Goal: Check status: Check status

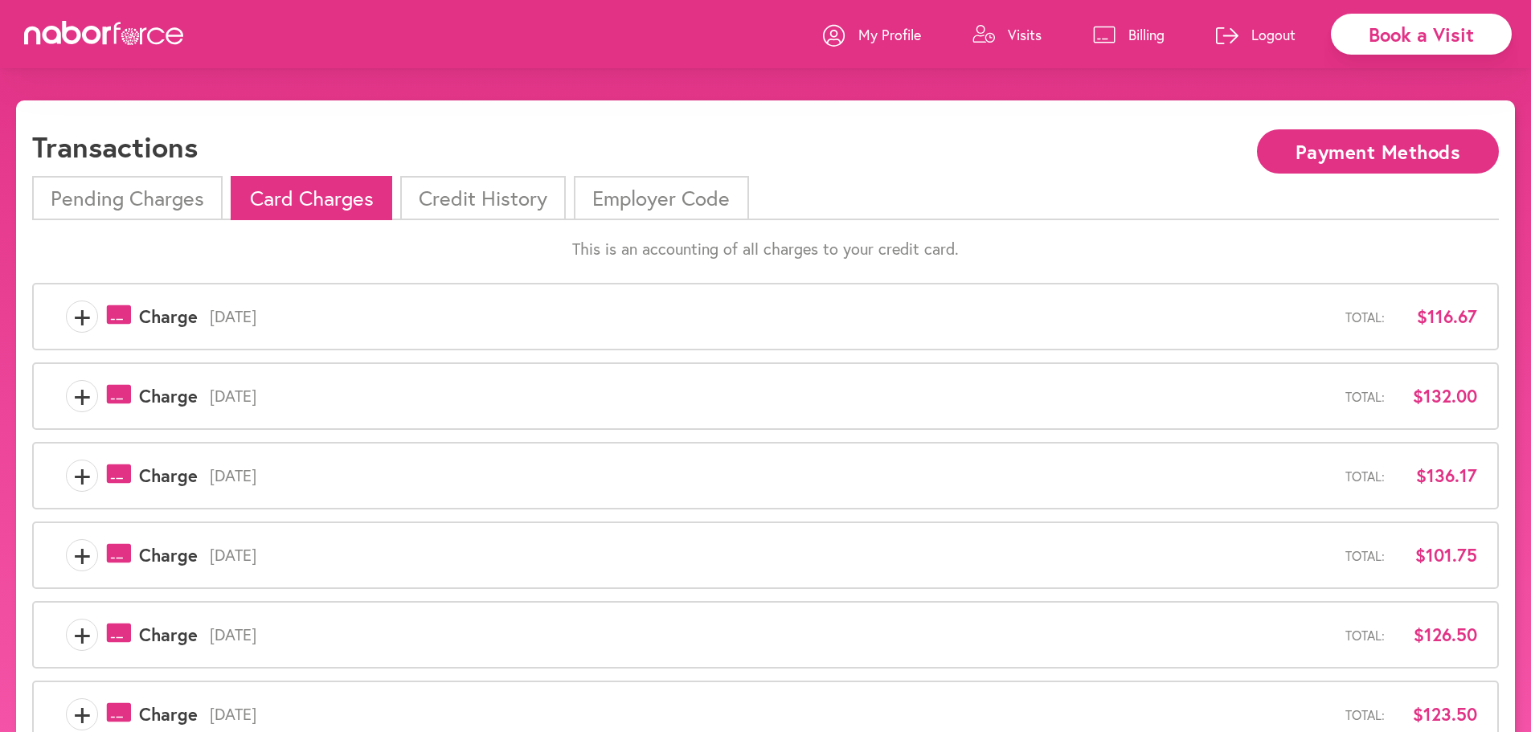
click at [85, 395] on span "+" at bounding box center [82, 396] width 31 height 32
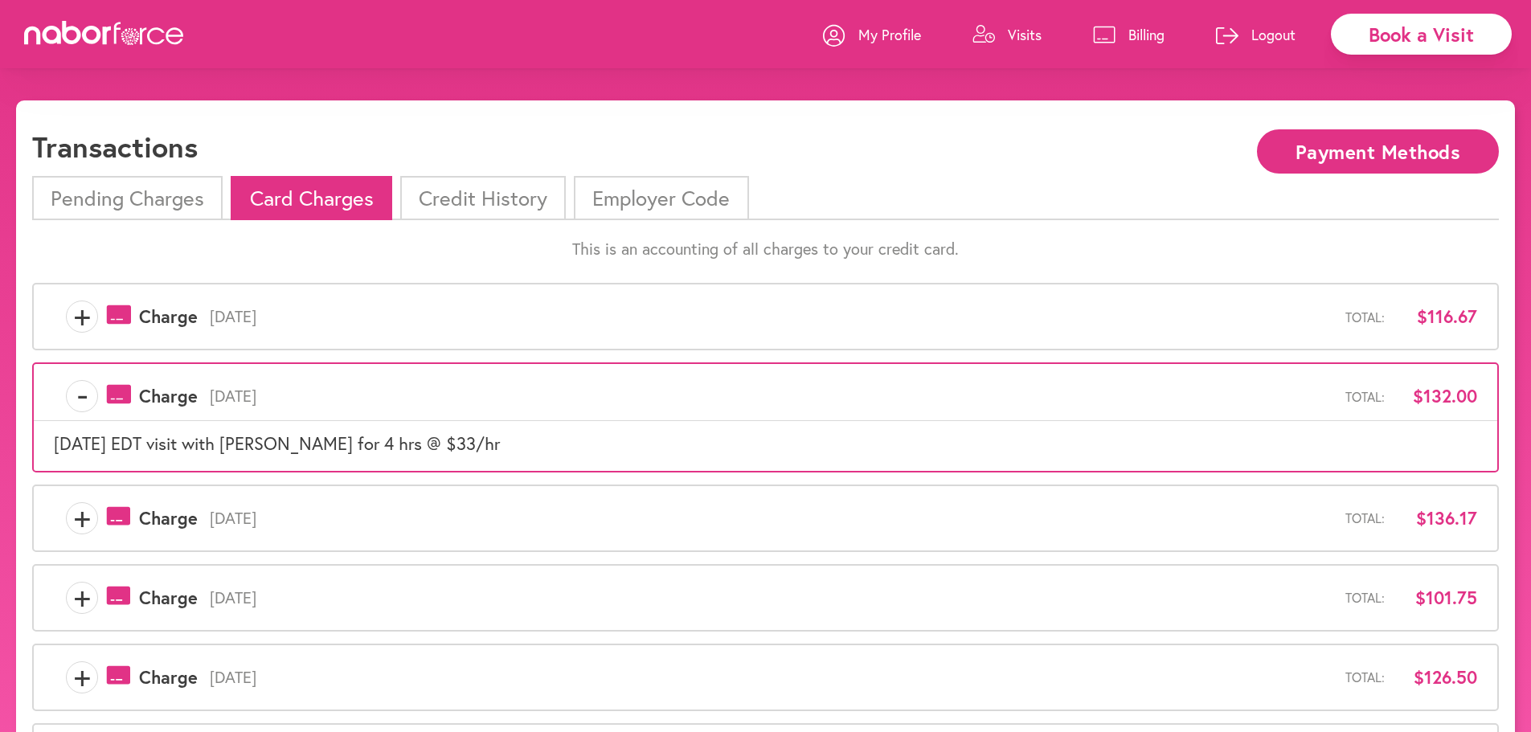
click at [80, 315] on span "+" at bounding box center [82, 317] width 31 height 32
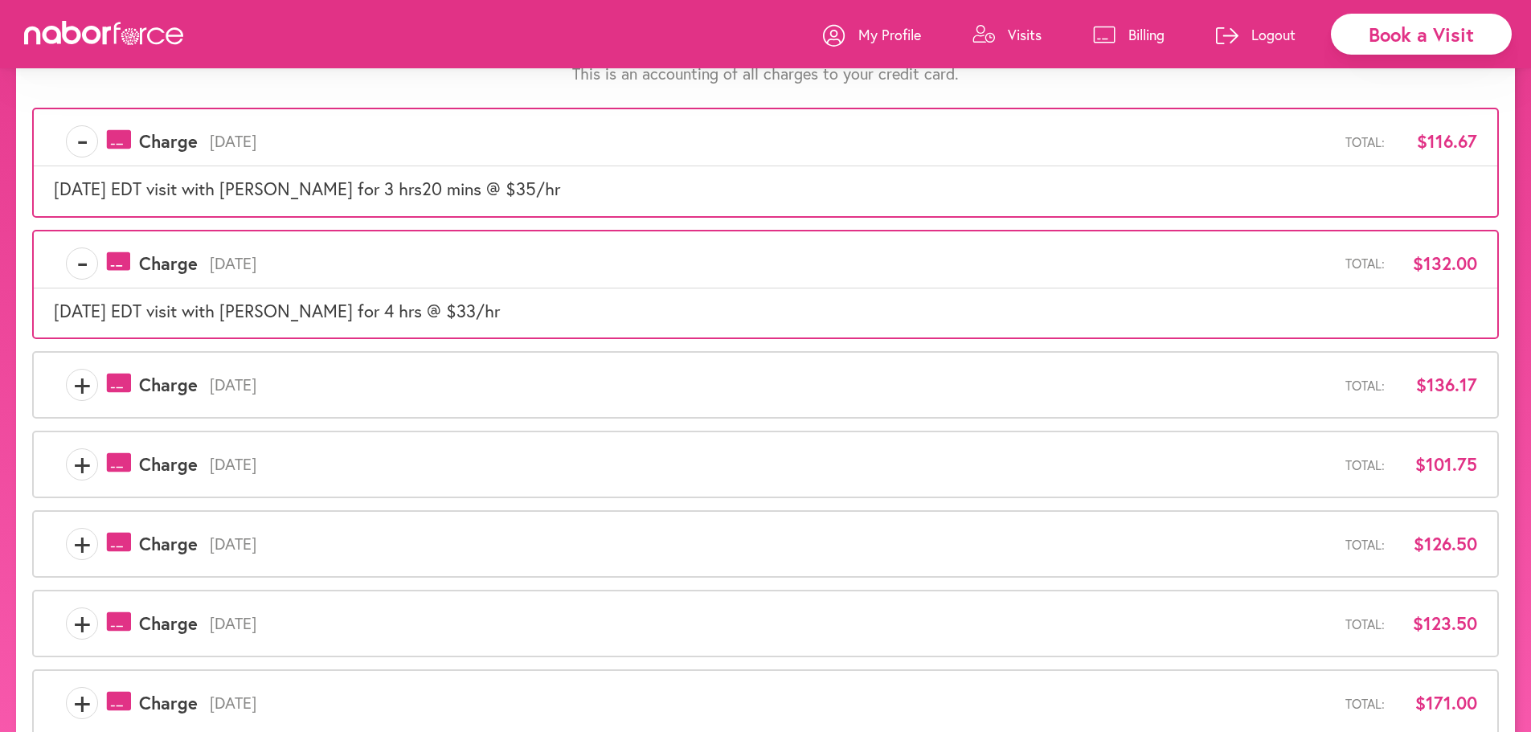
scroll to position [500, 0]
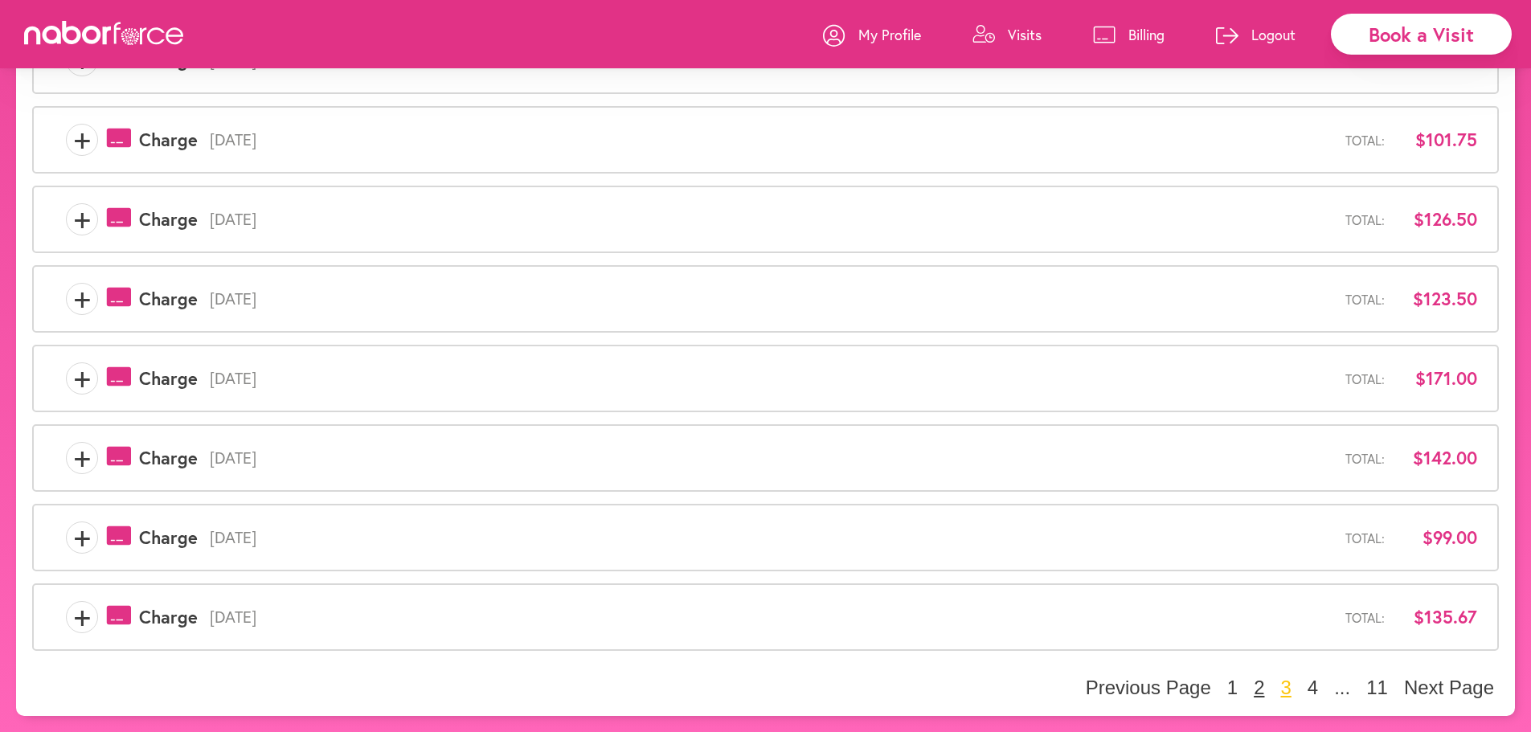
click at [1264, 688] on button "2" at bounding box center [1259, 688] width 20 height 24
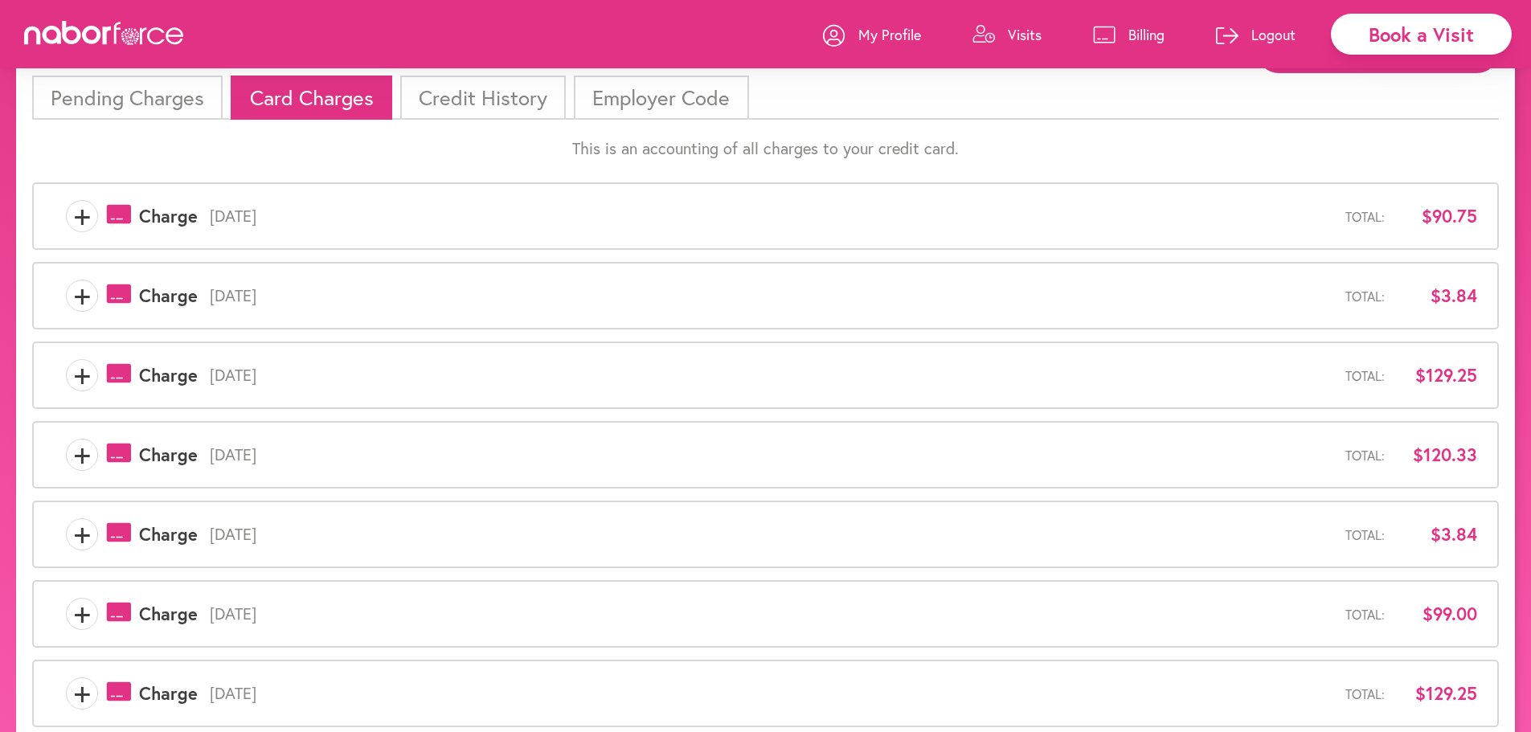
scroll to position [415, 0]
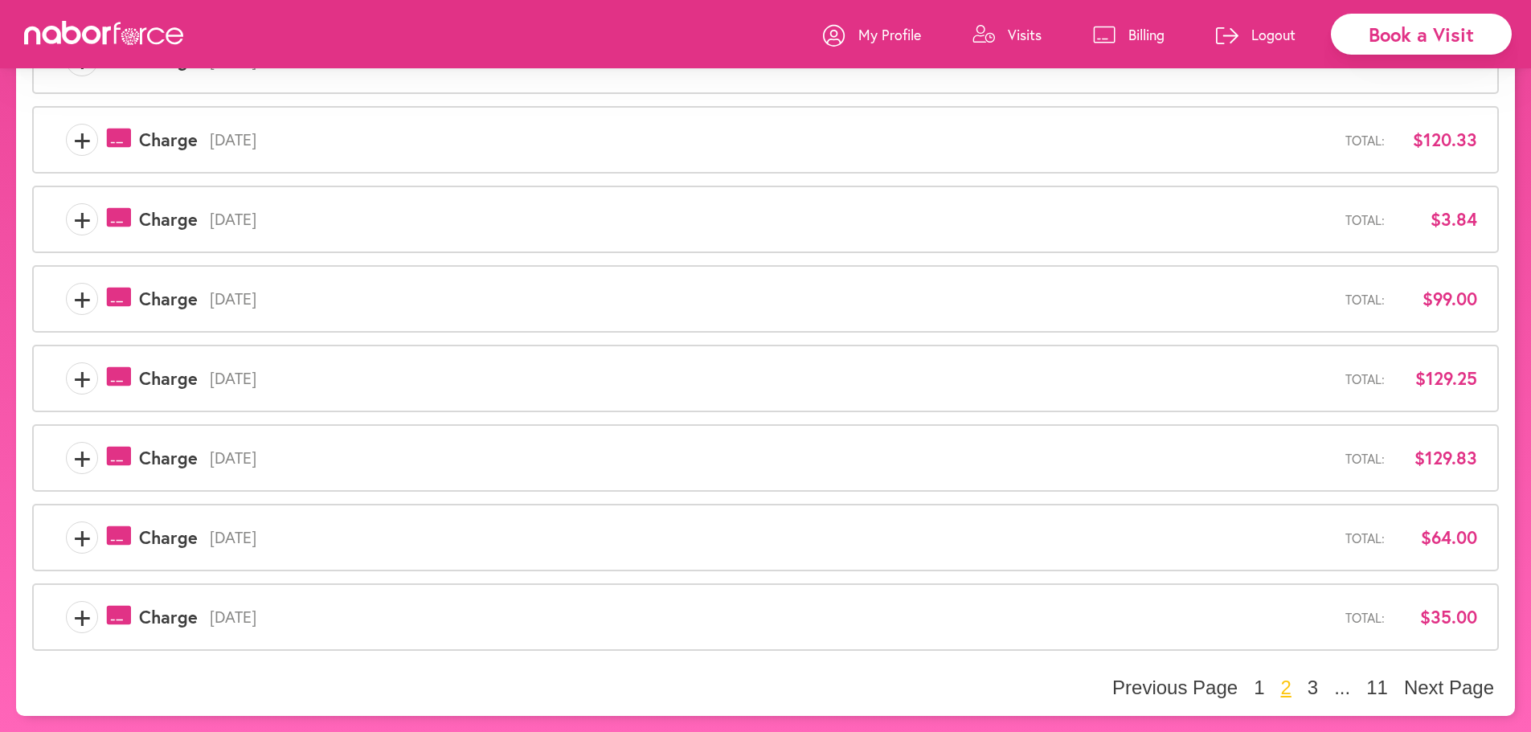
click at [69, 619] on span "+" at bounding box center [82, 617] width 31 height 32
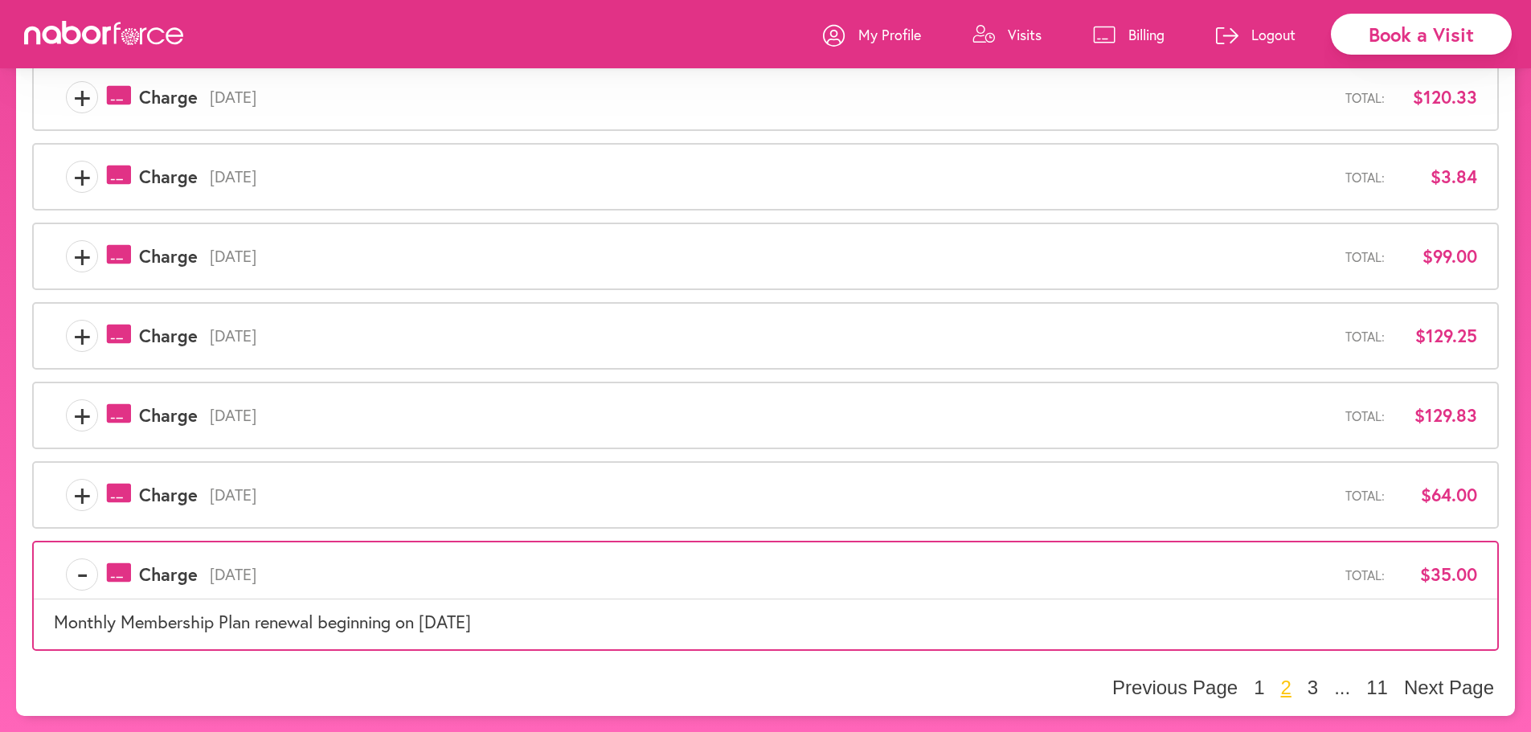
click at [77, 488] on span "+" at bounding box center [82, 495] width 31 height 32
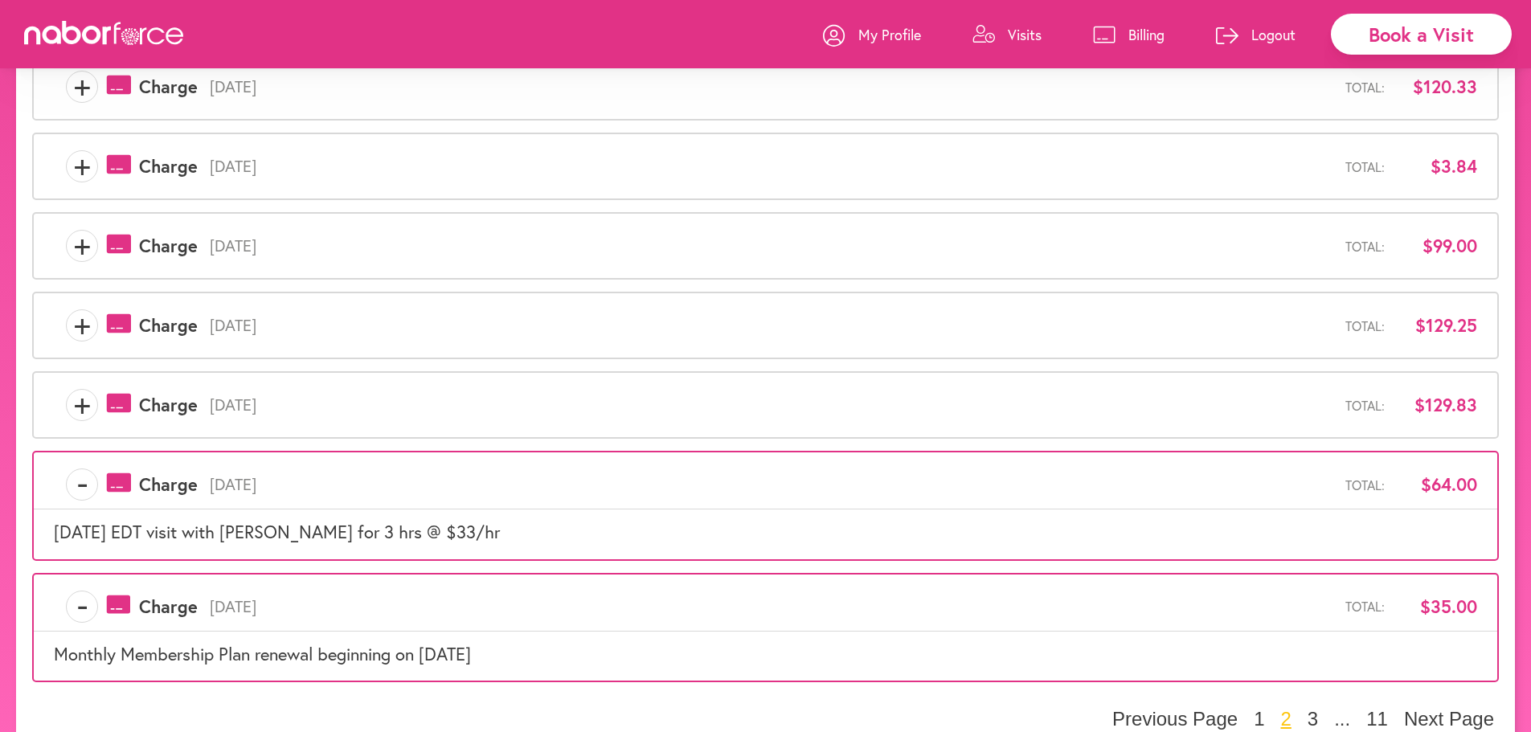
click at [73, 409] on span "+" at bounding box center [82, 405] width 31 height 32
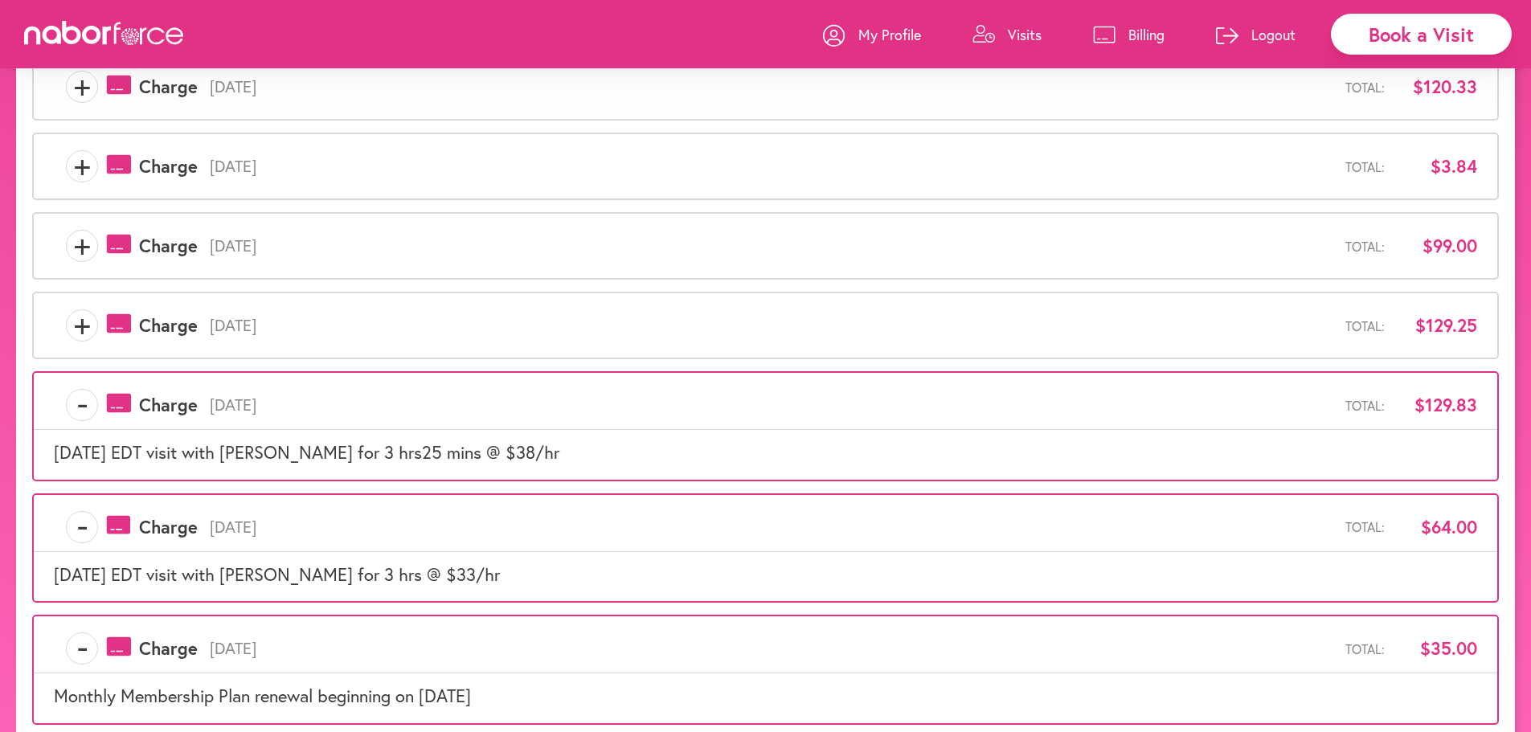
click at [80, 341] on span "+" at bounding box center [82, 325] width 31 height 32
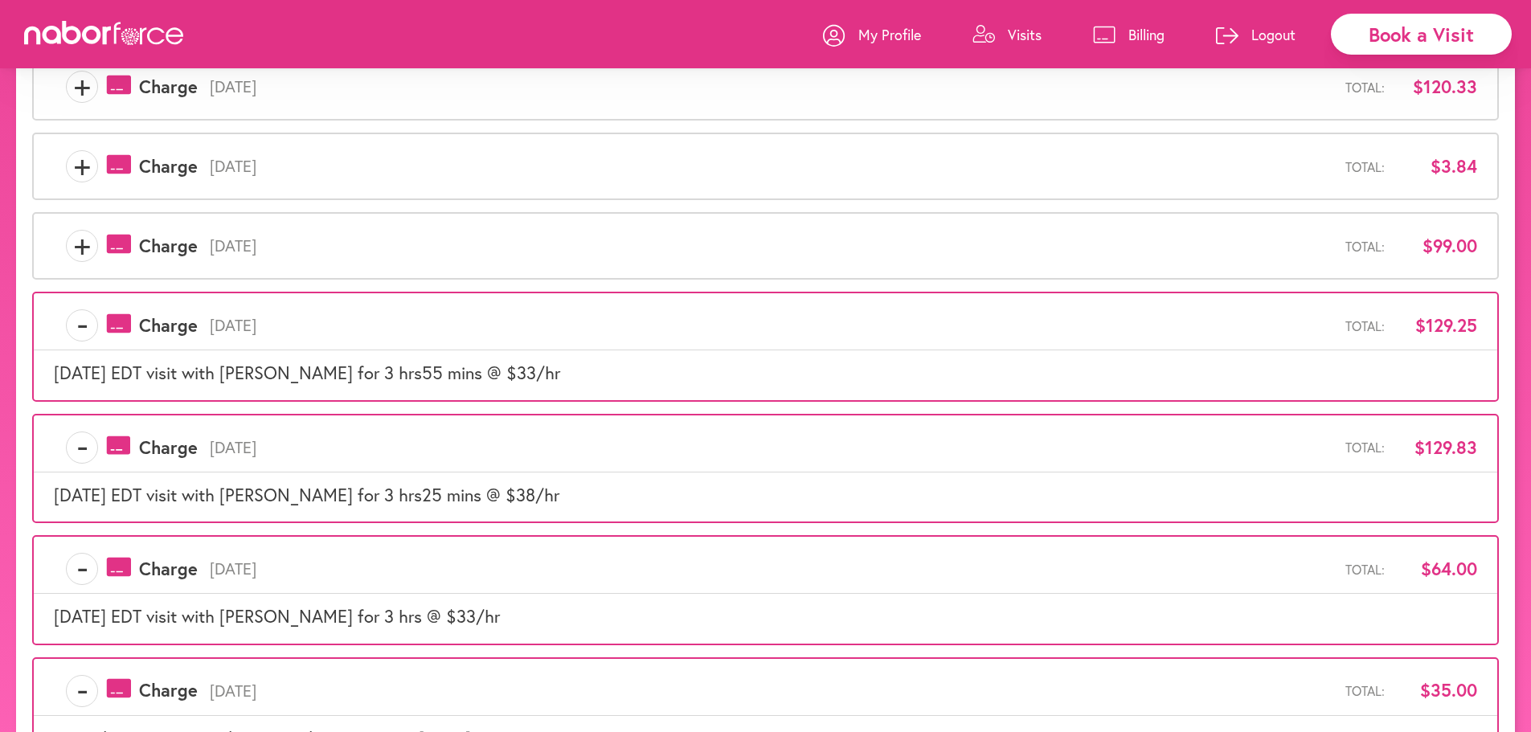
click at [73, 243] on span "+" at bounding box center [82, 246] width 31 height 32
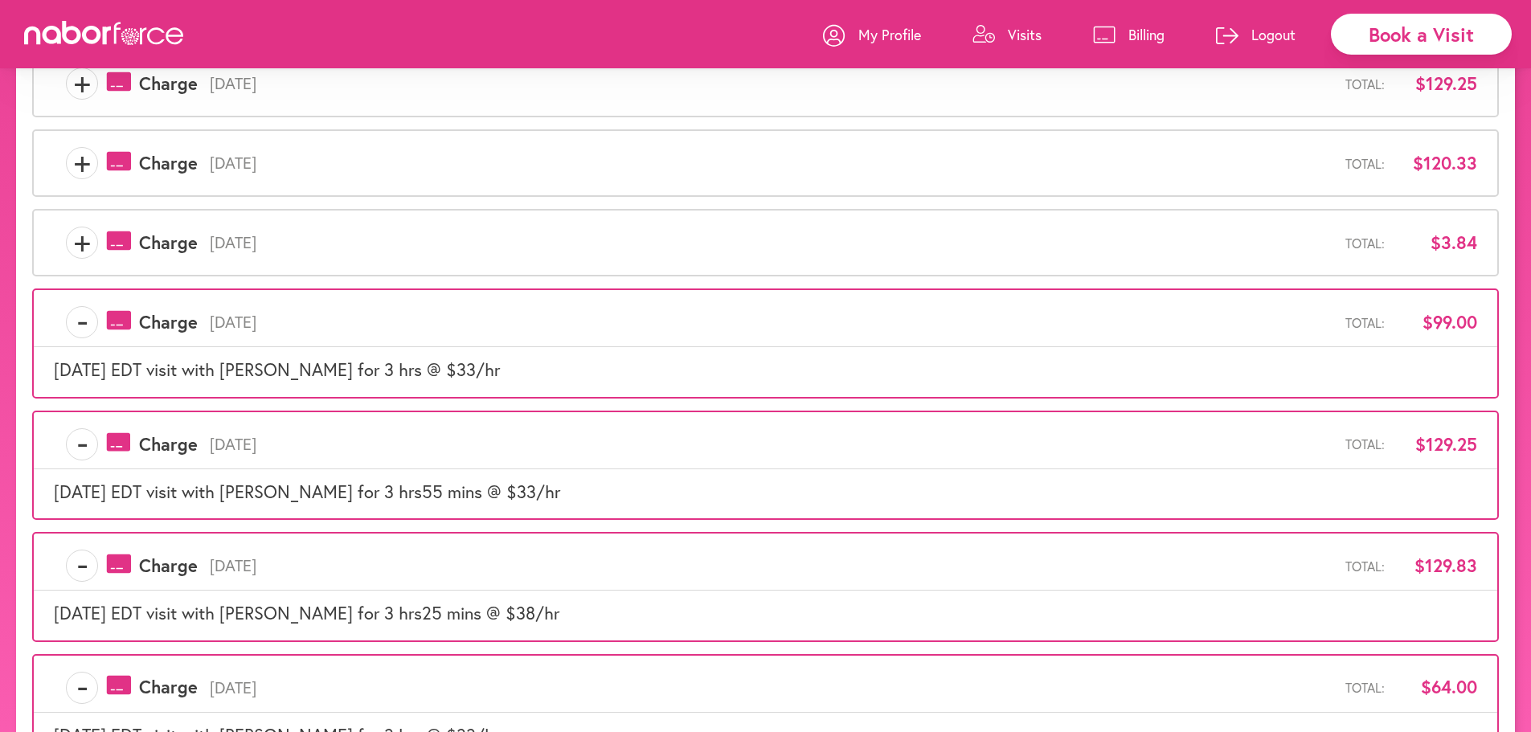
scroll to position [227, 0]
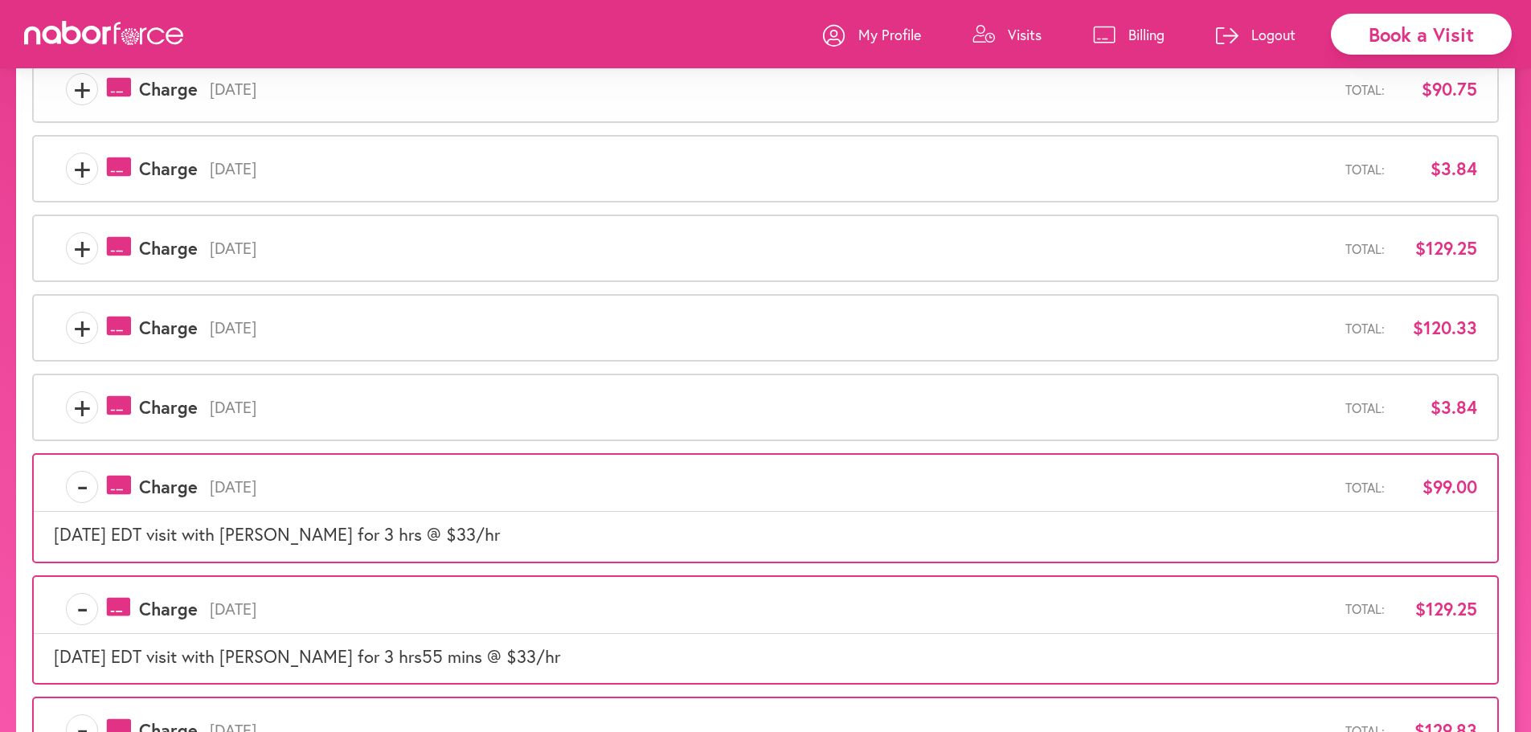
click at [86, 403] on span "+" at bounding box center [82, 407] width 31 height 32
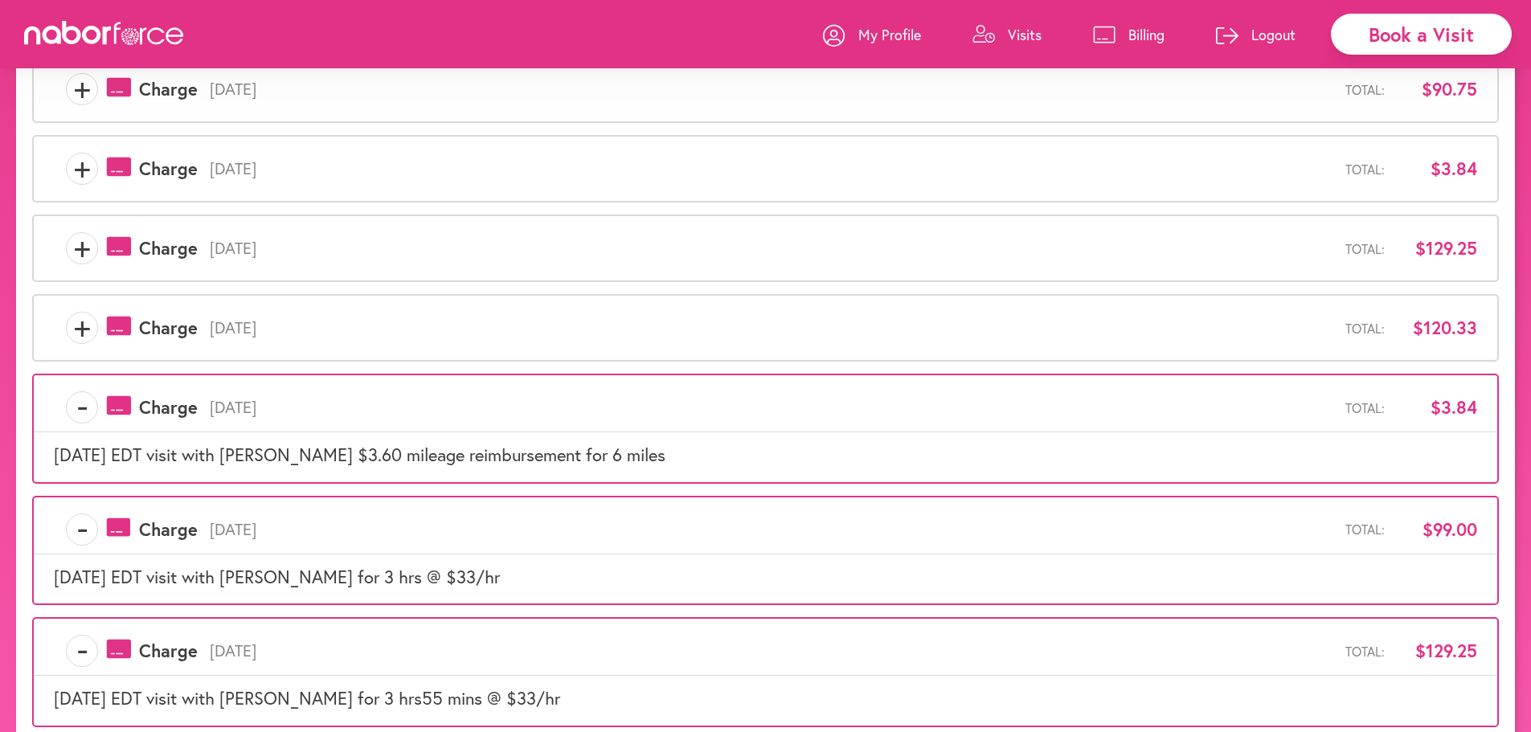
click at [79, 341] on span "+" at bounding box center [82, 328] width 31 height 32
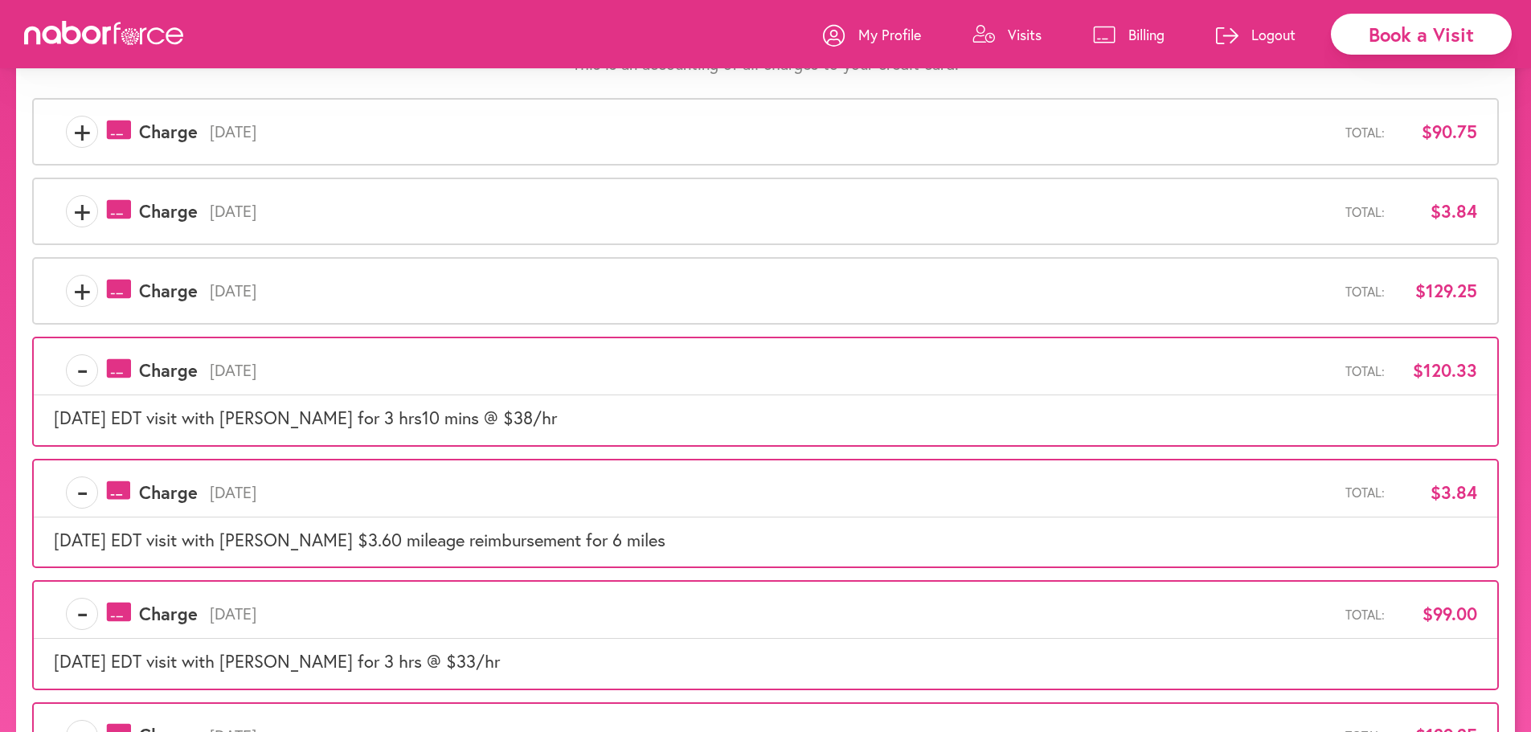
scroll to position [147, 0]
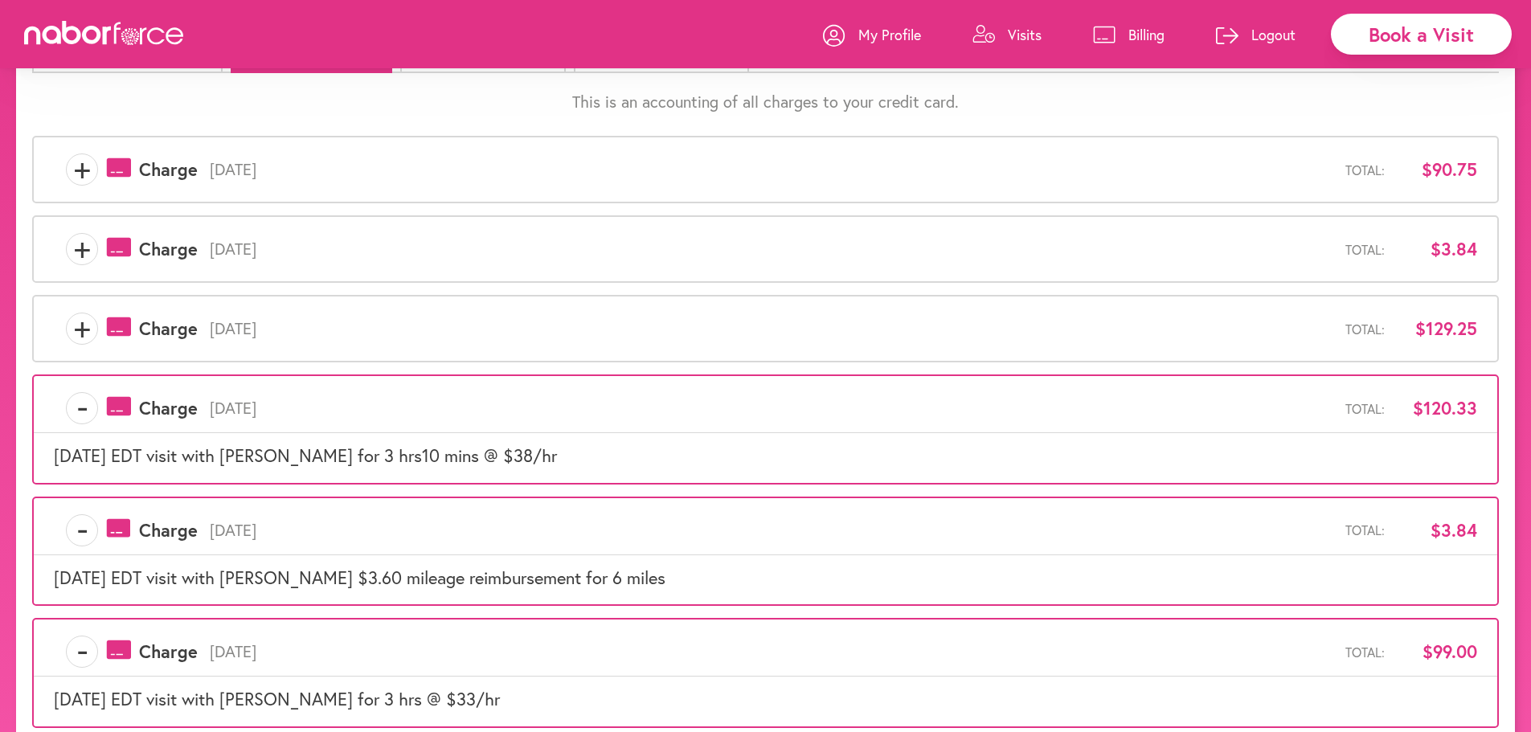
click at [78, 341] on span "+" at bounding box center [82, 329] width 31 height 32
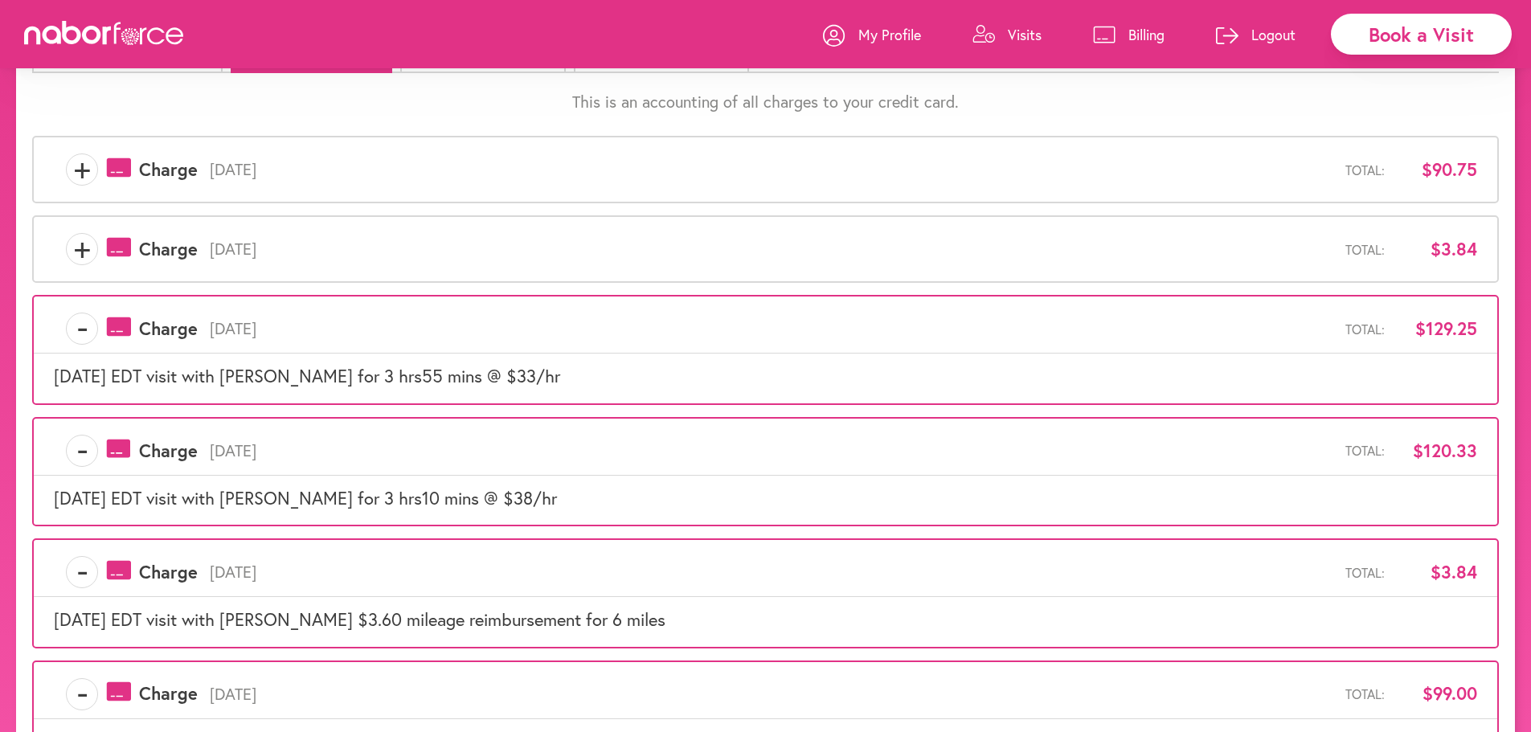
click at [80, 253] on span "+" at bounding box center [82, 249] width 31 height 32
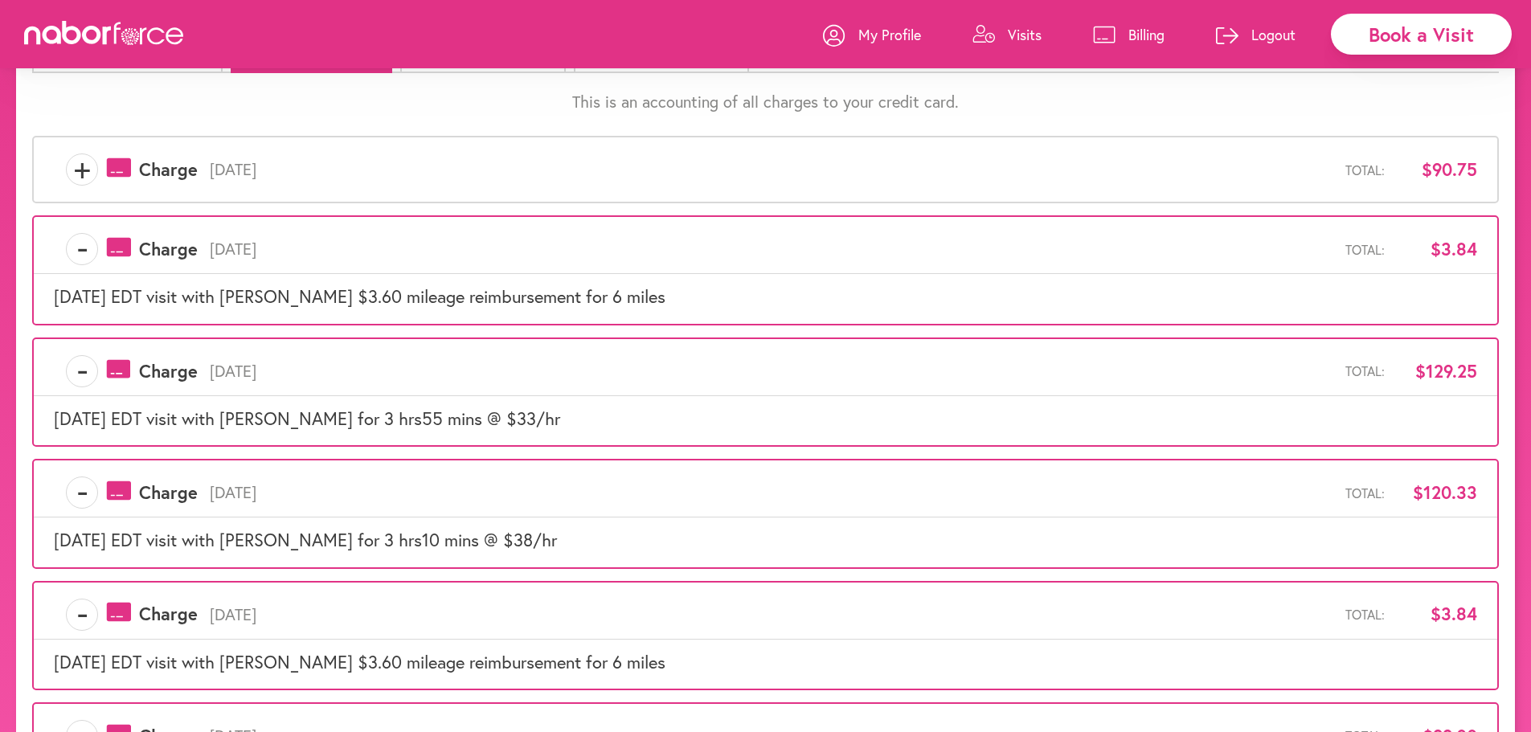
click at [79, 158] on span "+" at bounding box center [82, 169] width 31 height 32
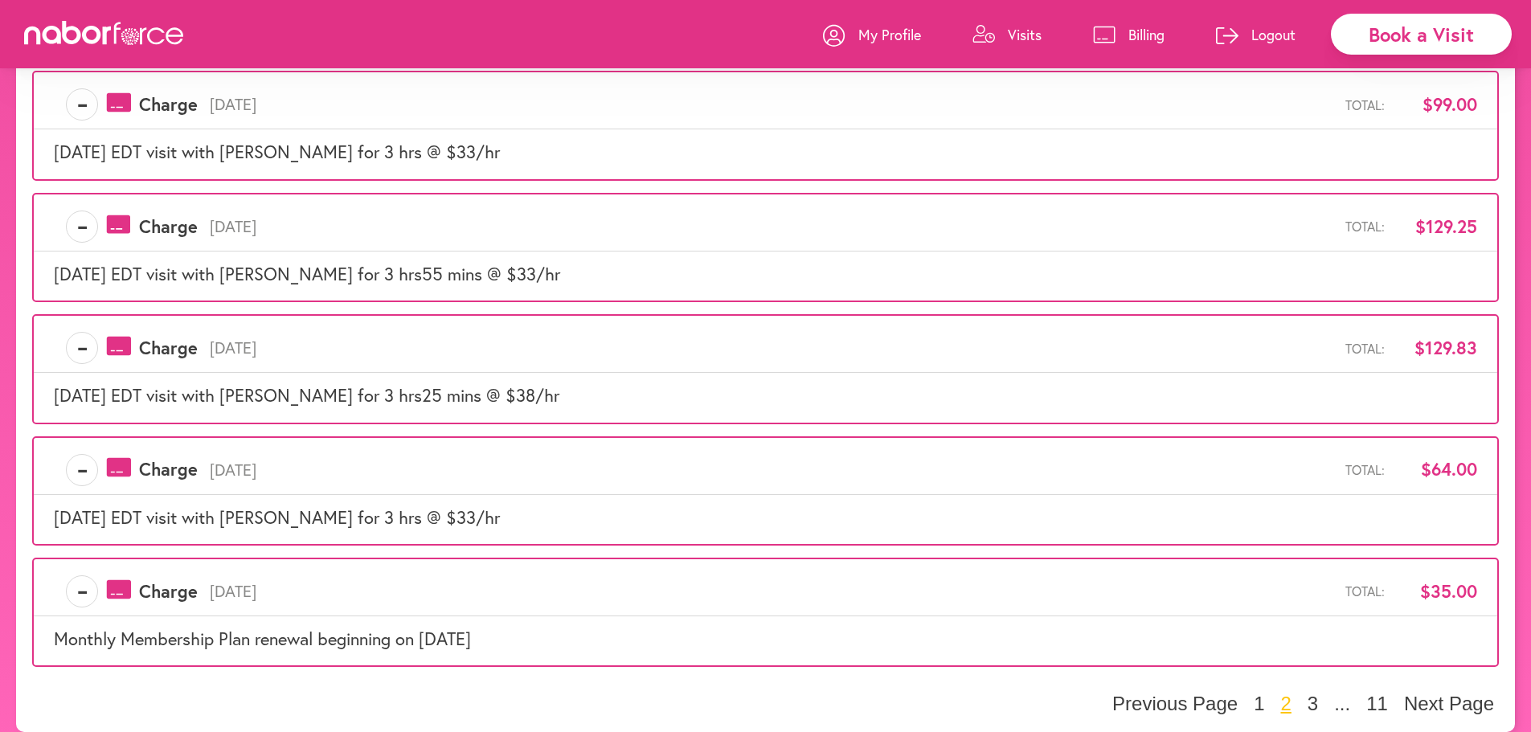
scroll to position [837, 0]
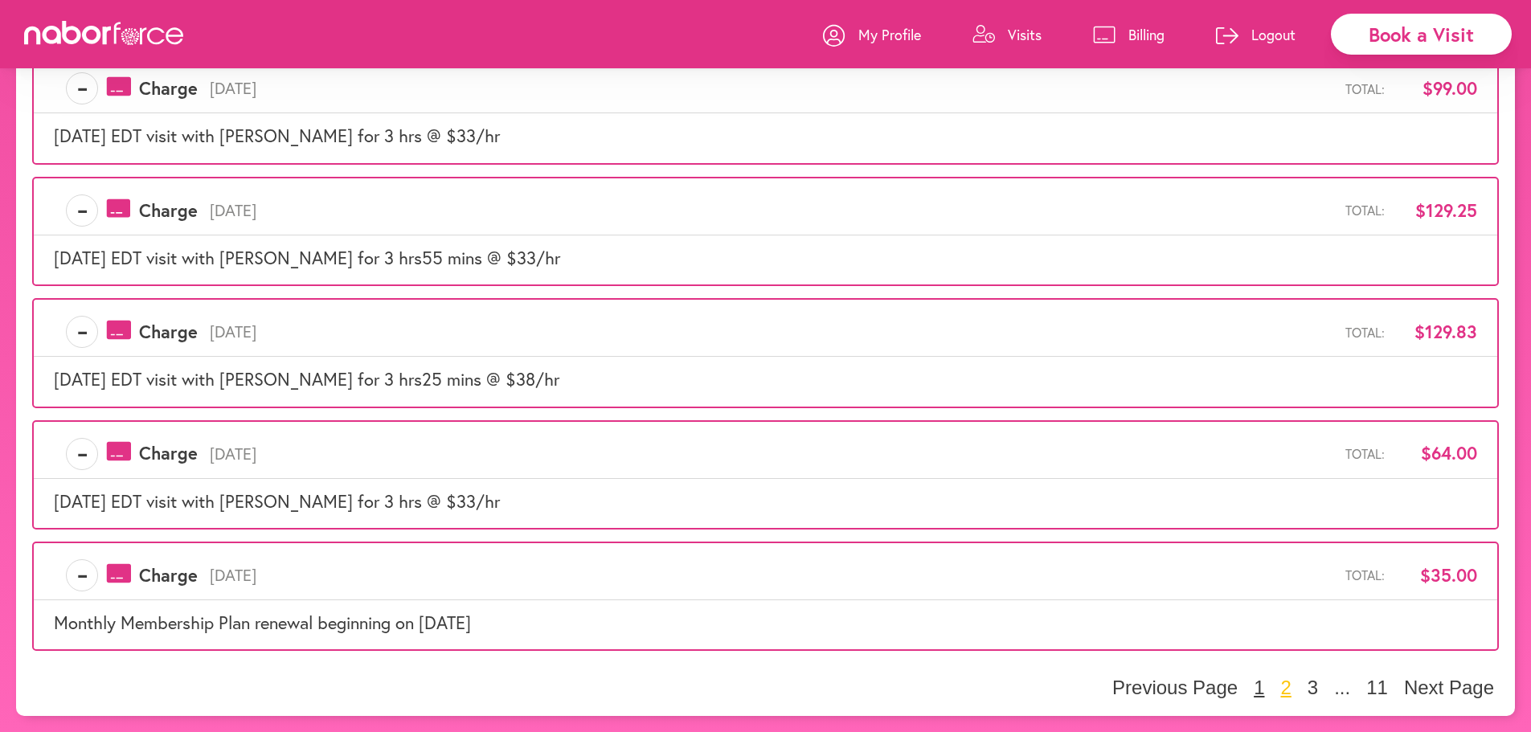
click at [1256, 686] on button "1" at bounding box center [1259, 688] width 20 height 24
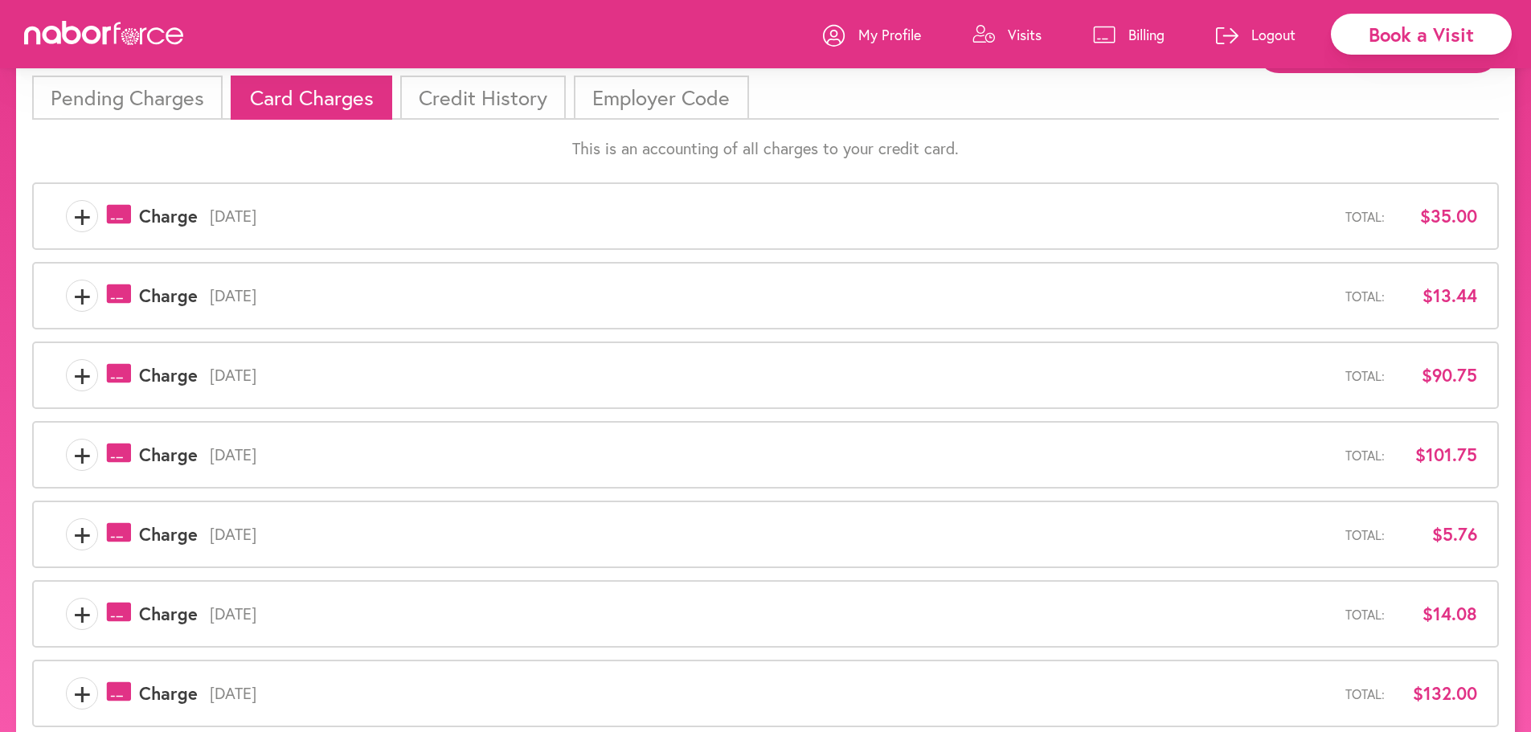
scroll to position [415, 0]
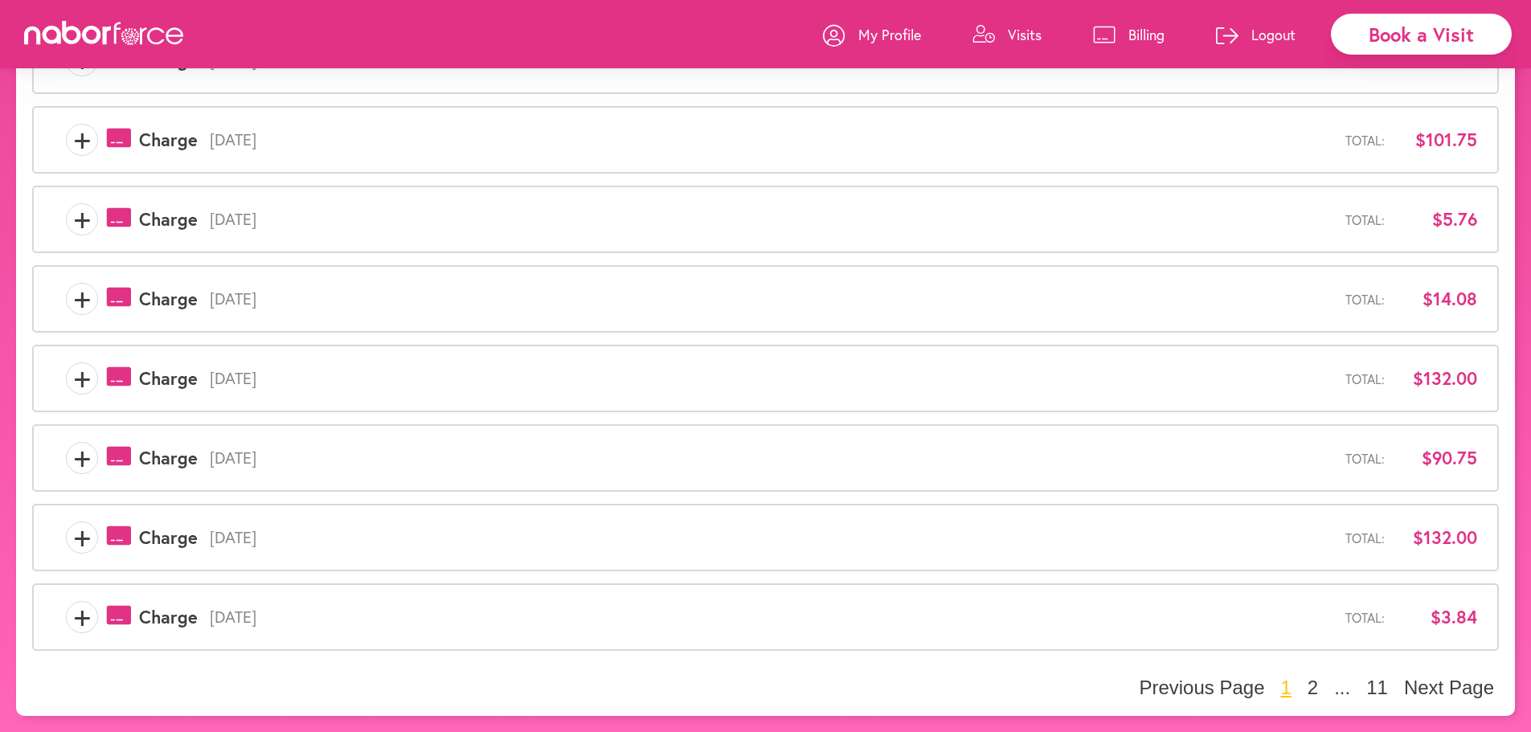
click at [80, 619] on span "+" at bounding box center [82, 617] width 31 height 32
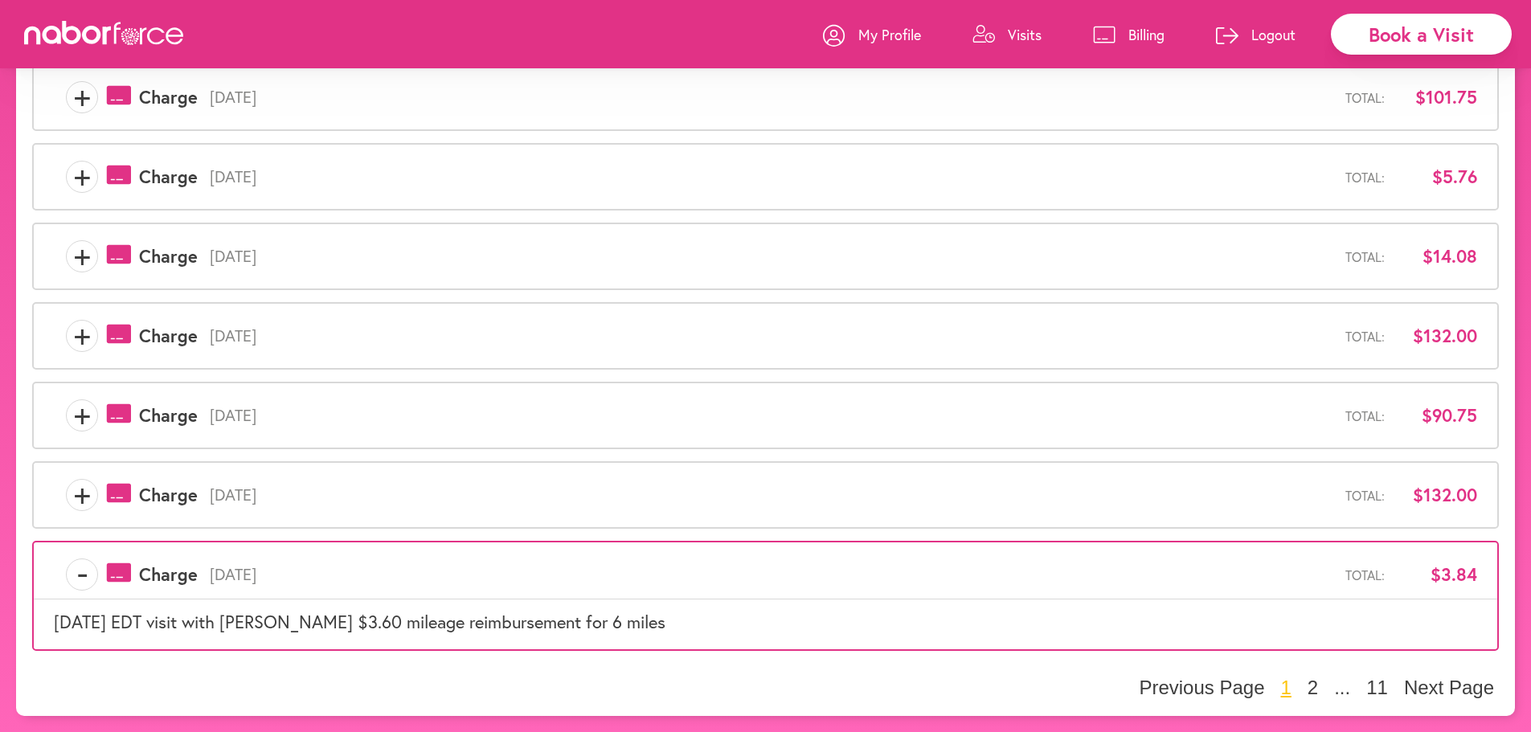
click at [82, 494] on span "+" at bounding box center [82, 495] width 31 height 32
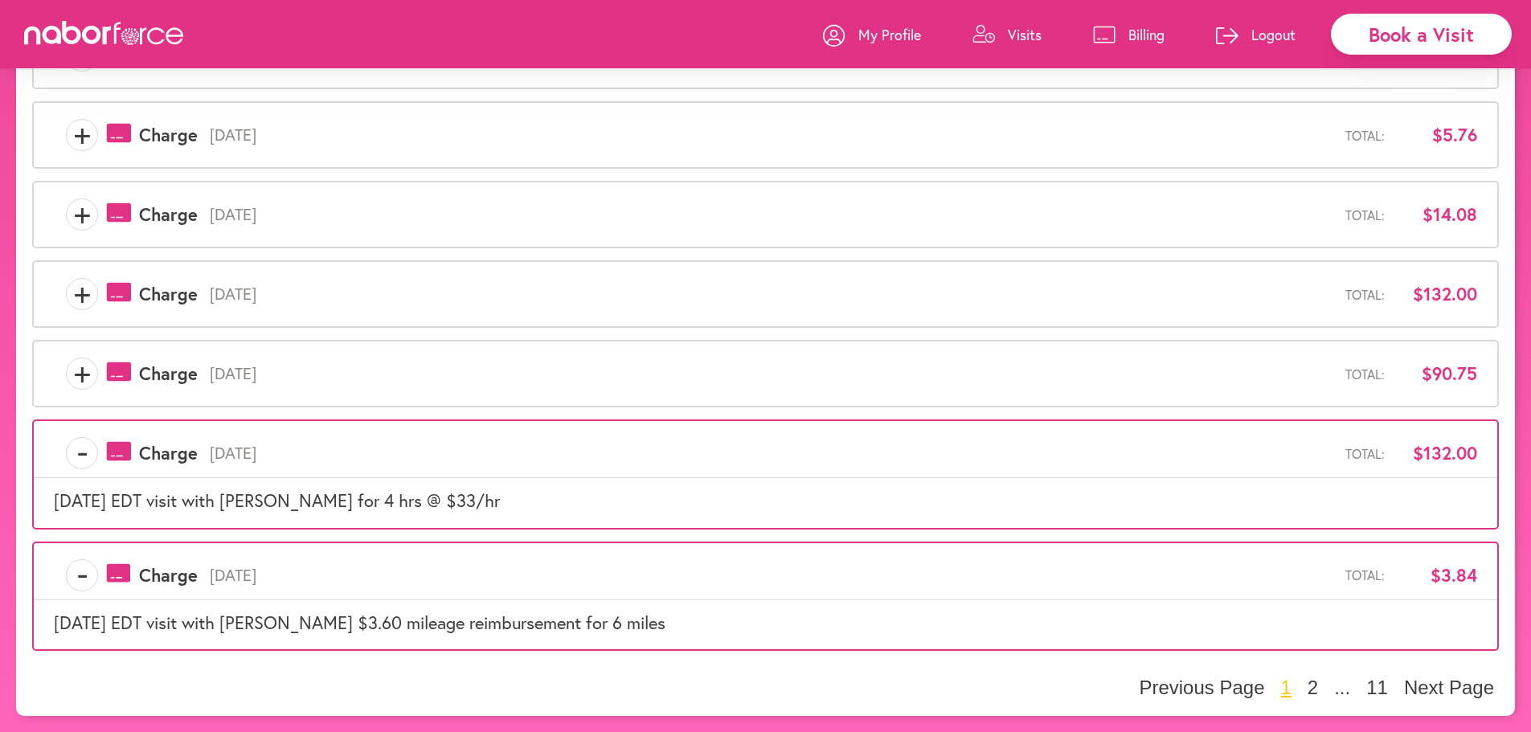
click at [81, 373] on span "+" at bounding box center [82, 374] width 31 height 32
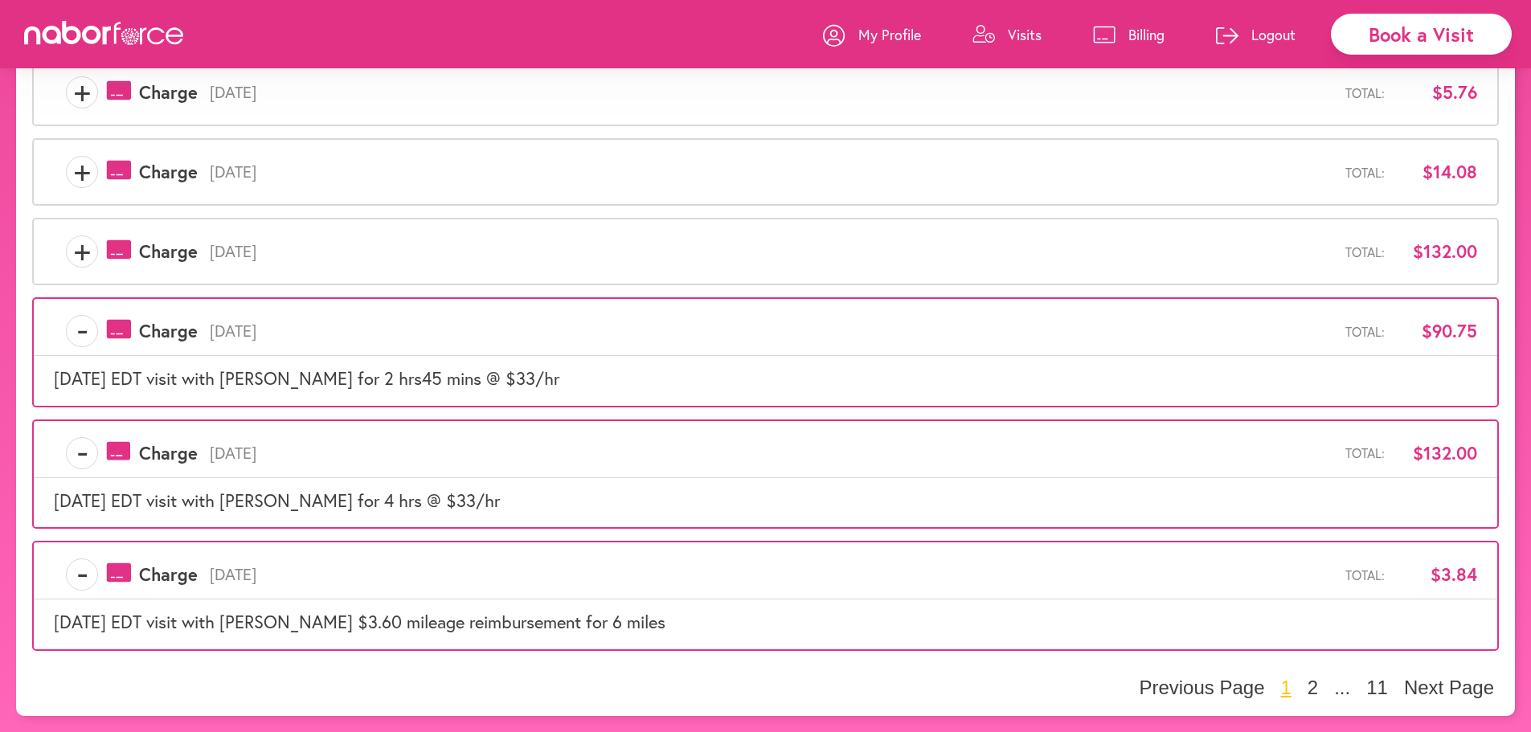
click at [83, 253] on span "+" at bounding box center [82, 251] width 31 height 32
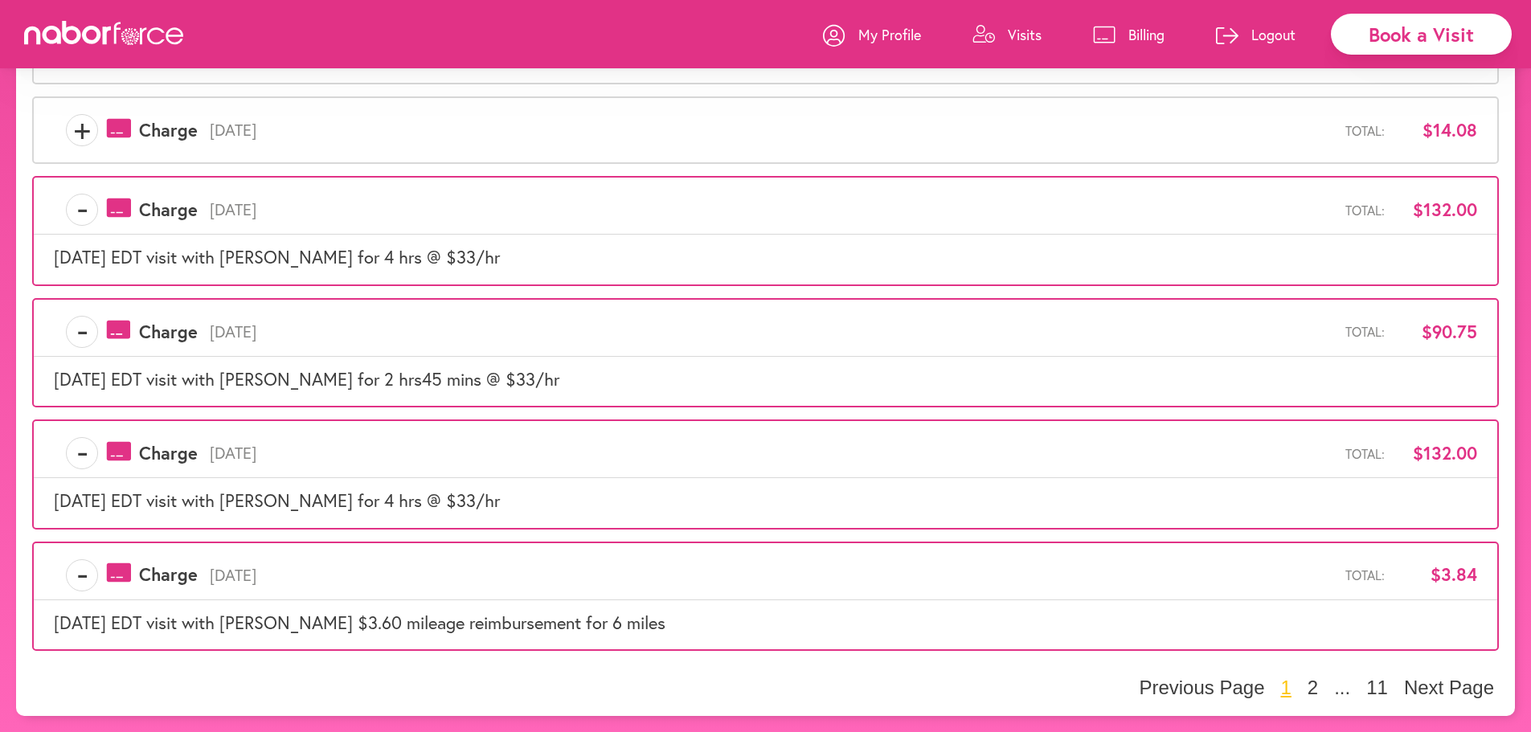
click at [80, 133] on span "+" at bounding box center [82, 130] width 31 height 32
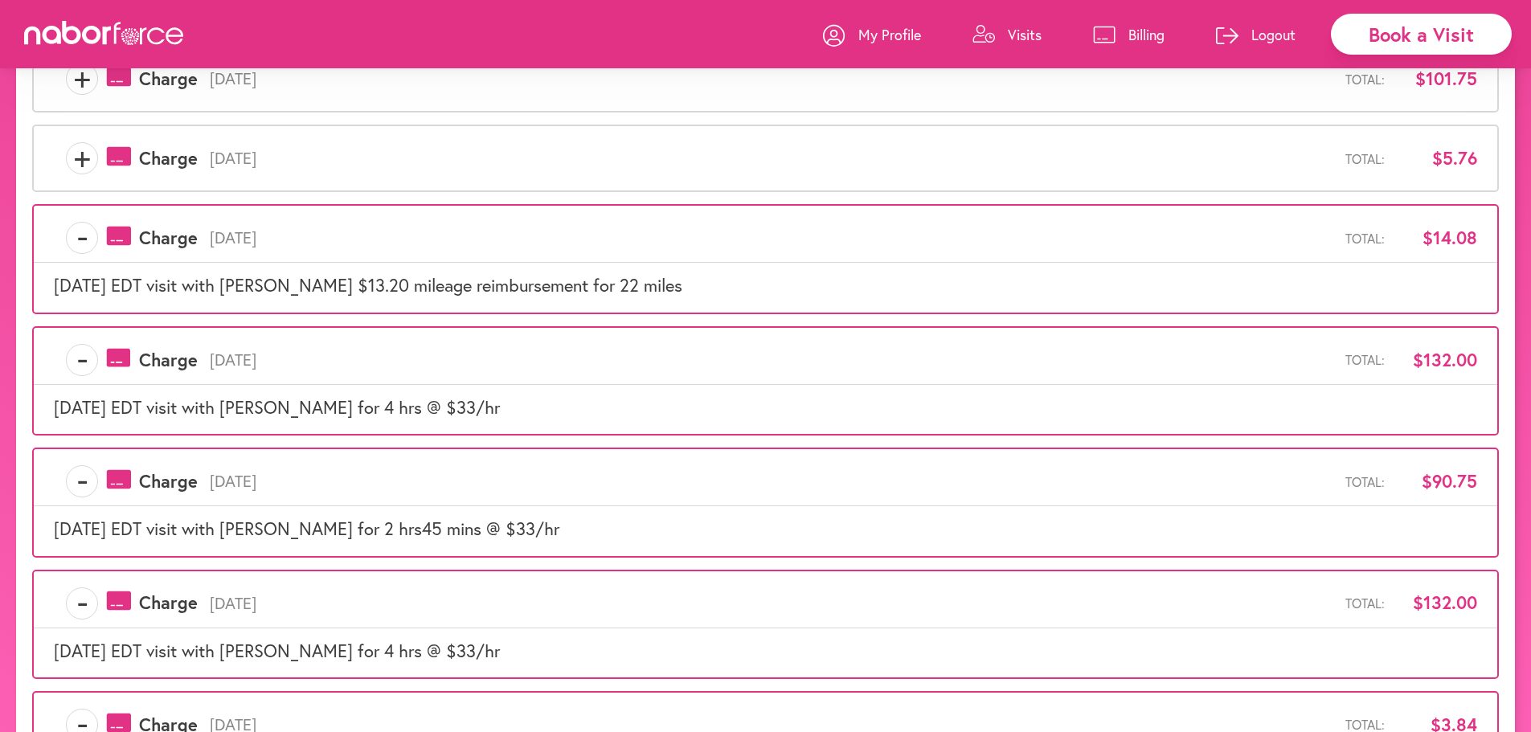
scroll to position [465, 0]
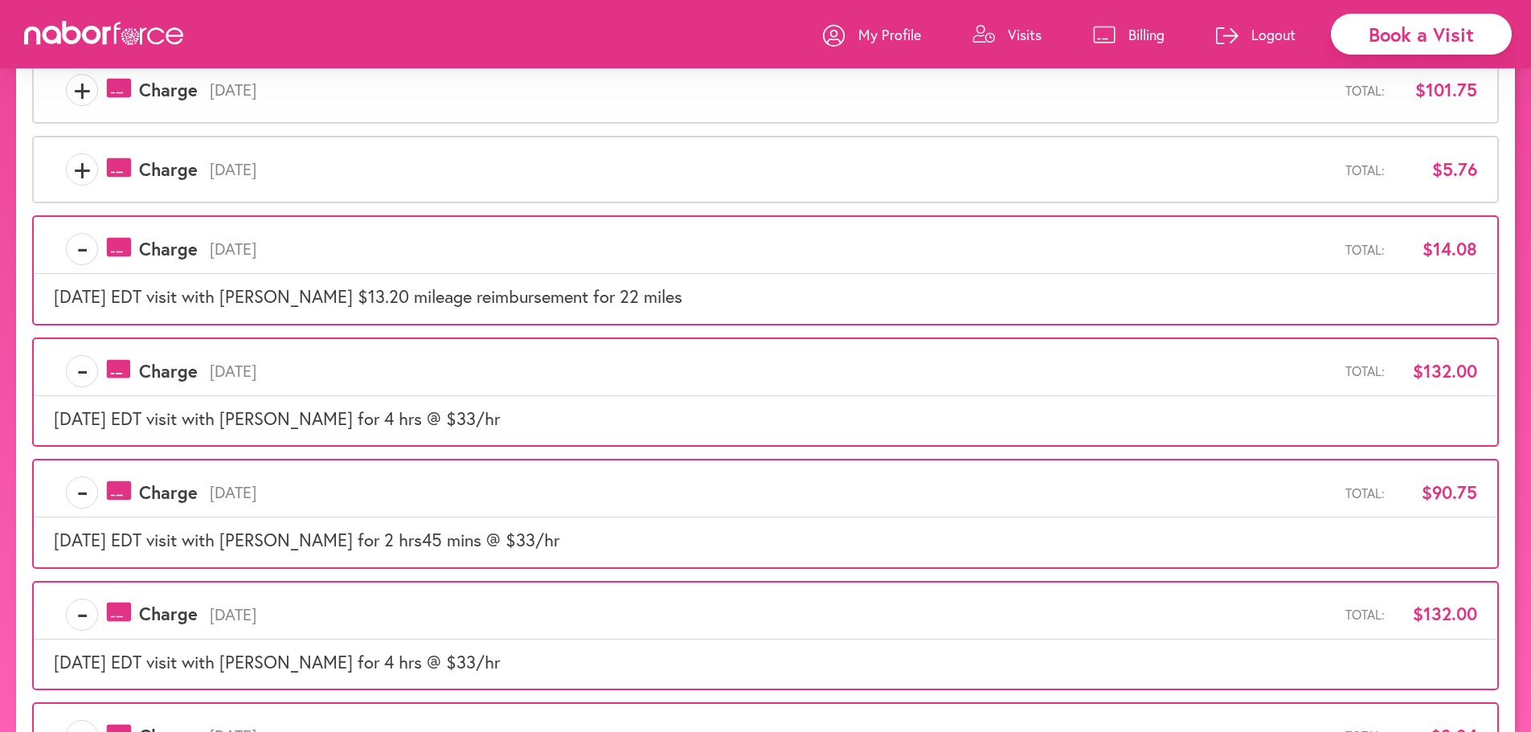
click at [76, 168] on span "+" at bounding box center [82, 169] width 31 height 32
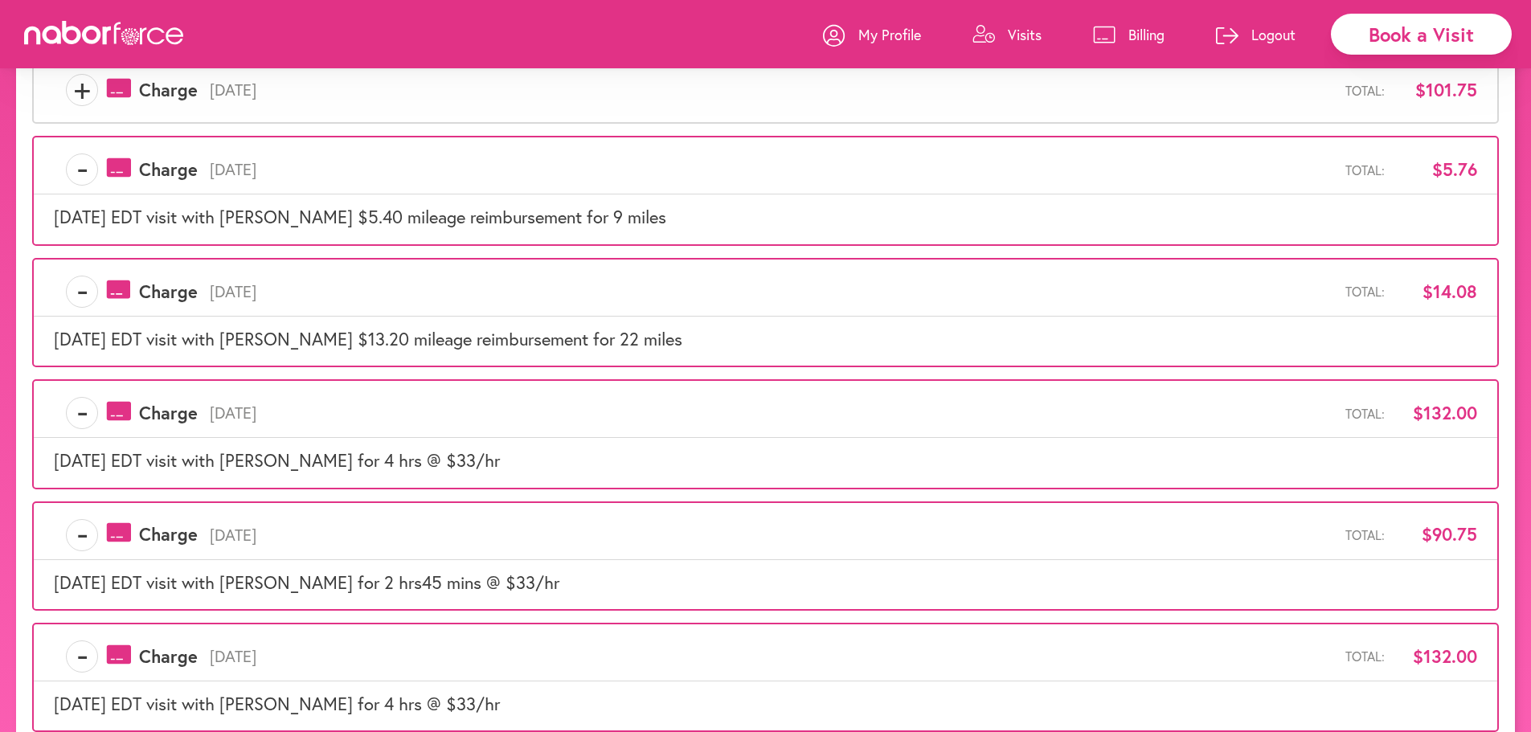
scroll to position [305, 0]
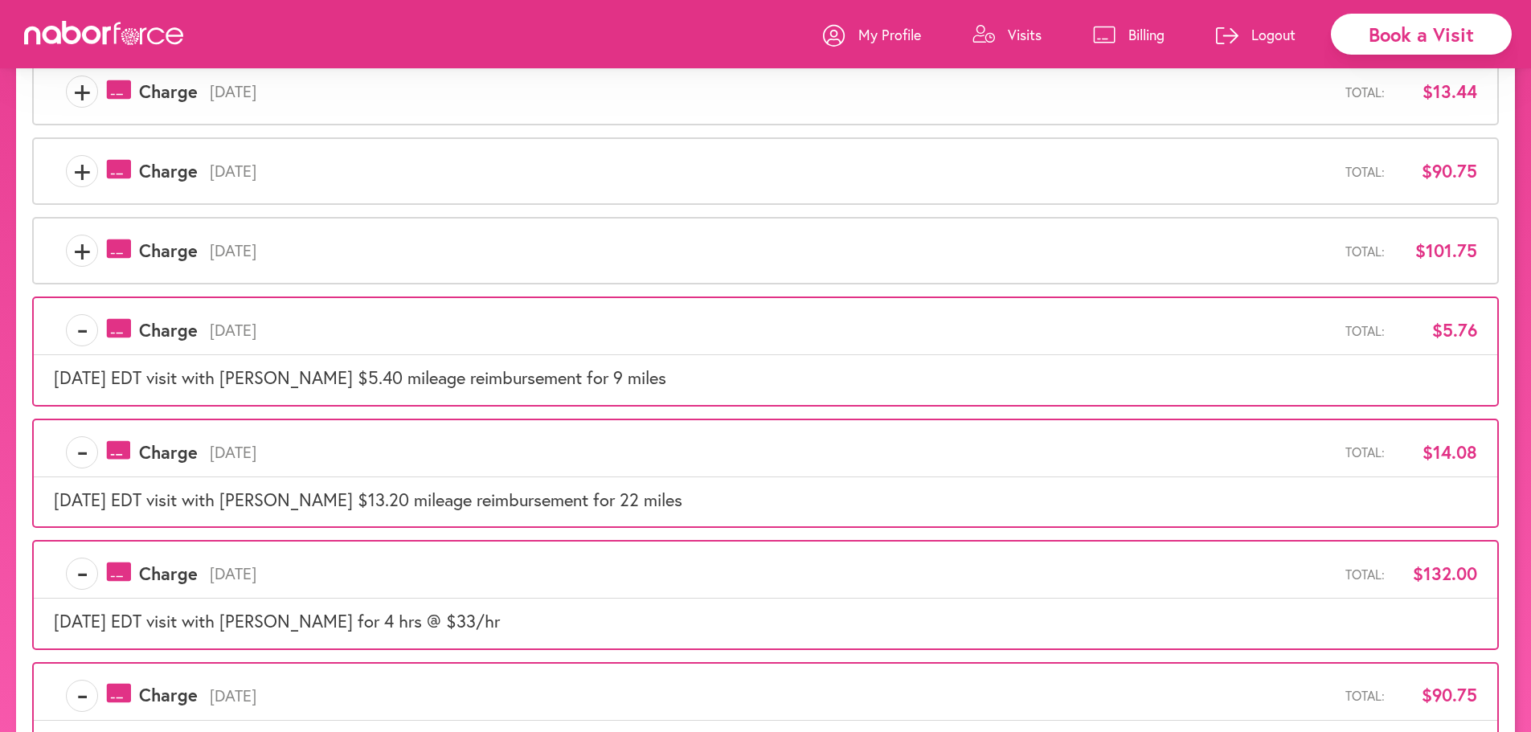
click at [76, 242] on span "+" at bounding box center [82, 251] width 31 height 32
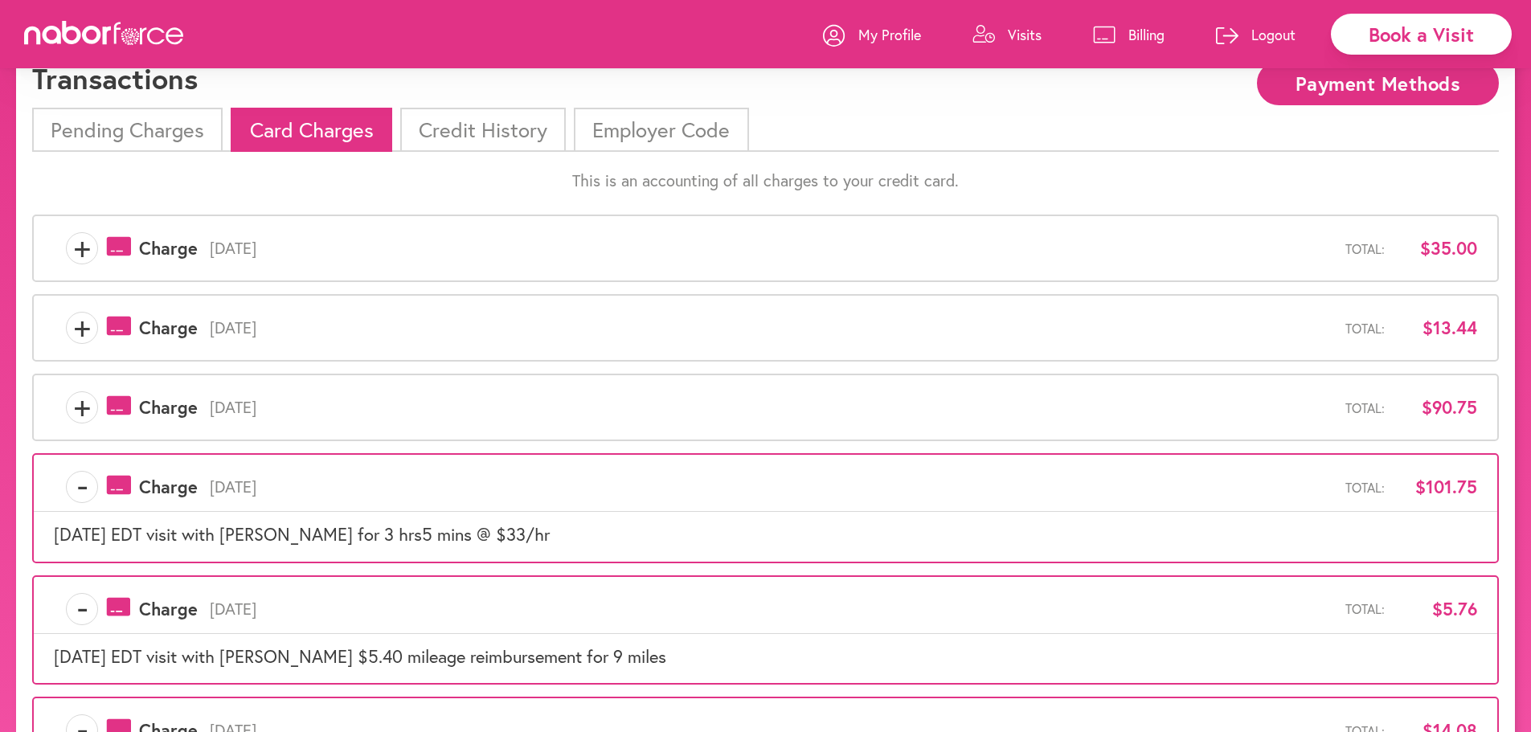
scroll to position [63, 0]
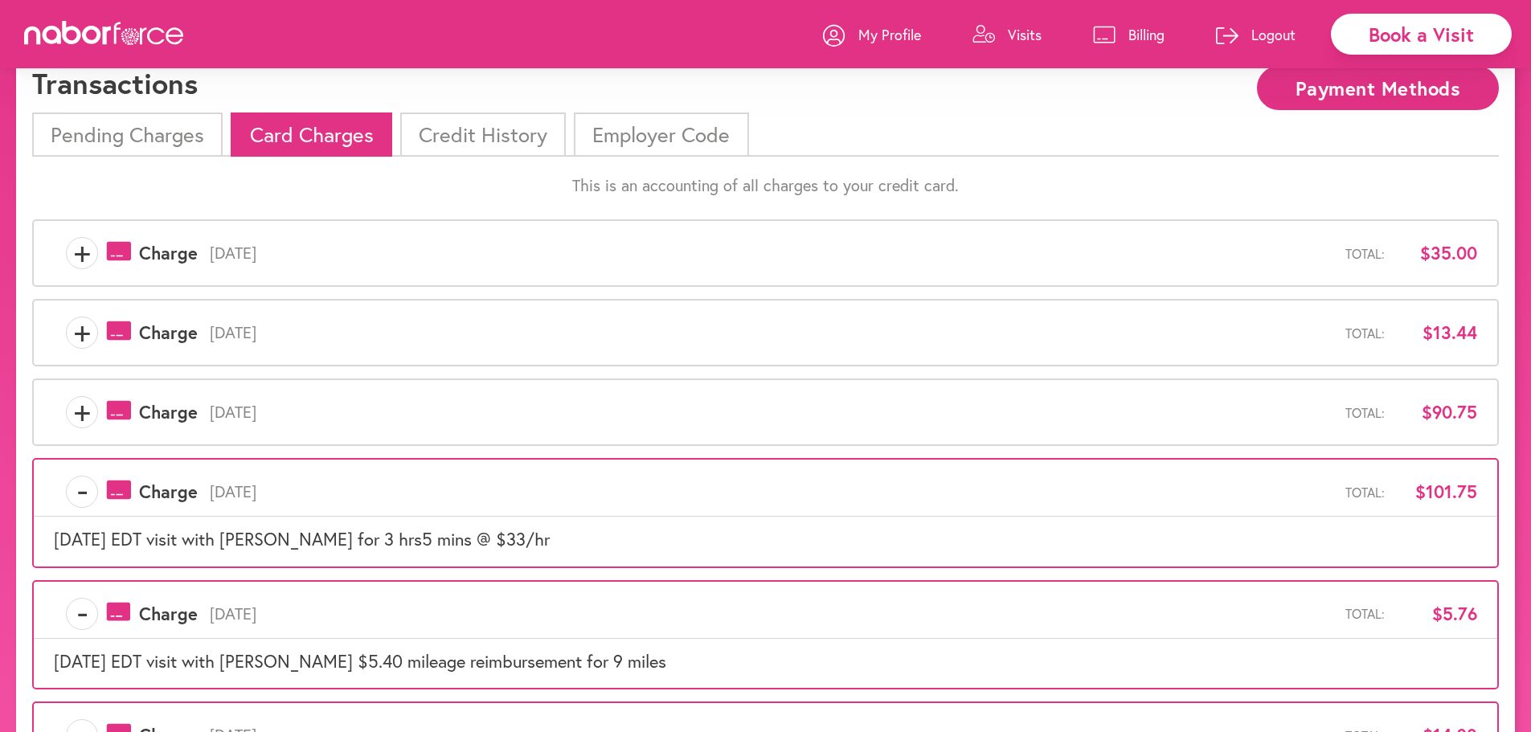
click at [77, 408] on span "+" at bounding box center [82, 412] width 31 height 32
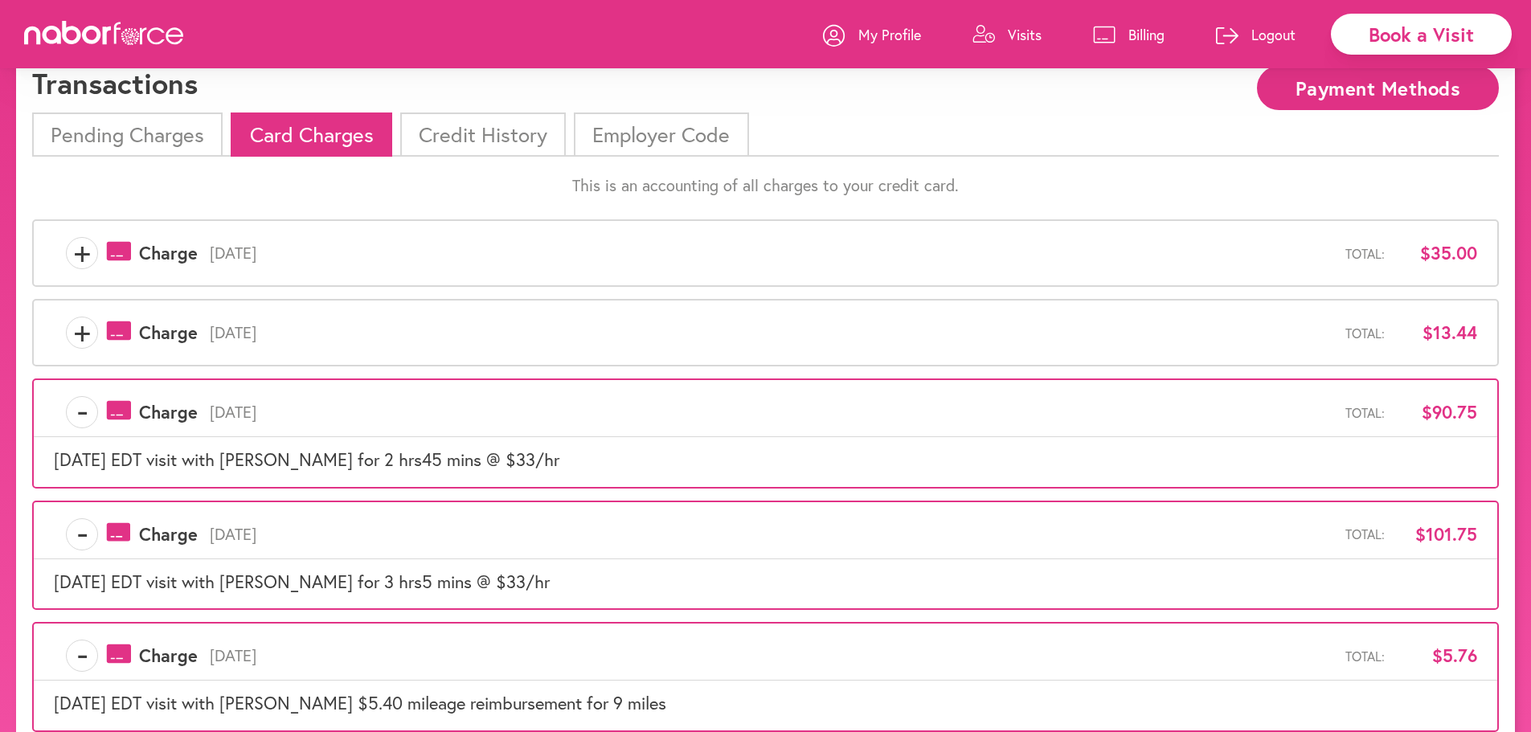
click at [79, 338] on span "+" at bounding box center [82, 333] width 31 height 32
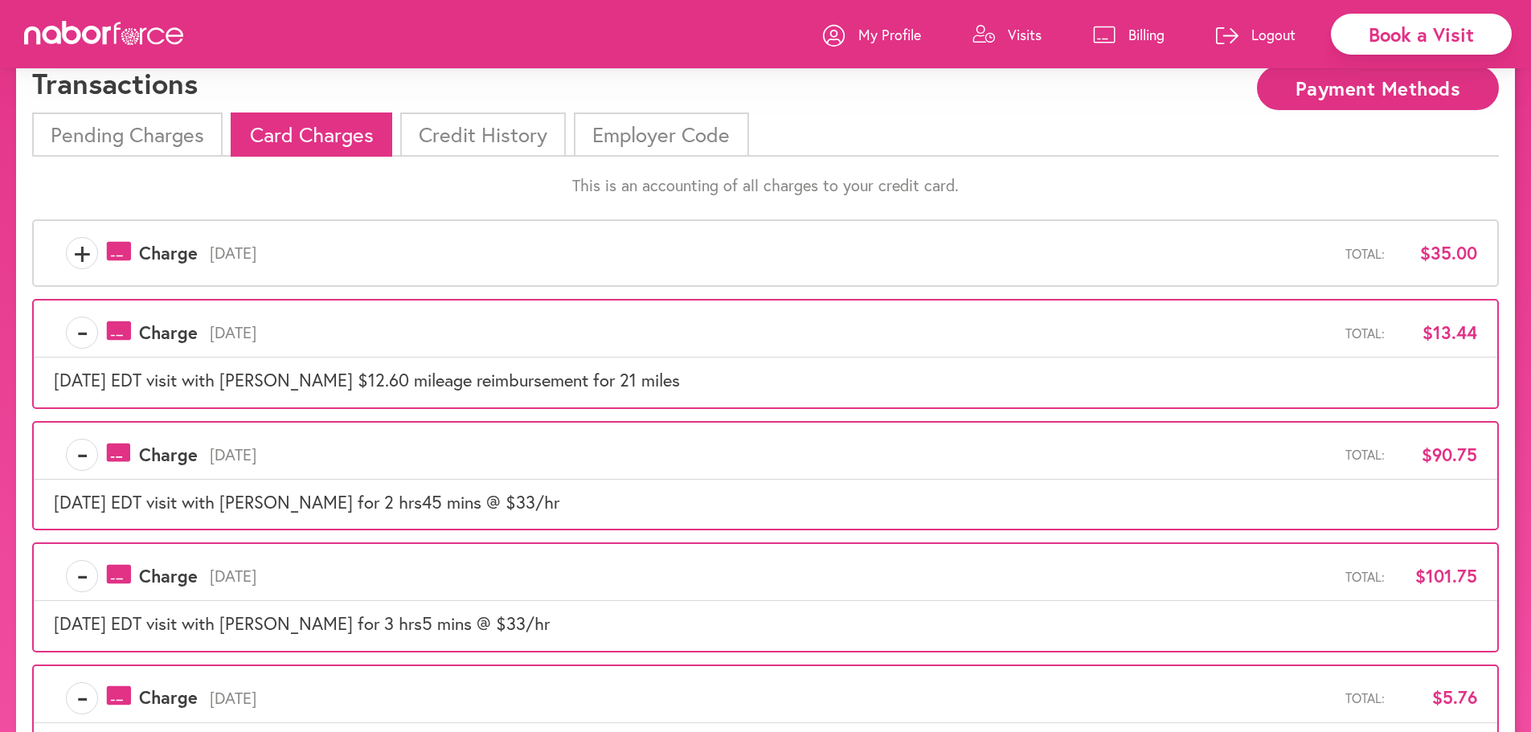
click at [85, 259] on span "+" at bounding box center [82, 253] width 31 height 32
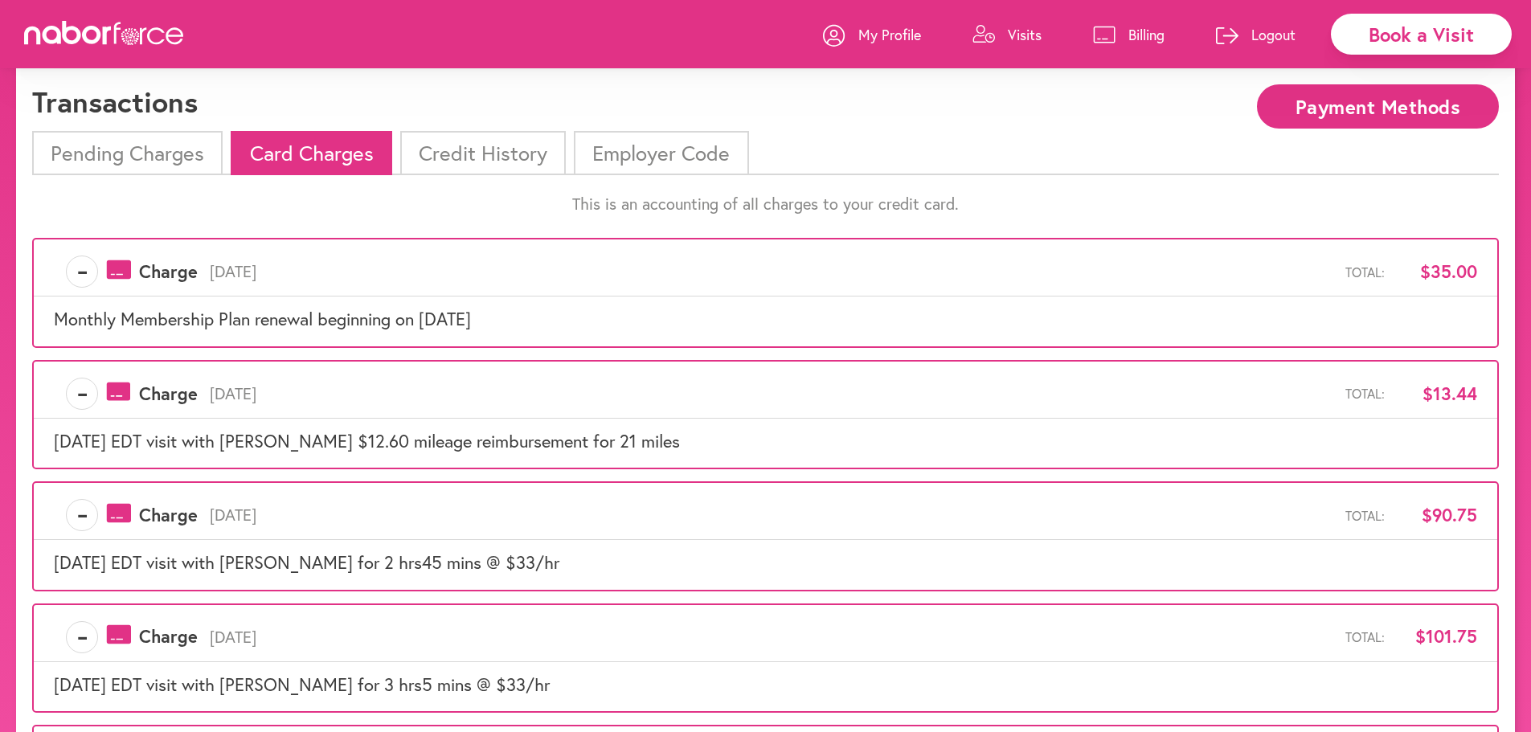
scroll to position [0, 0]
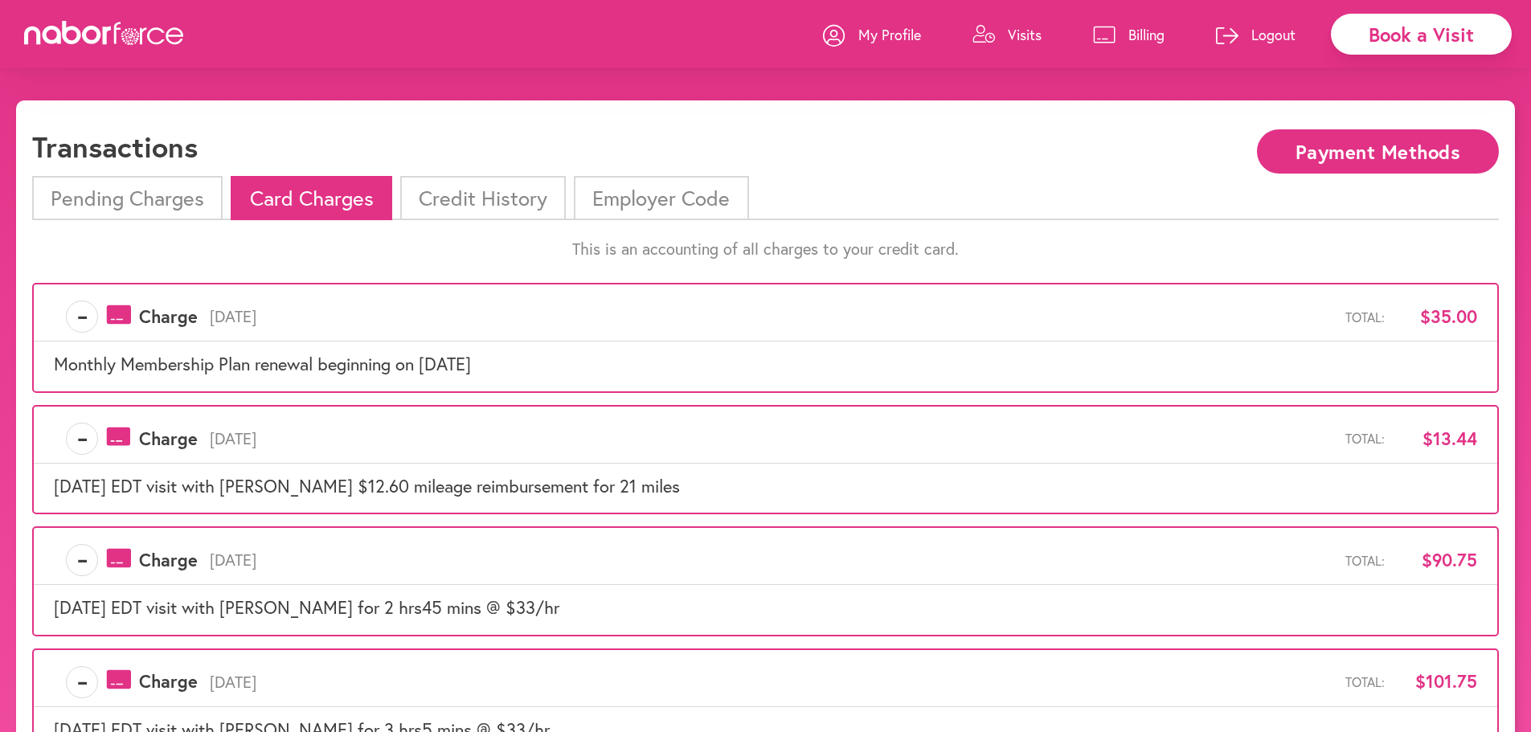
click at [503, 189] on li "Credit History" at bounding box center [483, 198] width 166 height 44
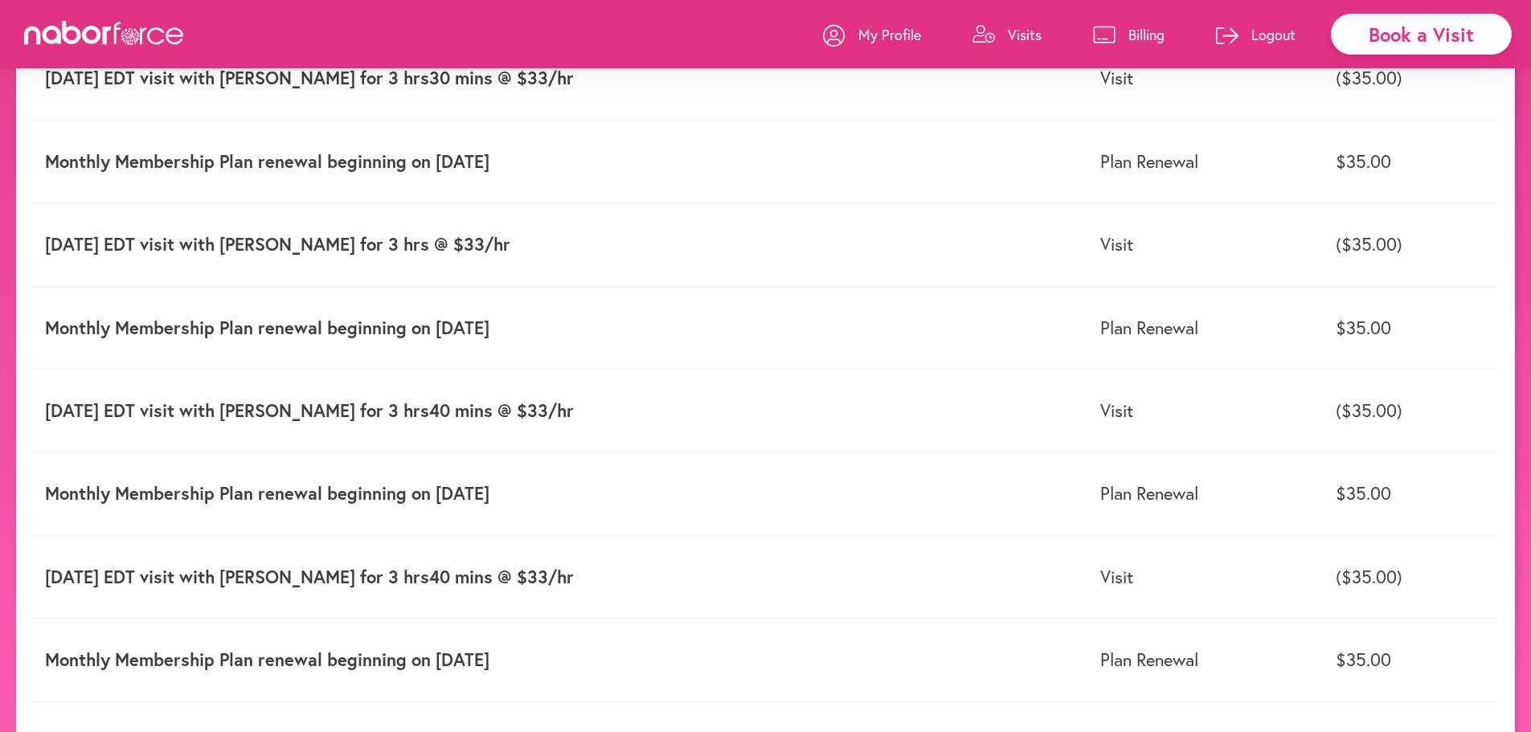
scroll to position [439, 0]
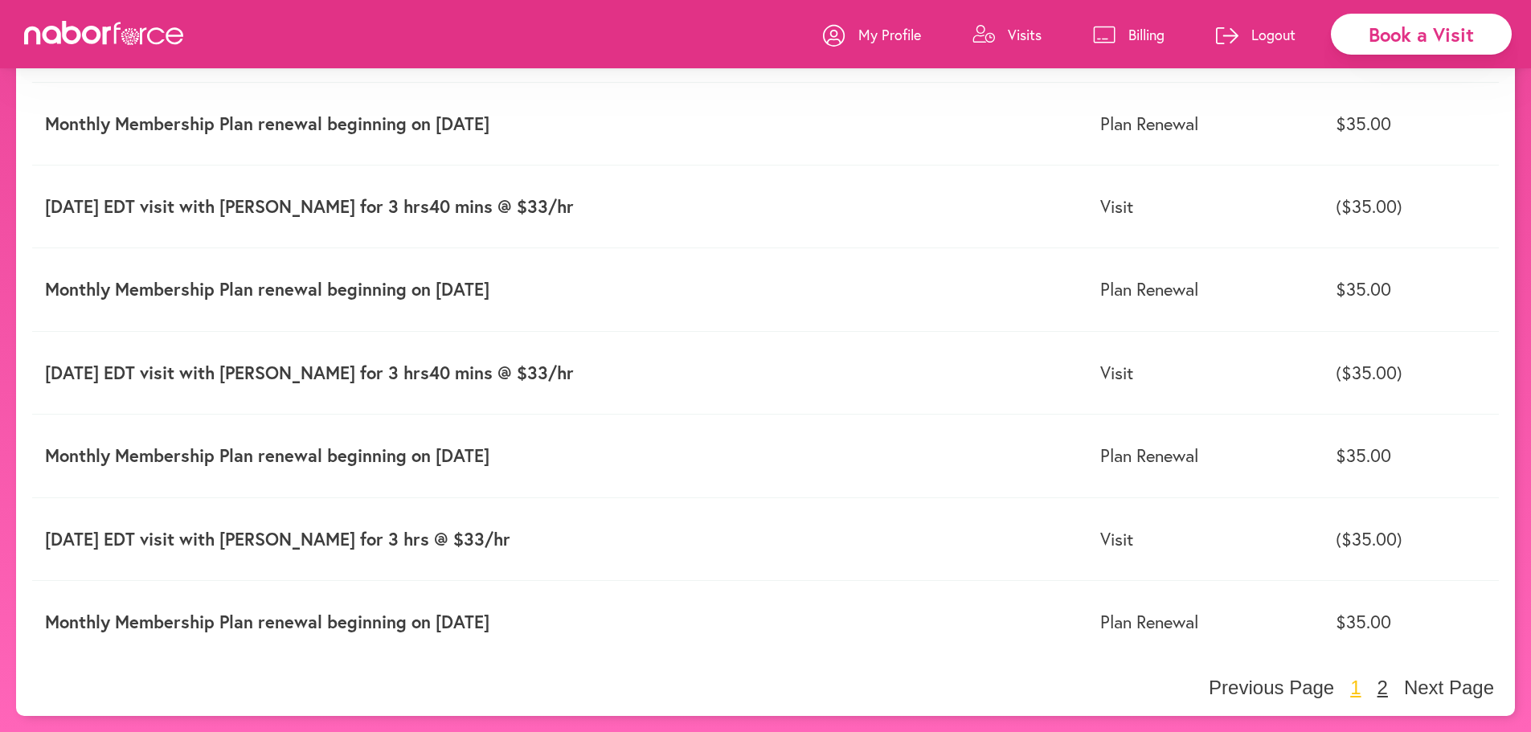
click at [1385, 687] on button "2" at bounding box center [1383, 688] width 20 height 24
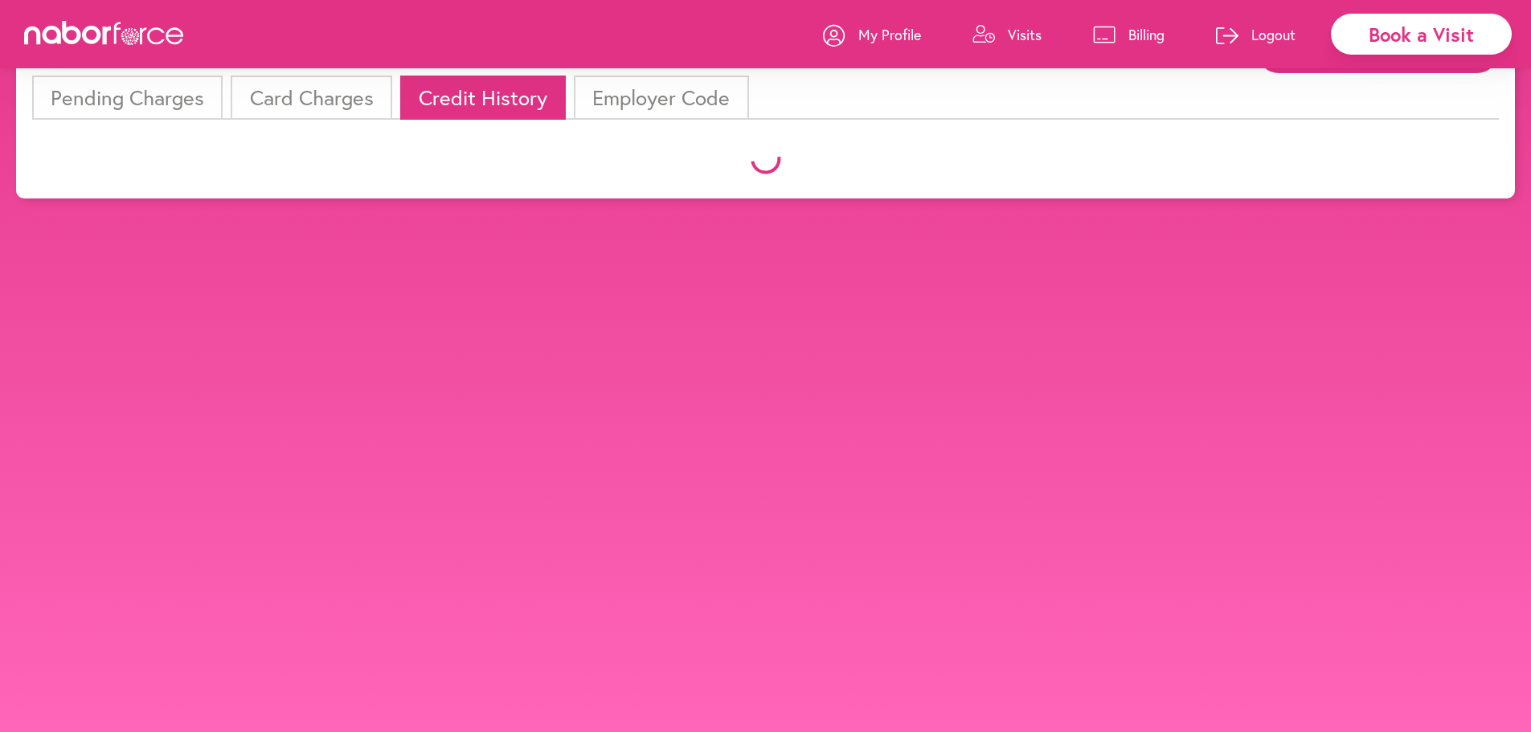
scroll to position [273, 0]
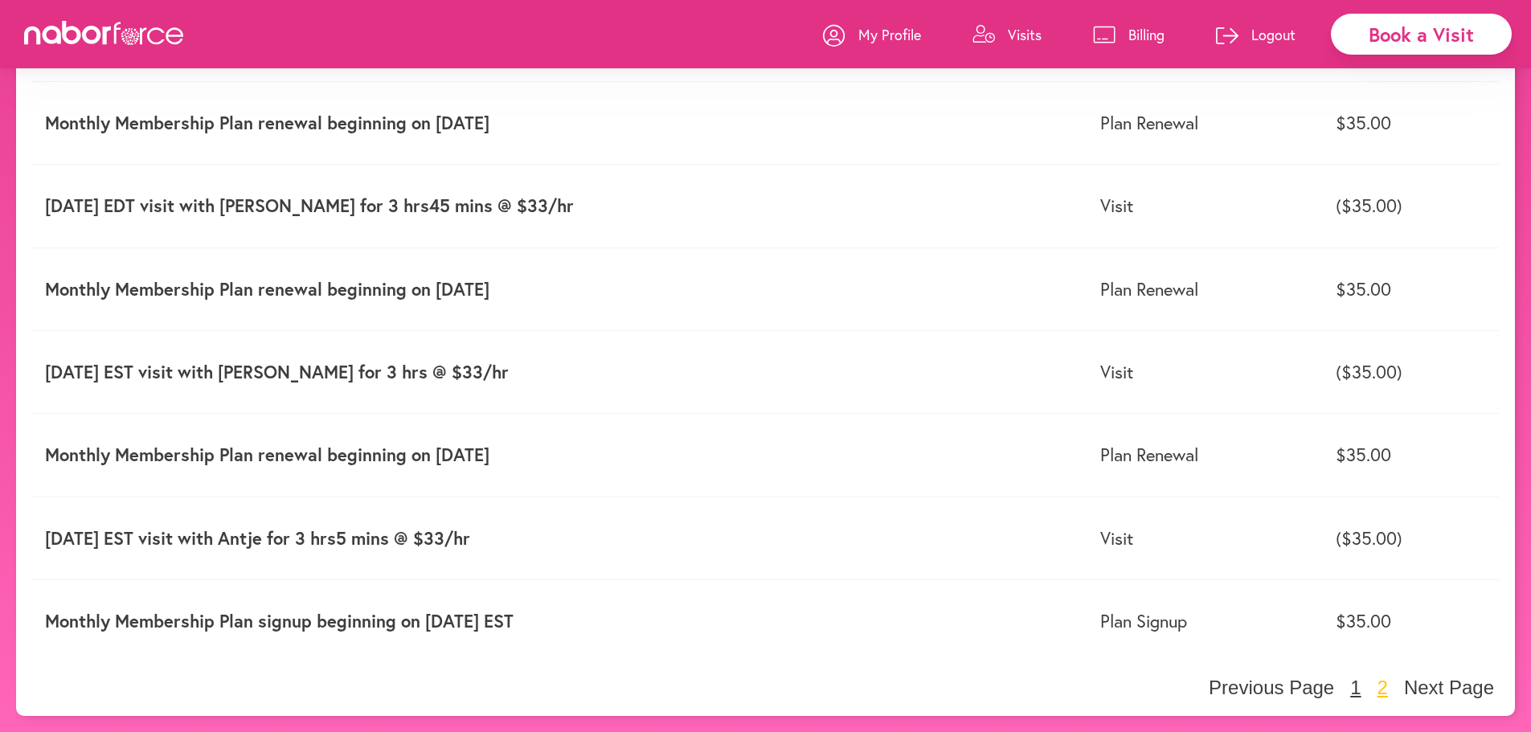
click at [1351, 687] on button "1" at bounding box center [1355, 688] width 20 height 24
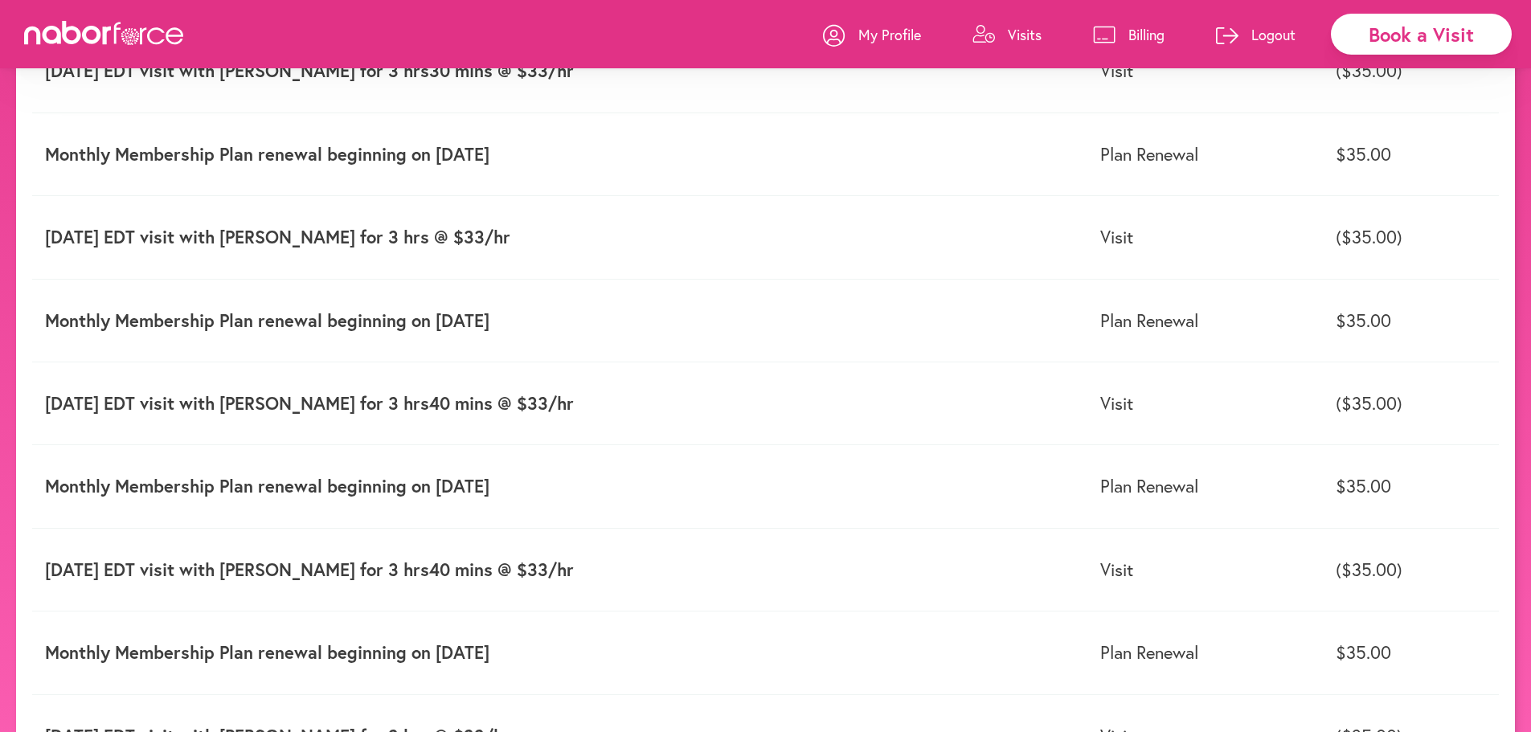
scroll to position [0, 0]
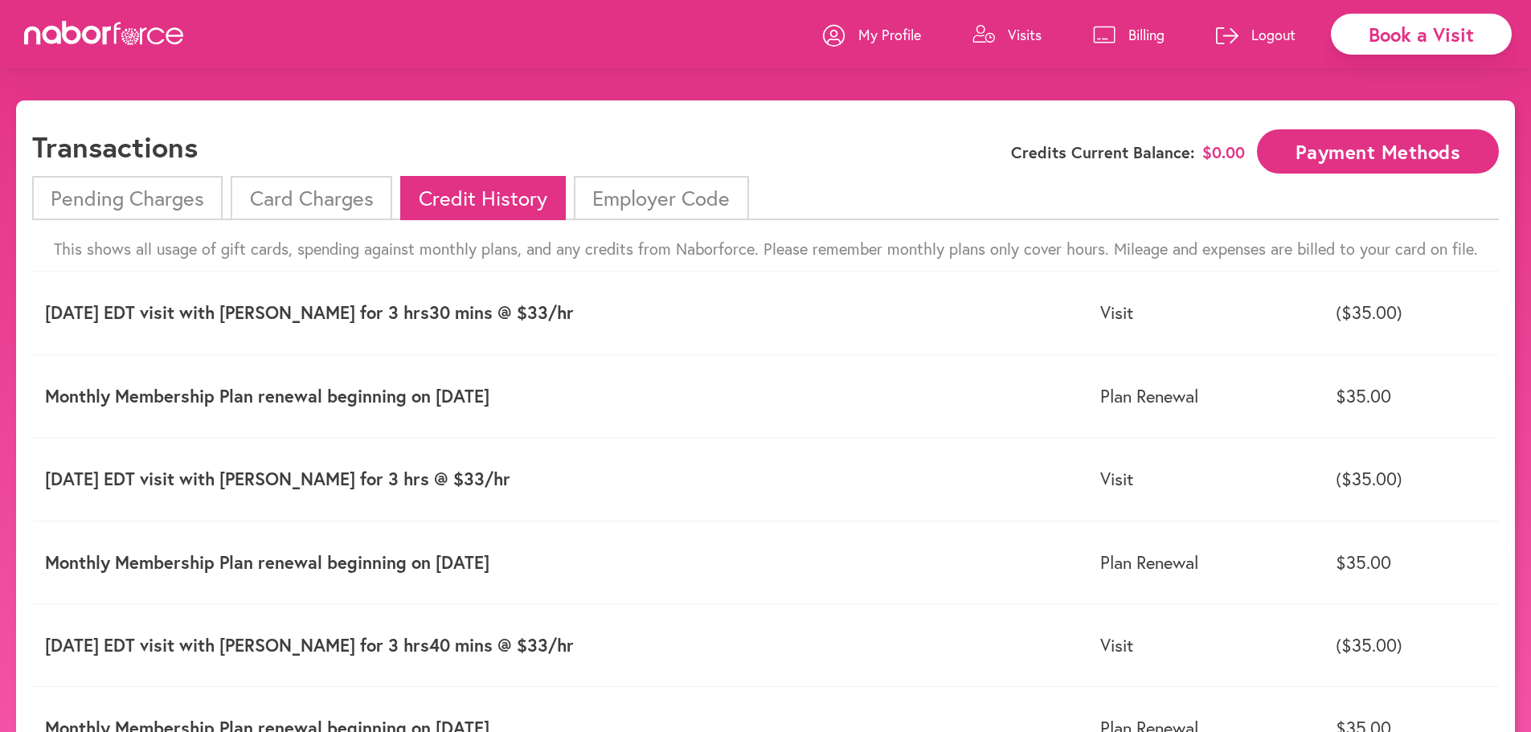
click at [135, 195] on li "Pending Charges" at bounding box center [127, 198] width 190 height 44
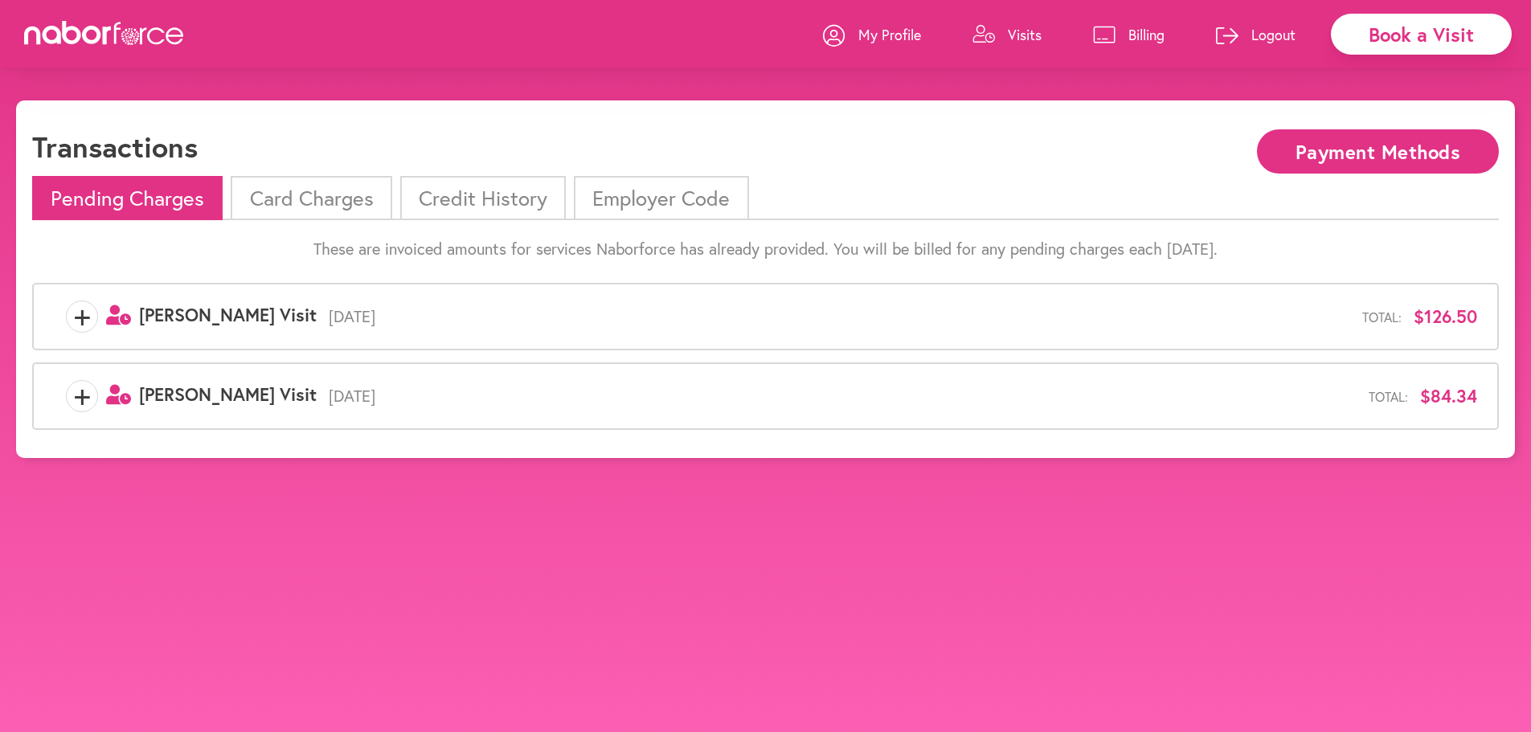
click at [84, 397] on span "+" at bounding box center [82, 396] width 31 height 32
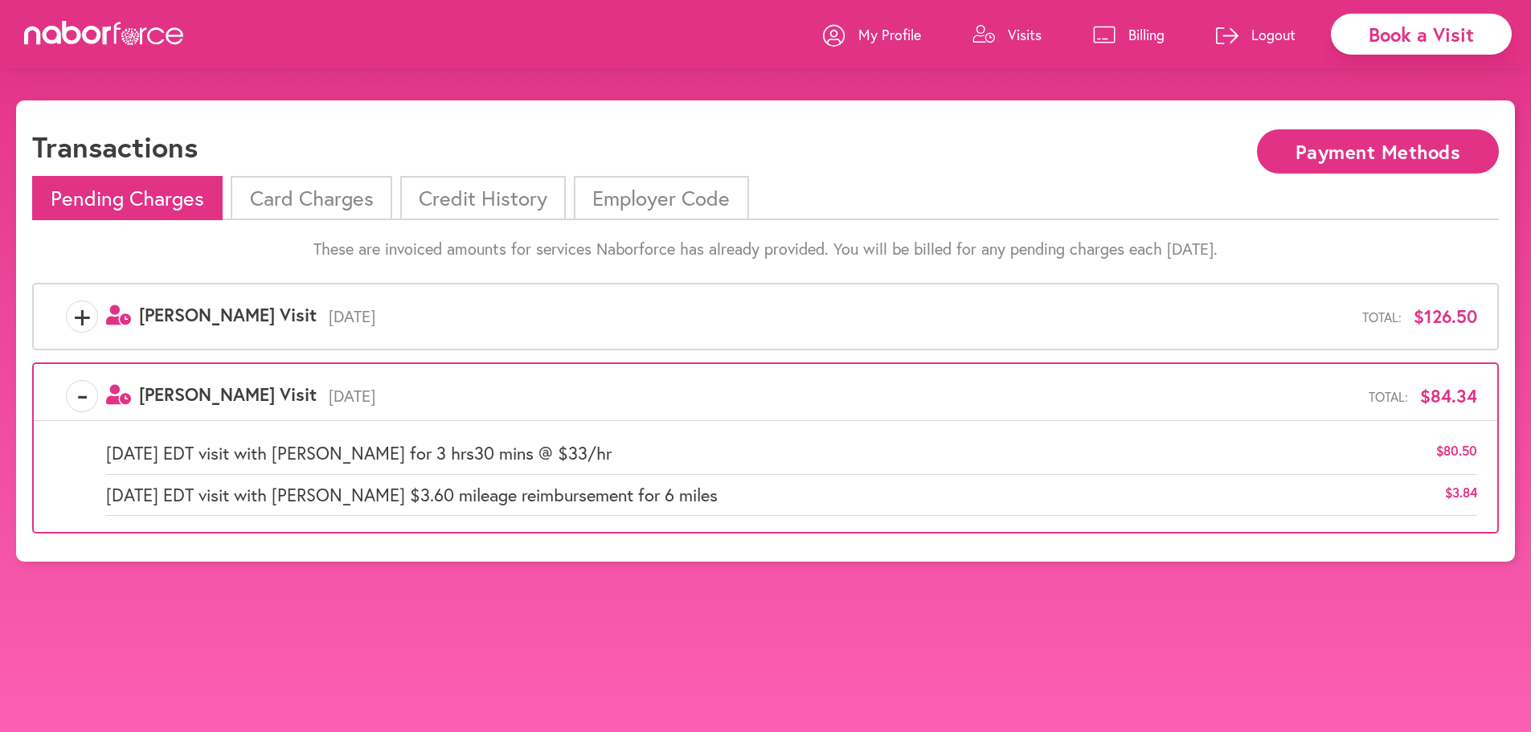
click at [88, 313] on span "+" at bounding box center [82, 317] width 31 height 32
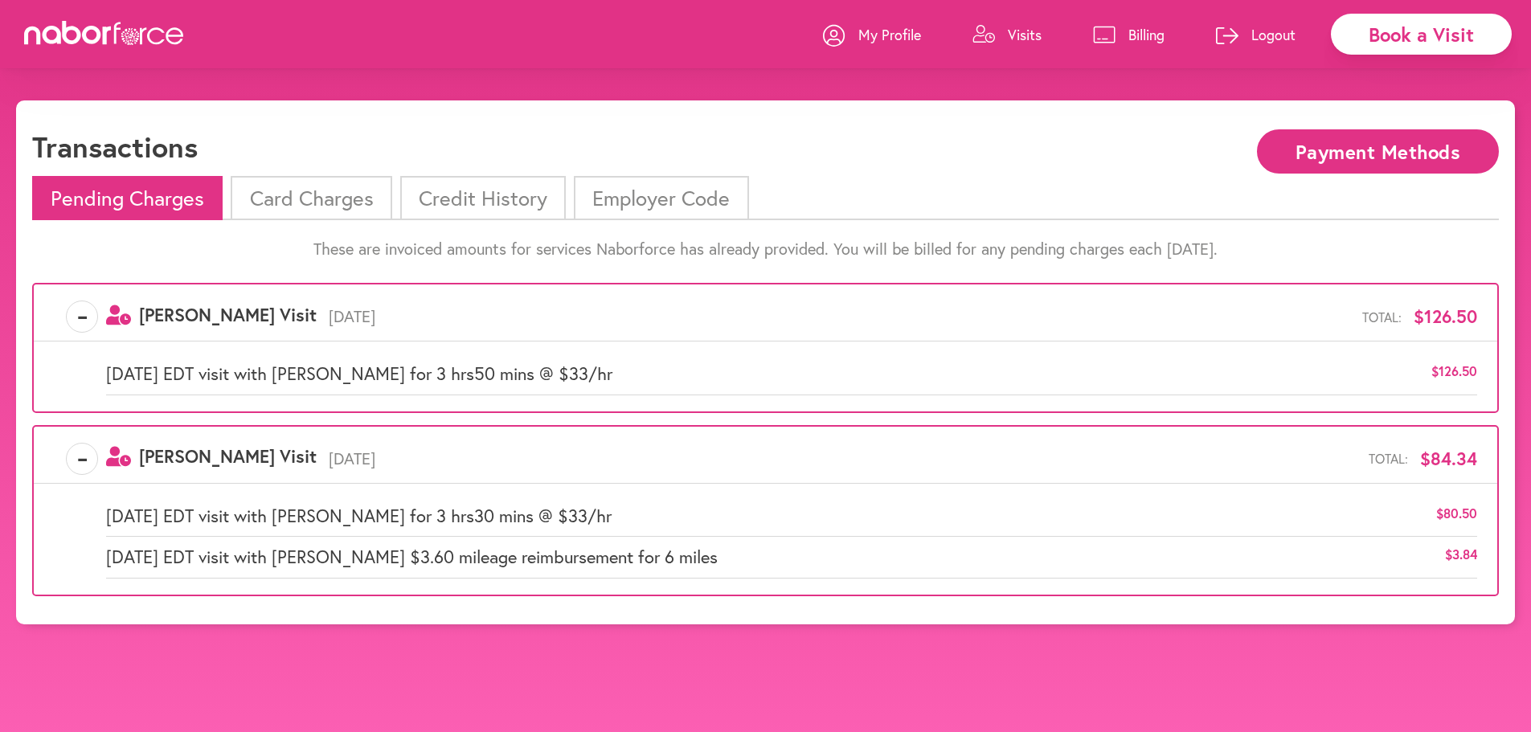
click at [284, 190] on li "Card Charges" at bounding box center [311, 198] width 161 height 44
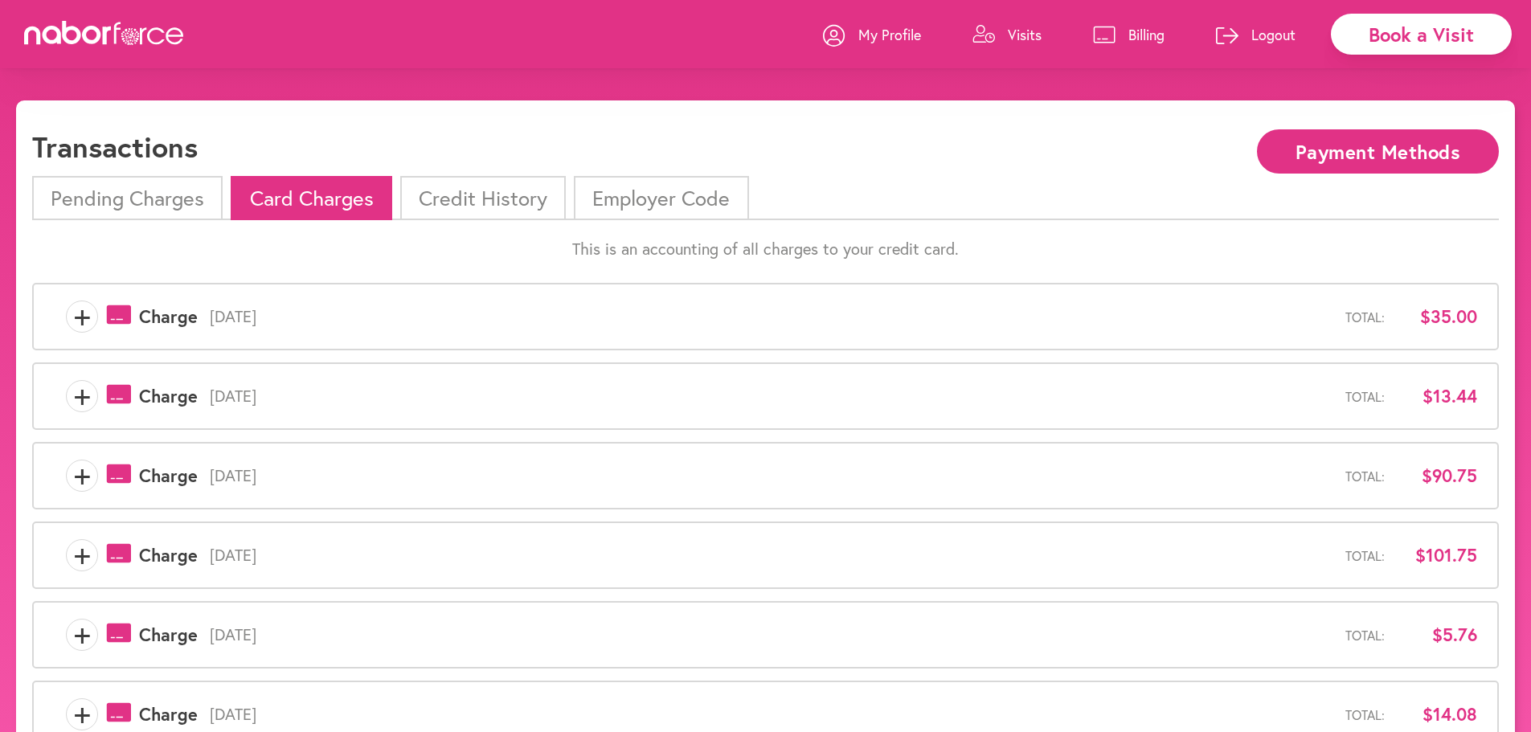
click at [79, 322] on span "+" at bounding box center [82, 317] width 31 height 32
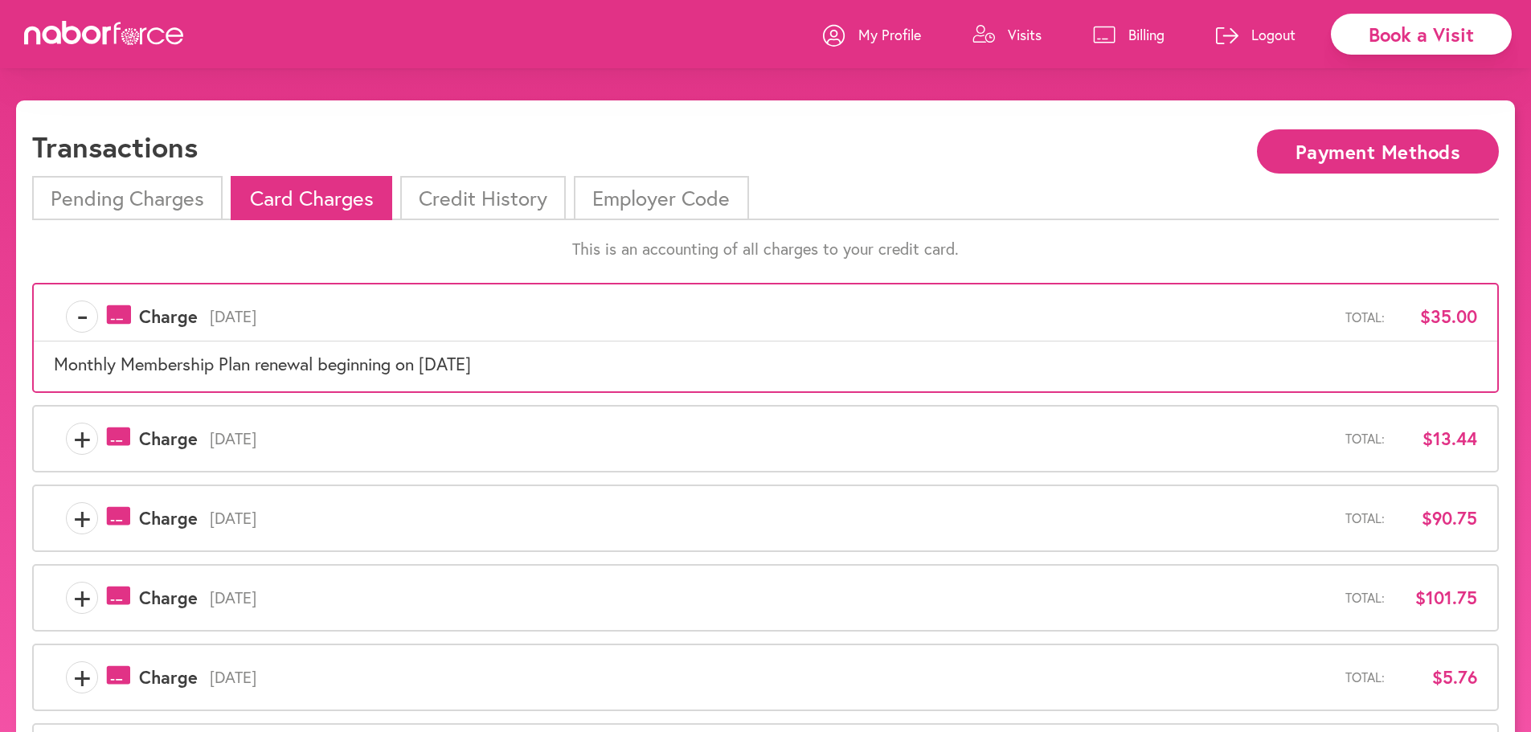
click at [78, 431] on span "+" at bounding box center [82, 439] width 31 height 32
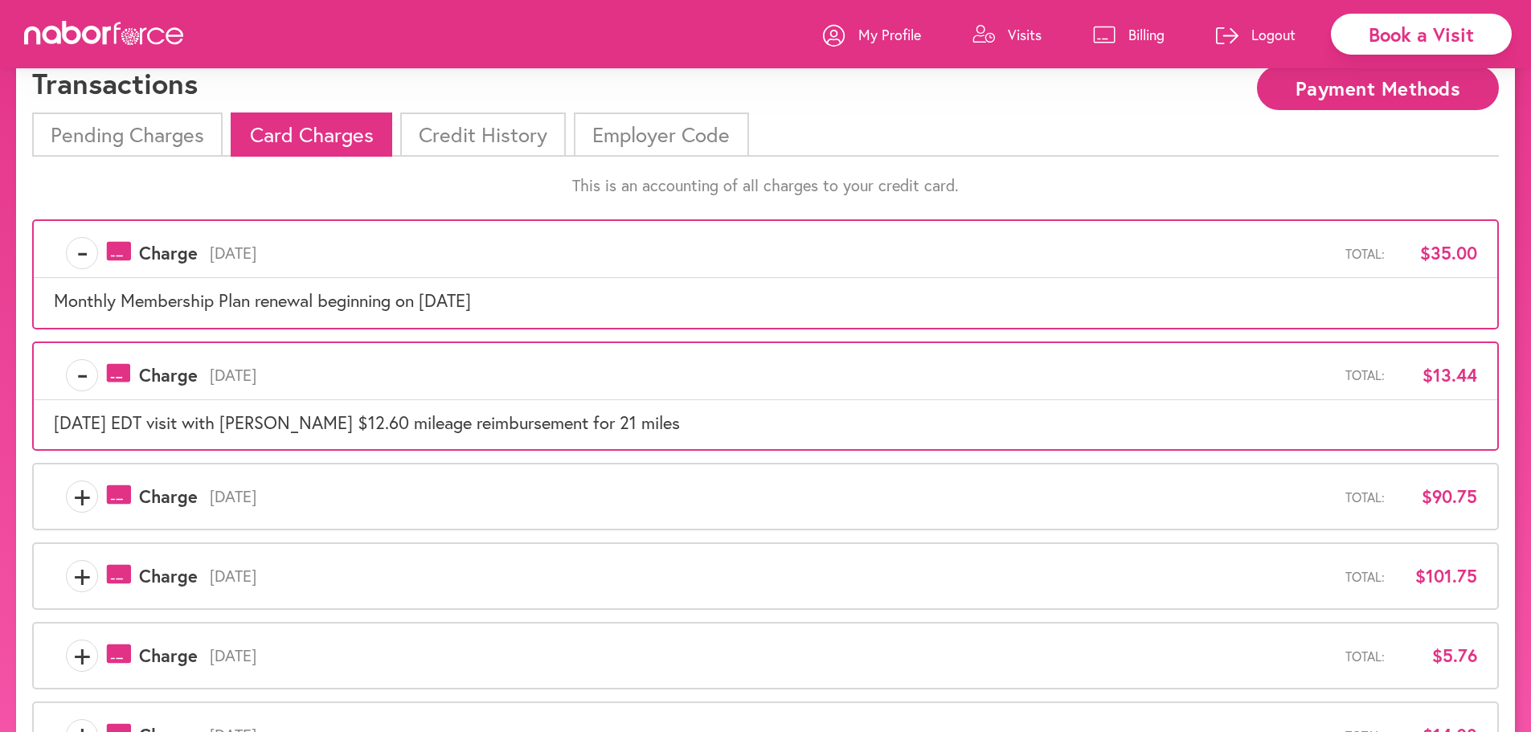
scroll to position [241, 0]
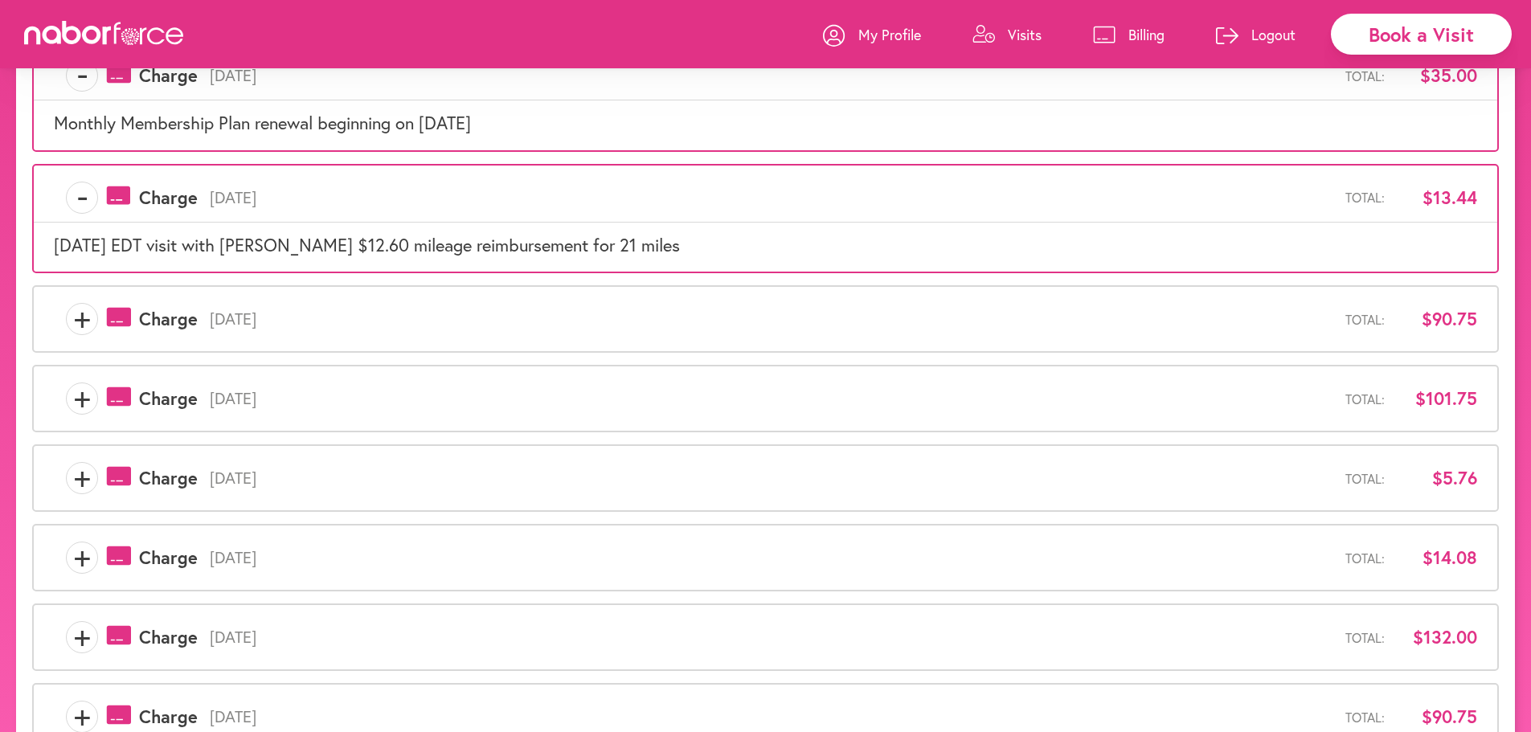
click at [72, 319] on span "+" at bounding box center [82, 319] width 31 height 32
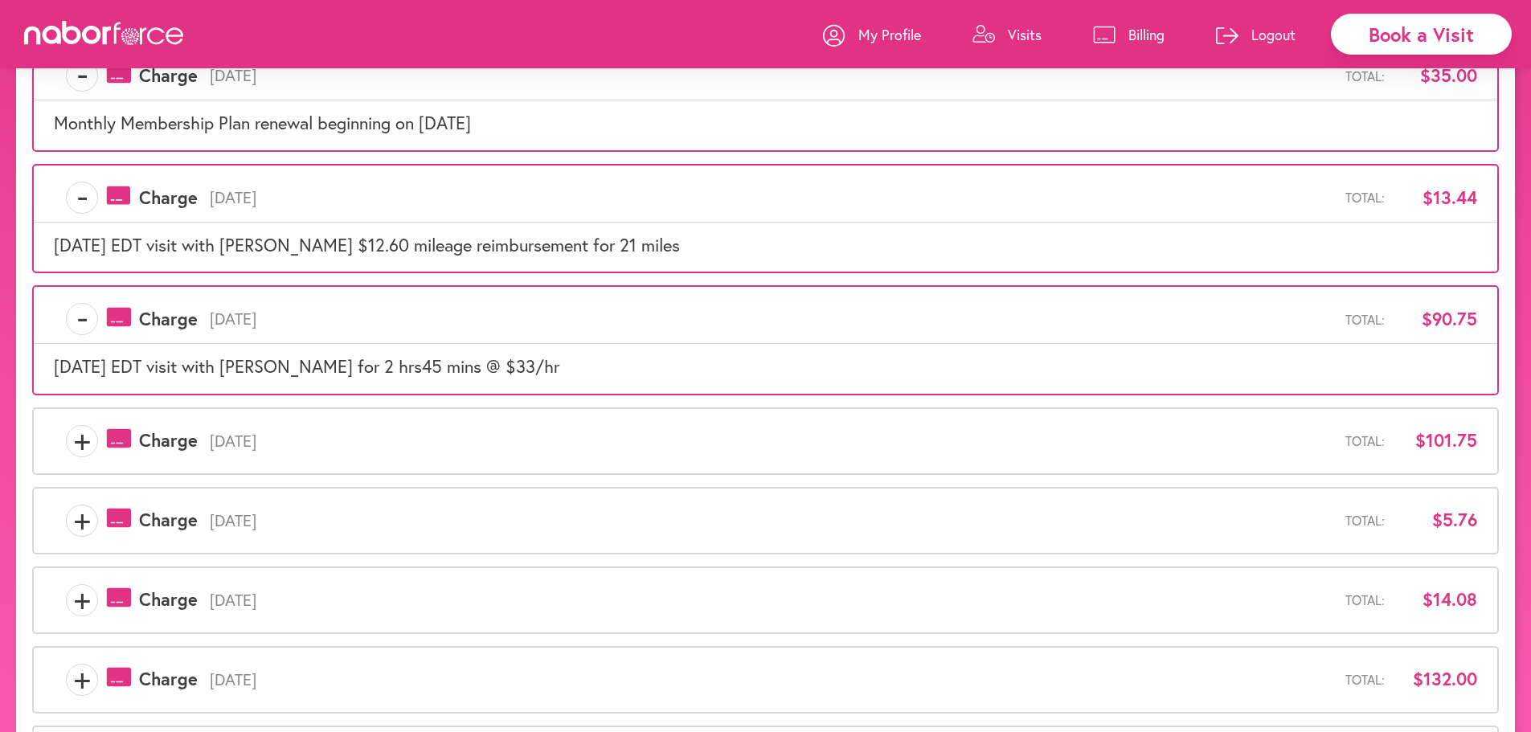
click at [84, 443] on span "+" at bounding box center [82, 441] width 31 height 32
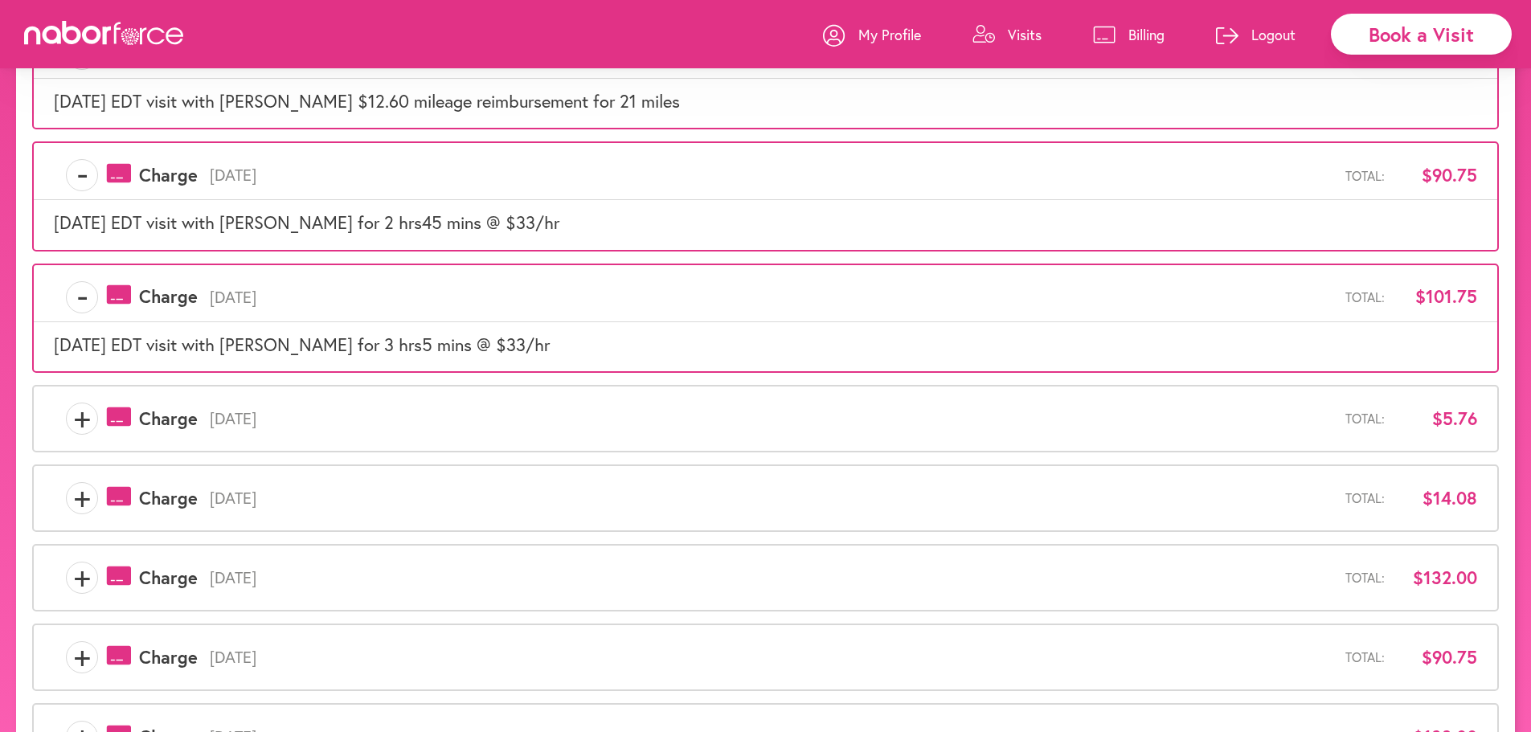
scroll to position [584, 0]
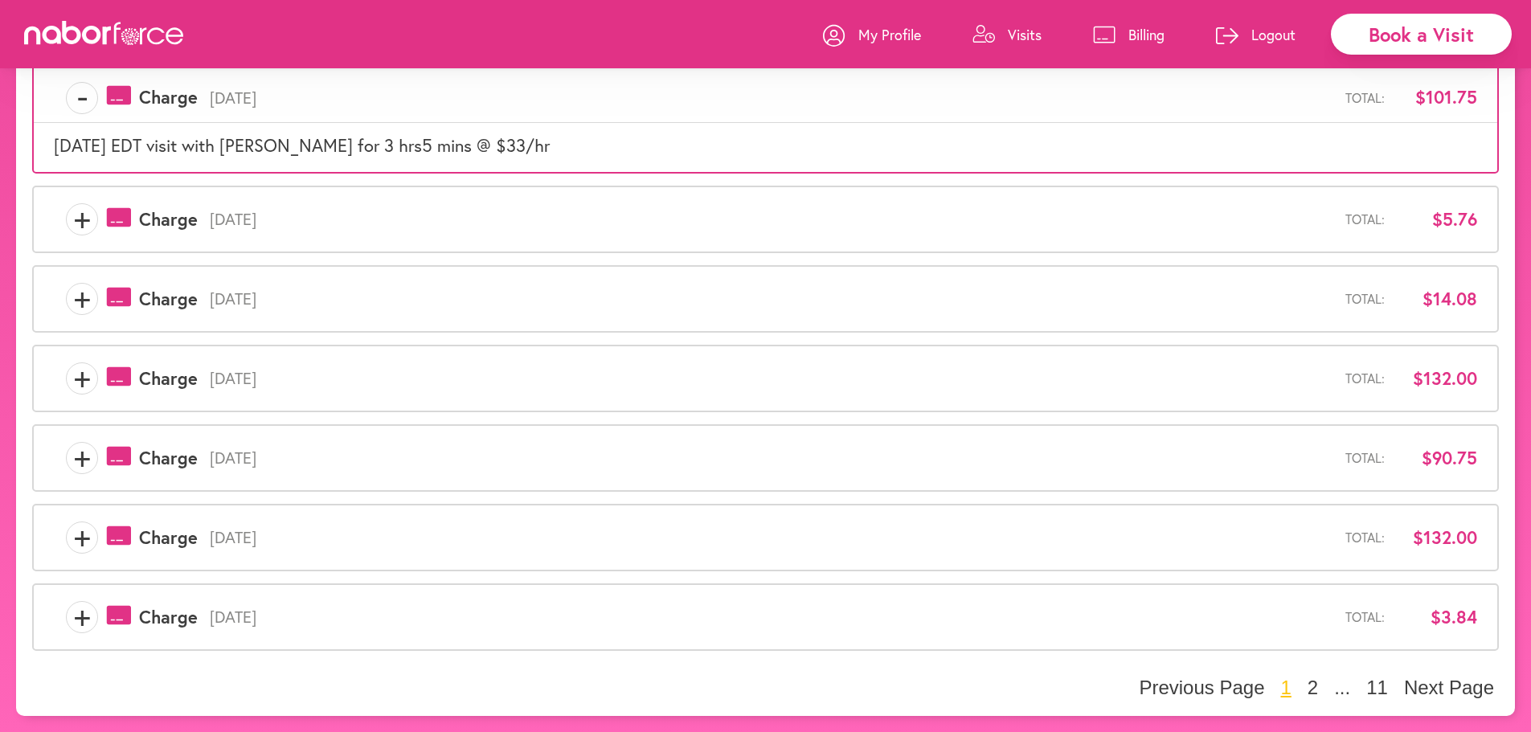
click at [87, 219] on span "+" at bounding box center [82, 219] width 31 height 32
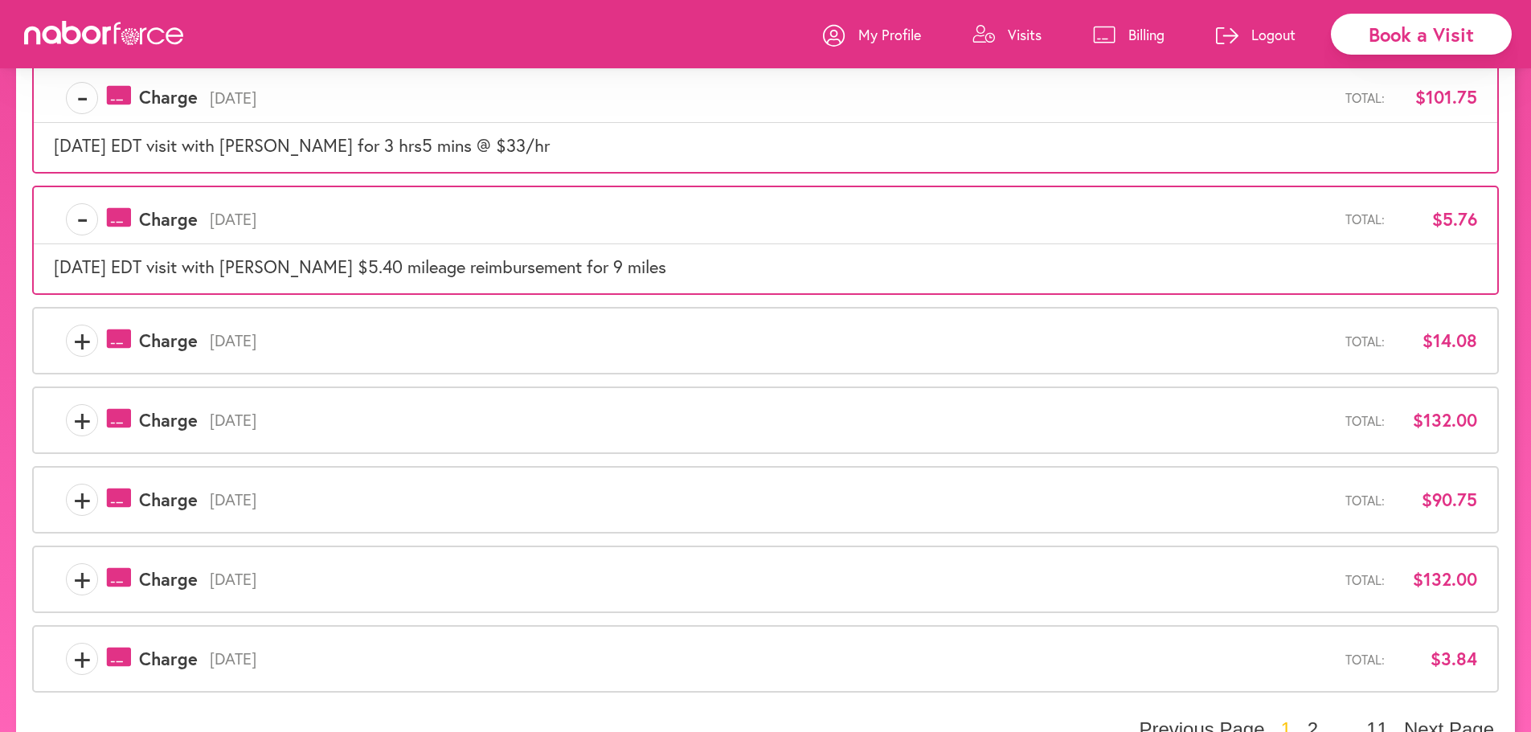
click at [88, 337] on span "+" at bounding box center [82, 341] width 31 height 32
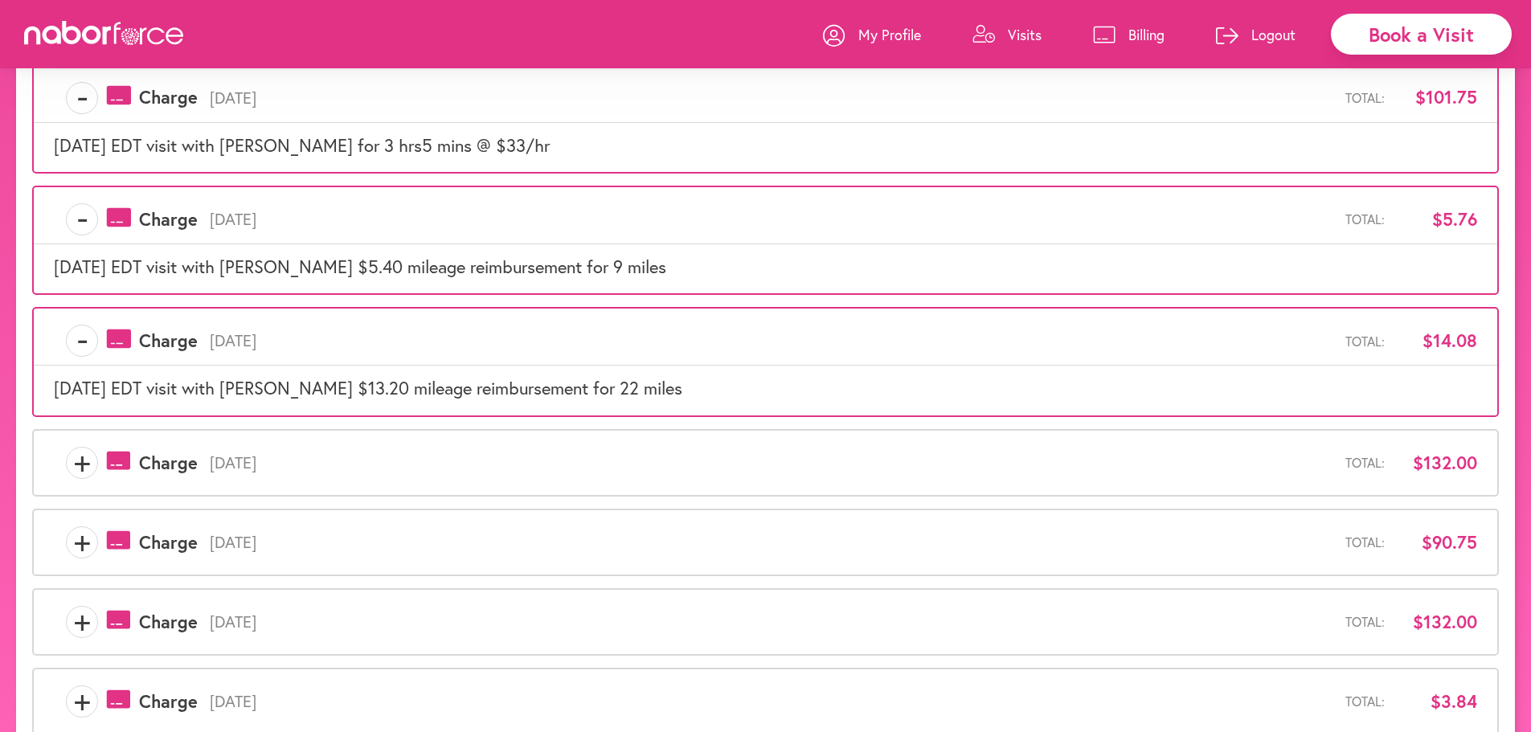
click at [86, 460] on span "+" at bounding box center [82, 463] width 31 height 32
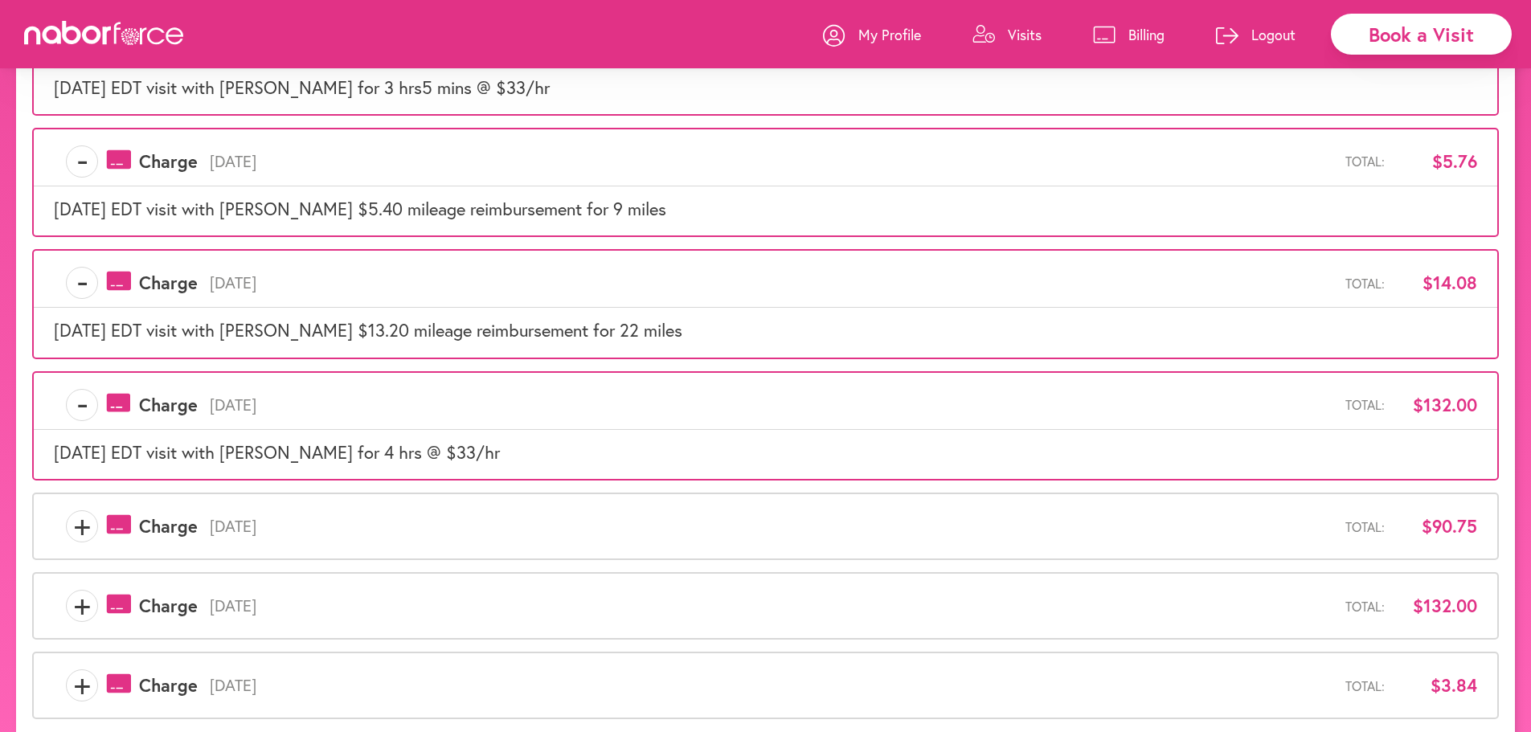
scroll to position [710, 0]
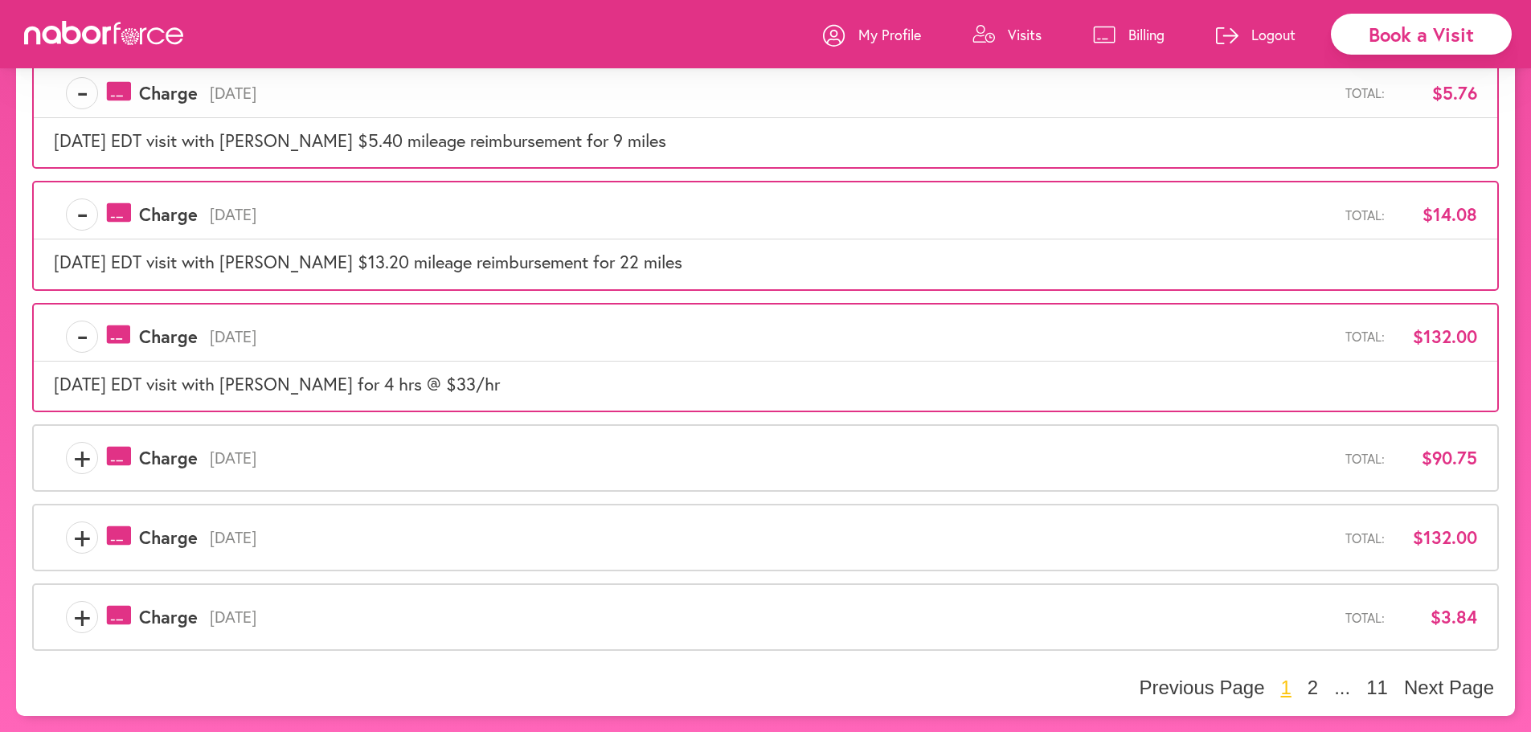
click at [74, 458] on span "+" at bounding box center [82, 458] width 31 height 32
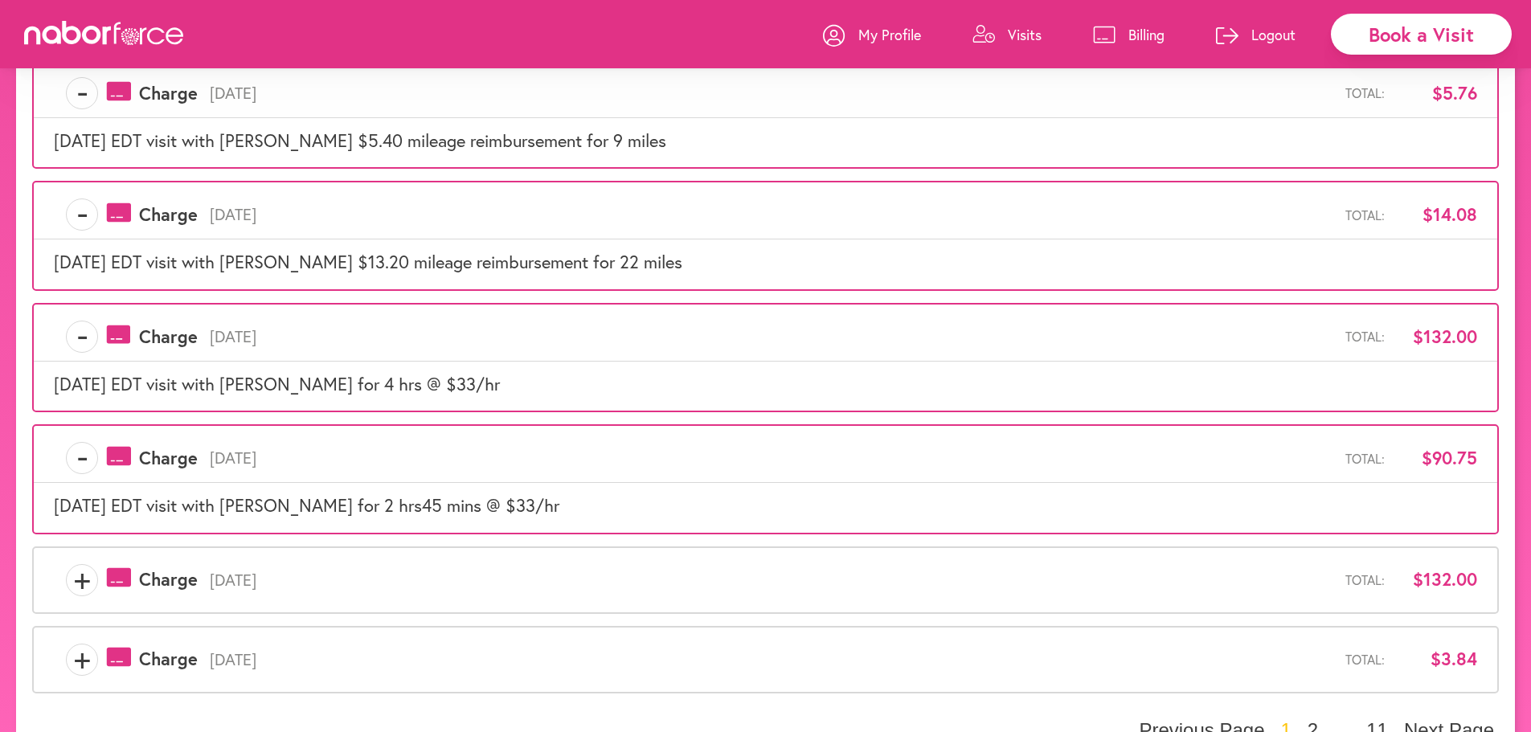
click at [85, 591] on span "+" at bounding box center [82, 580] width 31 height 32
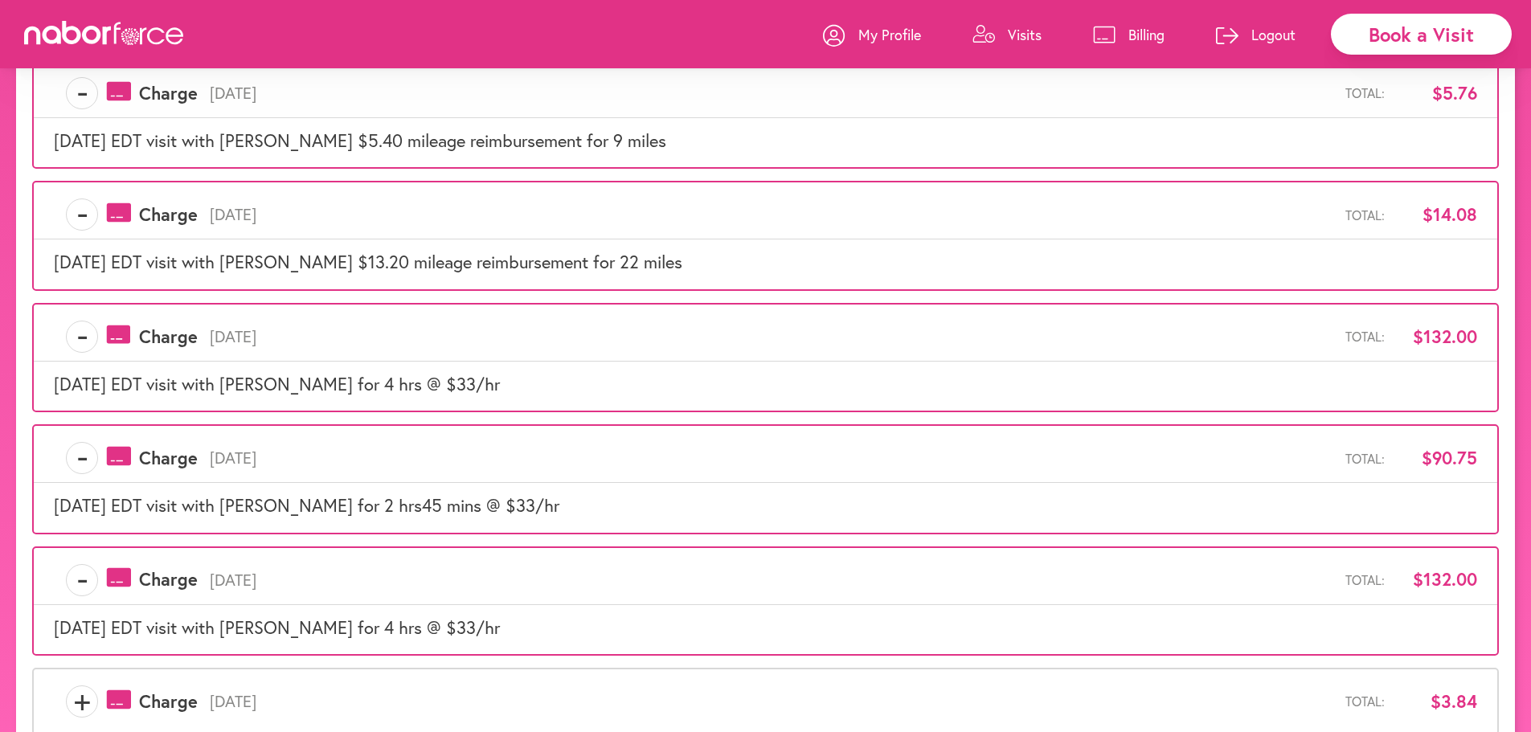
click at [68, 702] on span "+" at bounding box center [82, 701] width 31 height 32
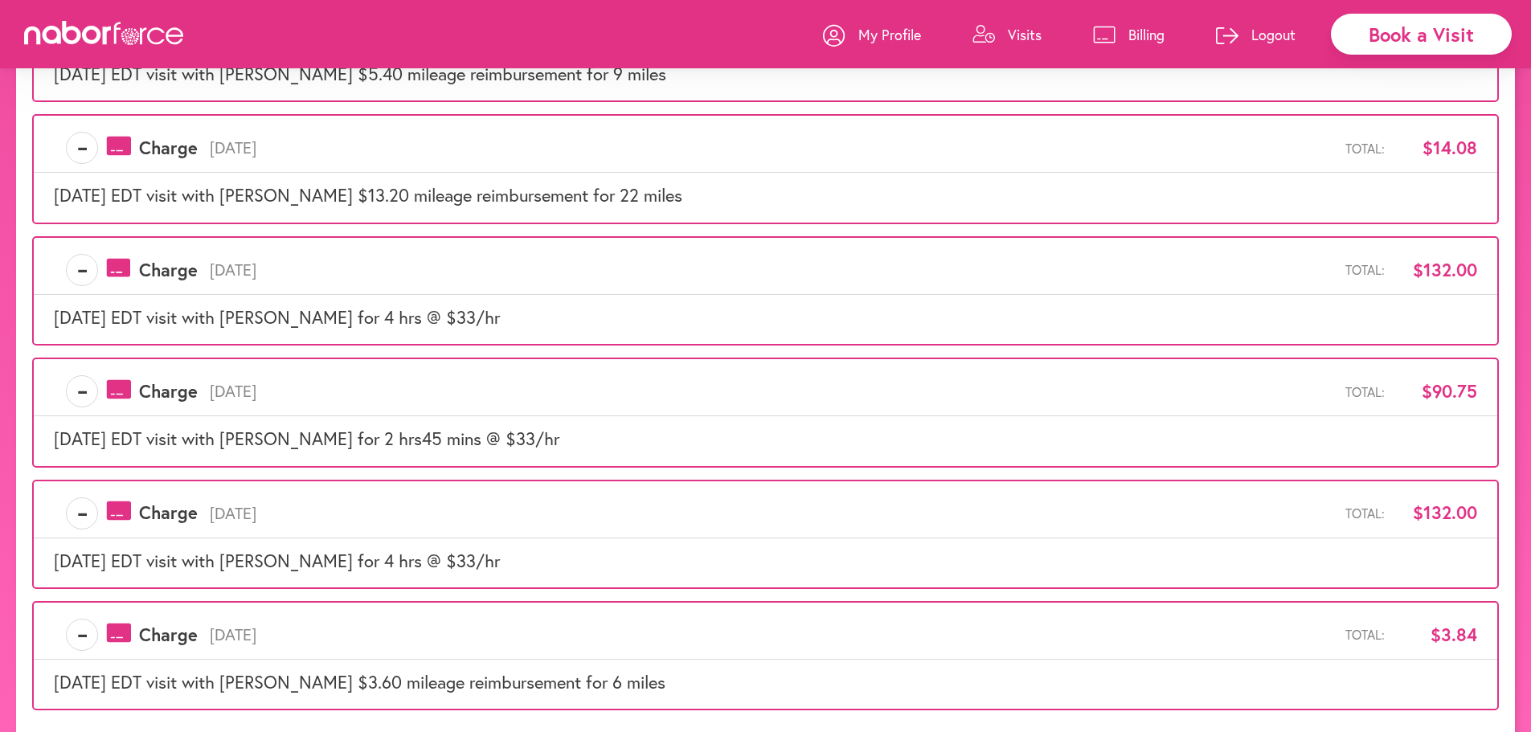
scroll to position [837, 0]
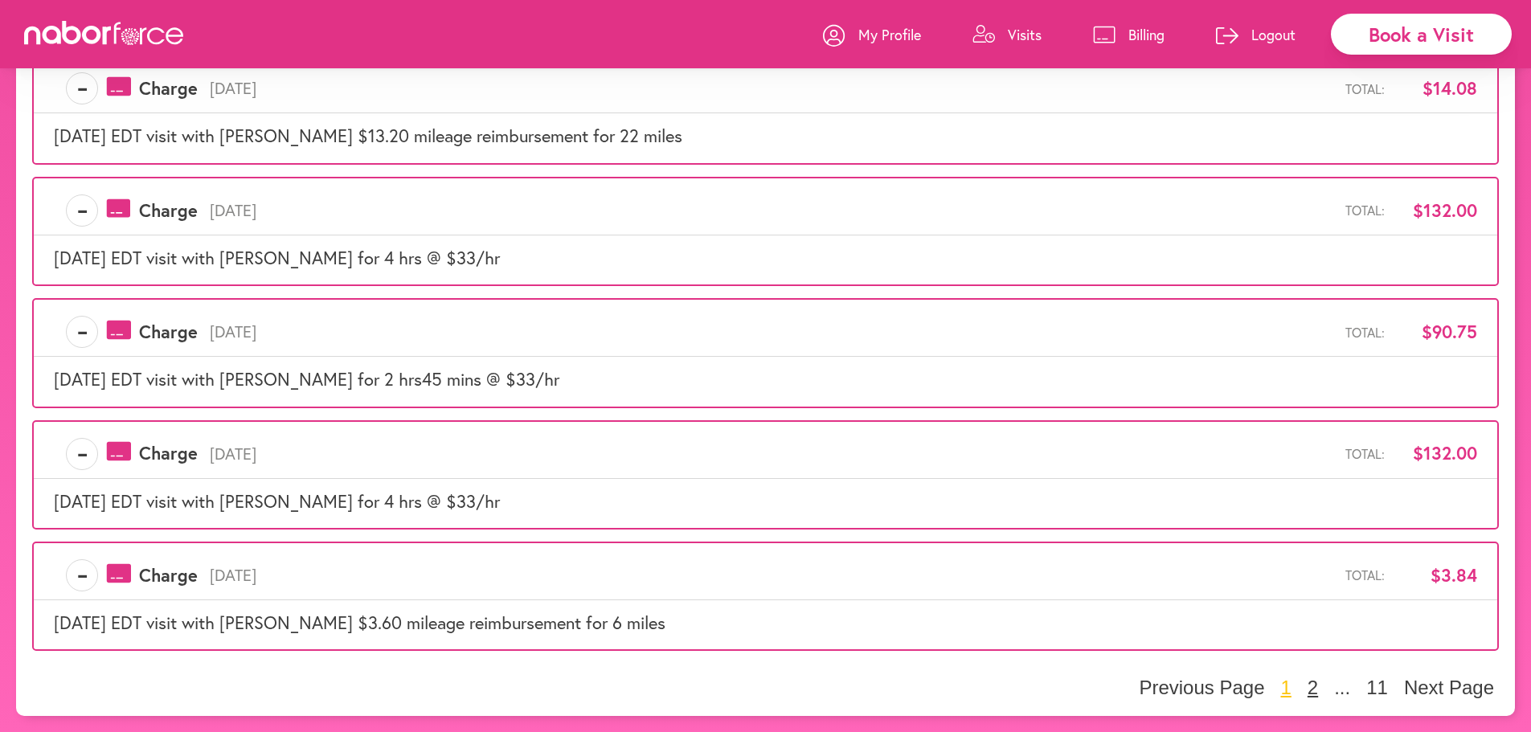
click at [1316, 687] on button "2" at bounding box center [1313, 688] width 20 height 24
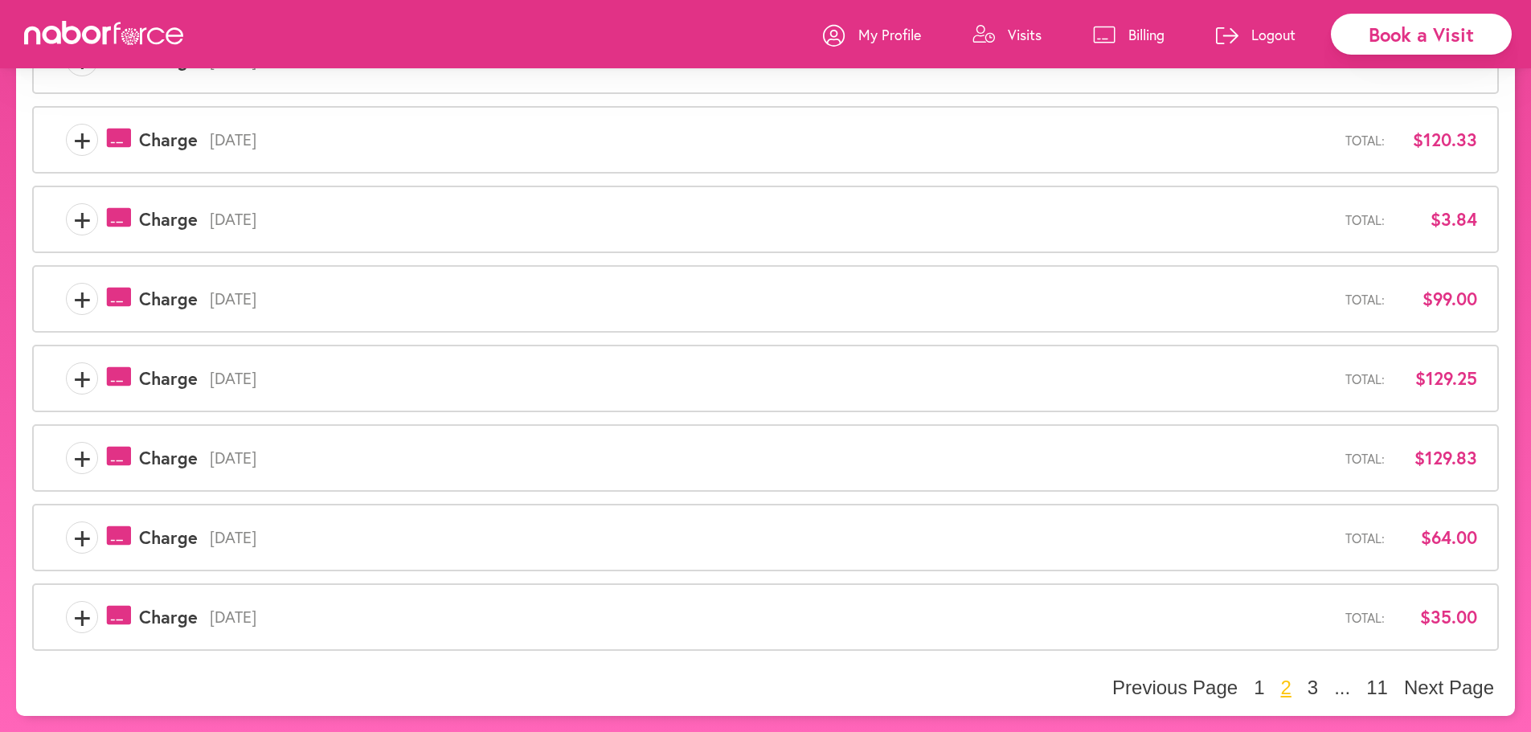
scroll to position [0, 0]
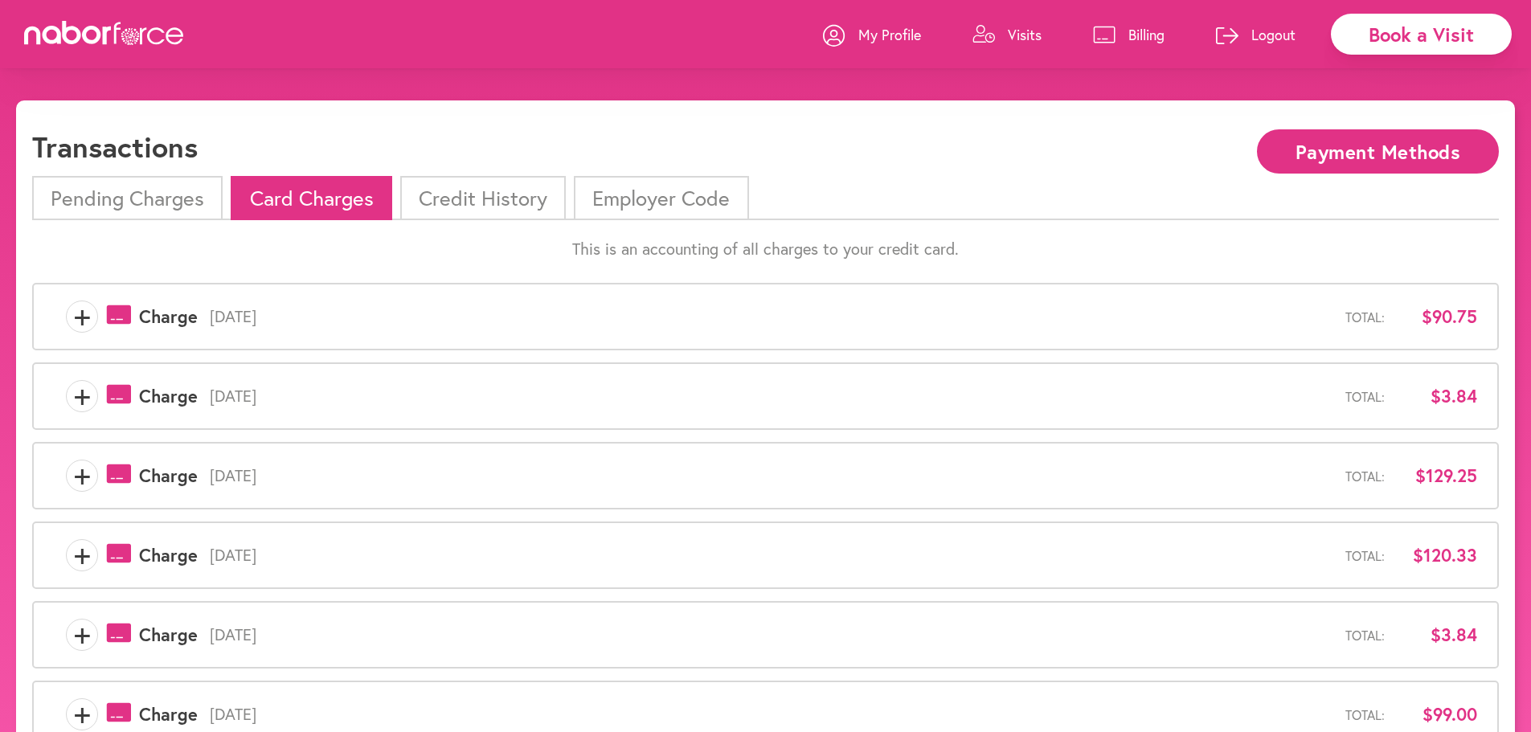
click at [73, 321] on span "+" at bounding box center [82, 317] width 31 height 32
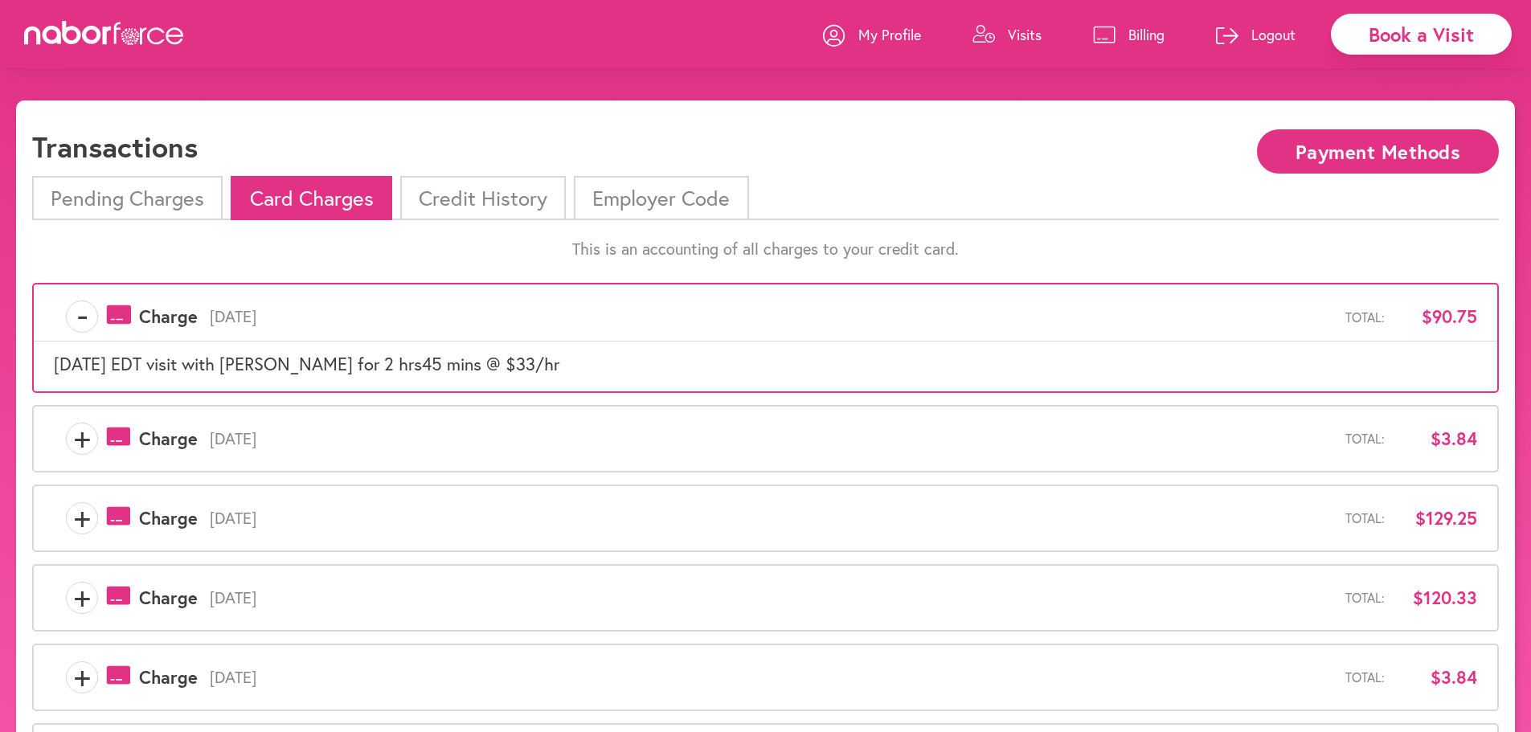
click at [83, 447] on span "+" at bounding box center [82, 439] width 31 height 32
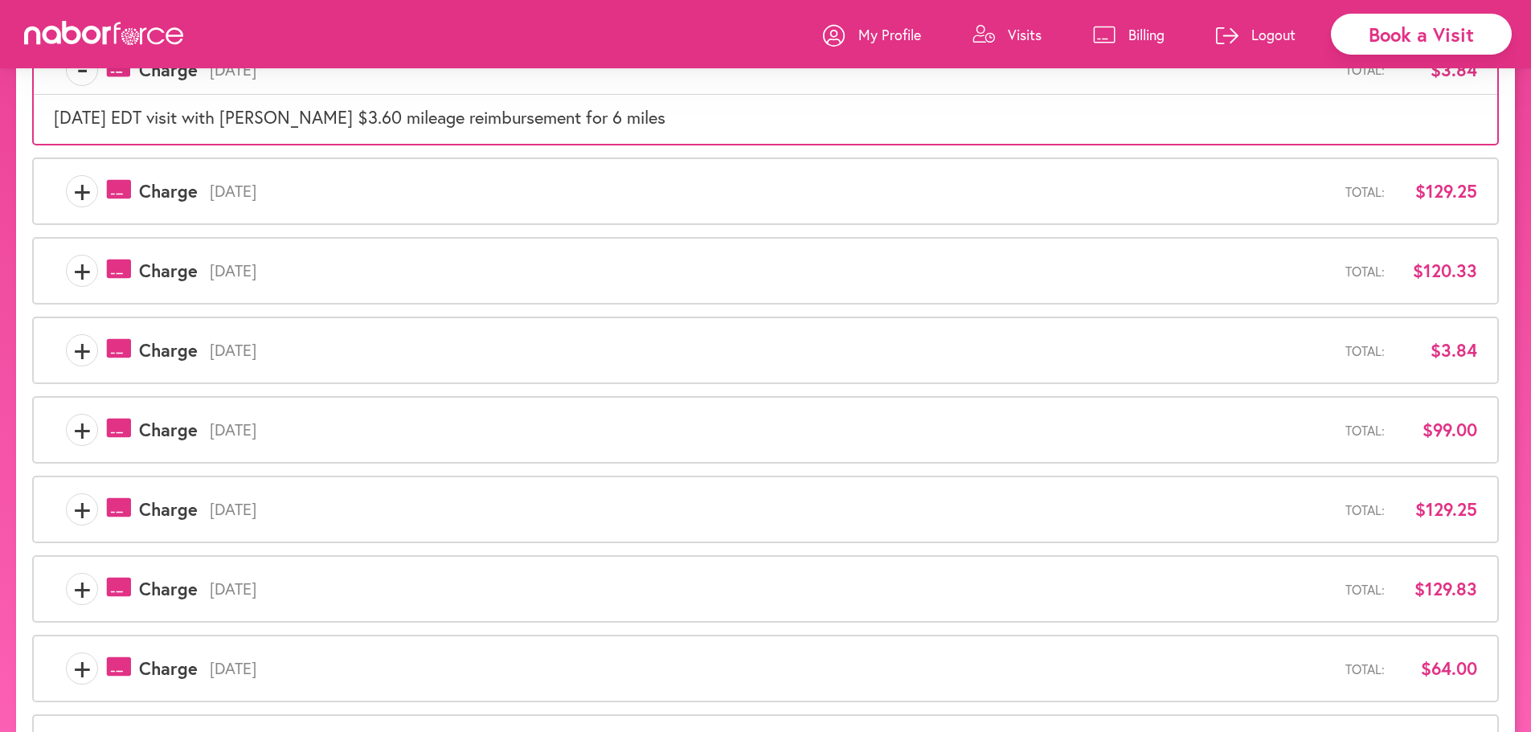
scroll to position [402, 0]
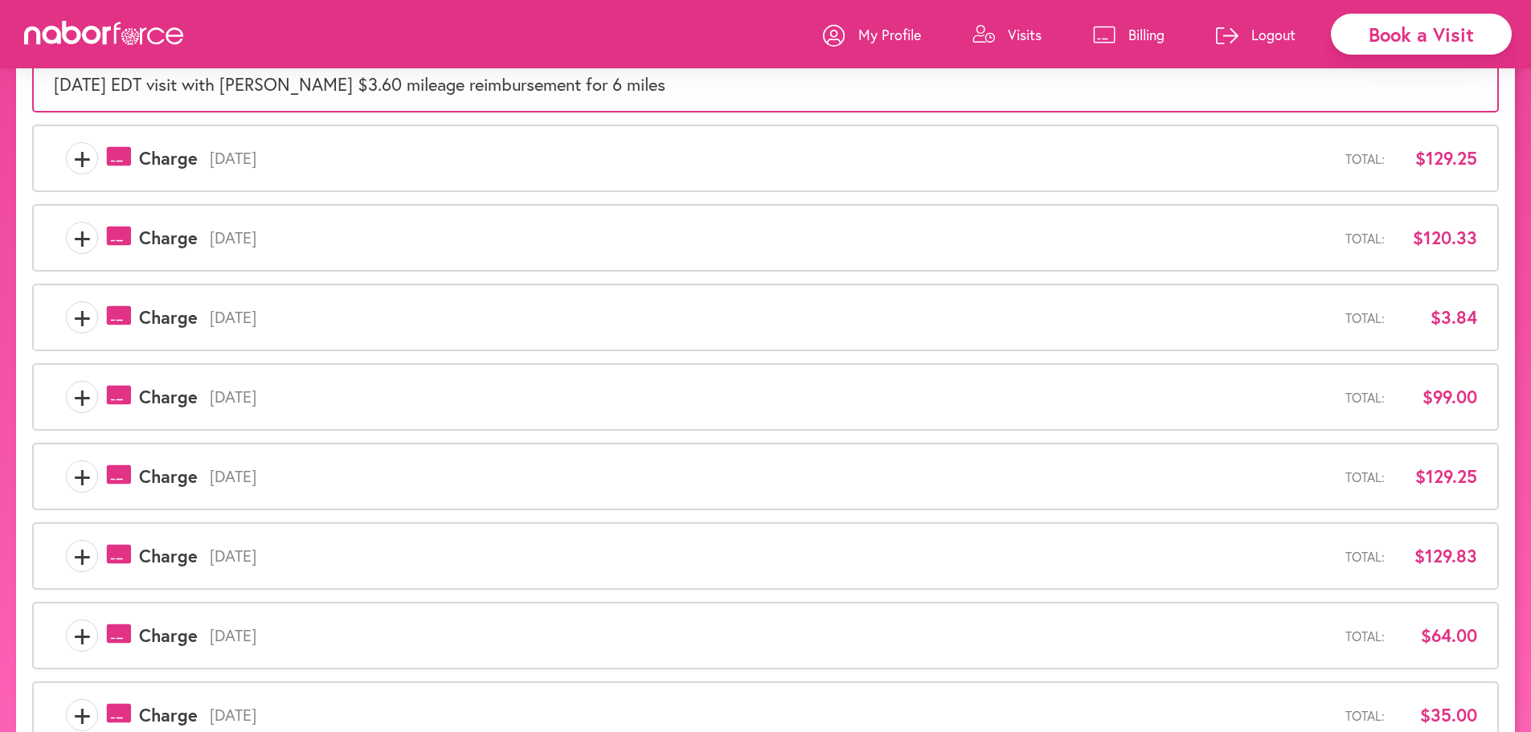
click at [86, 168] on span "+" at bounding box center [82, 158] width 31 height 32
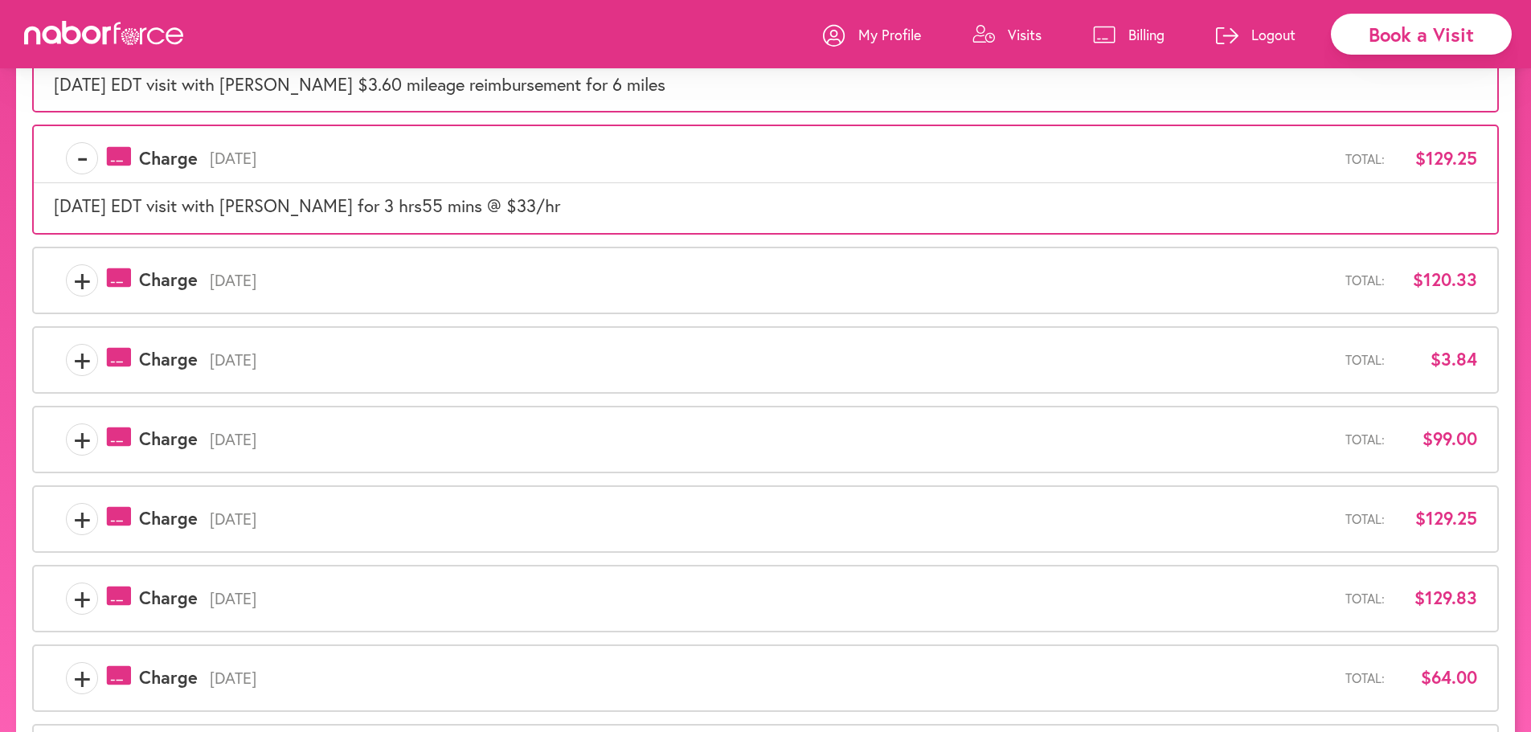
click at [83, 288] on span "+" at bounding box center [82, 280] width 31 height 32
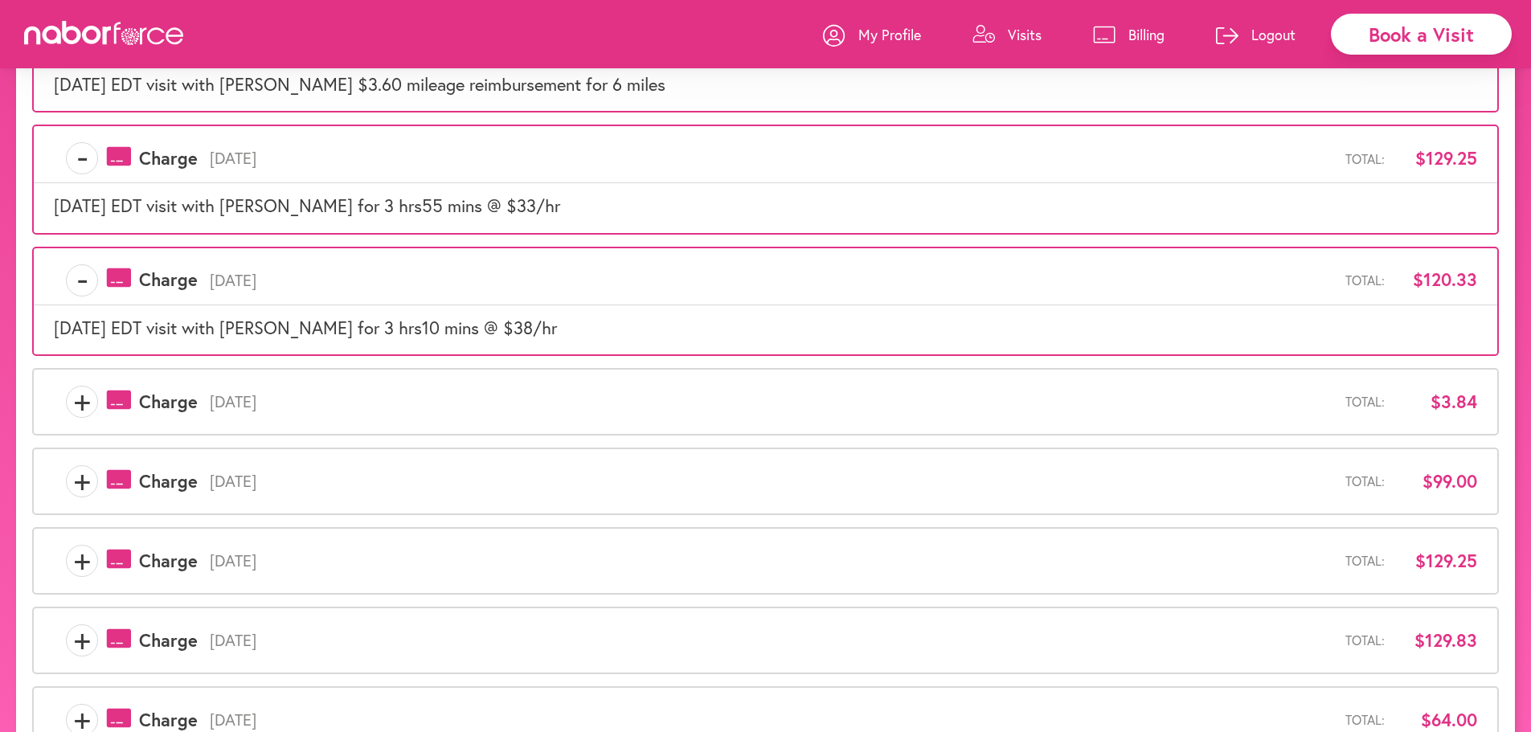
click at [84, 395] on span "+" at bounding box center [82, 402] width 31 height 32
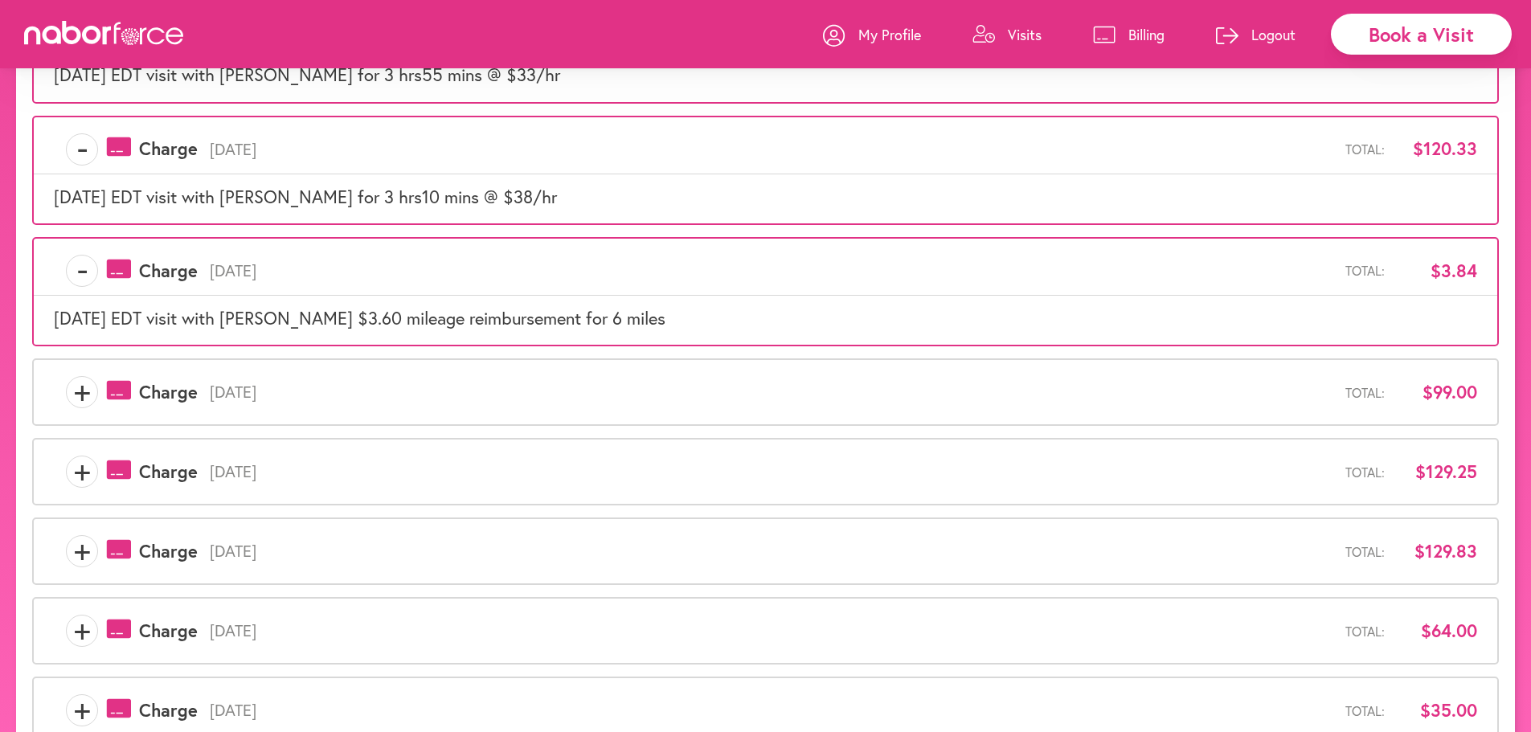
scroll to position [626, 0]
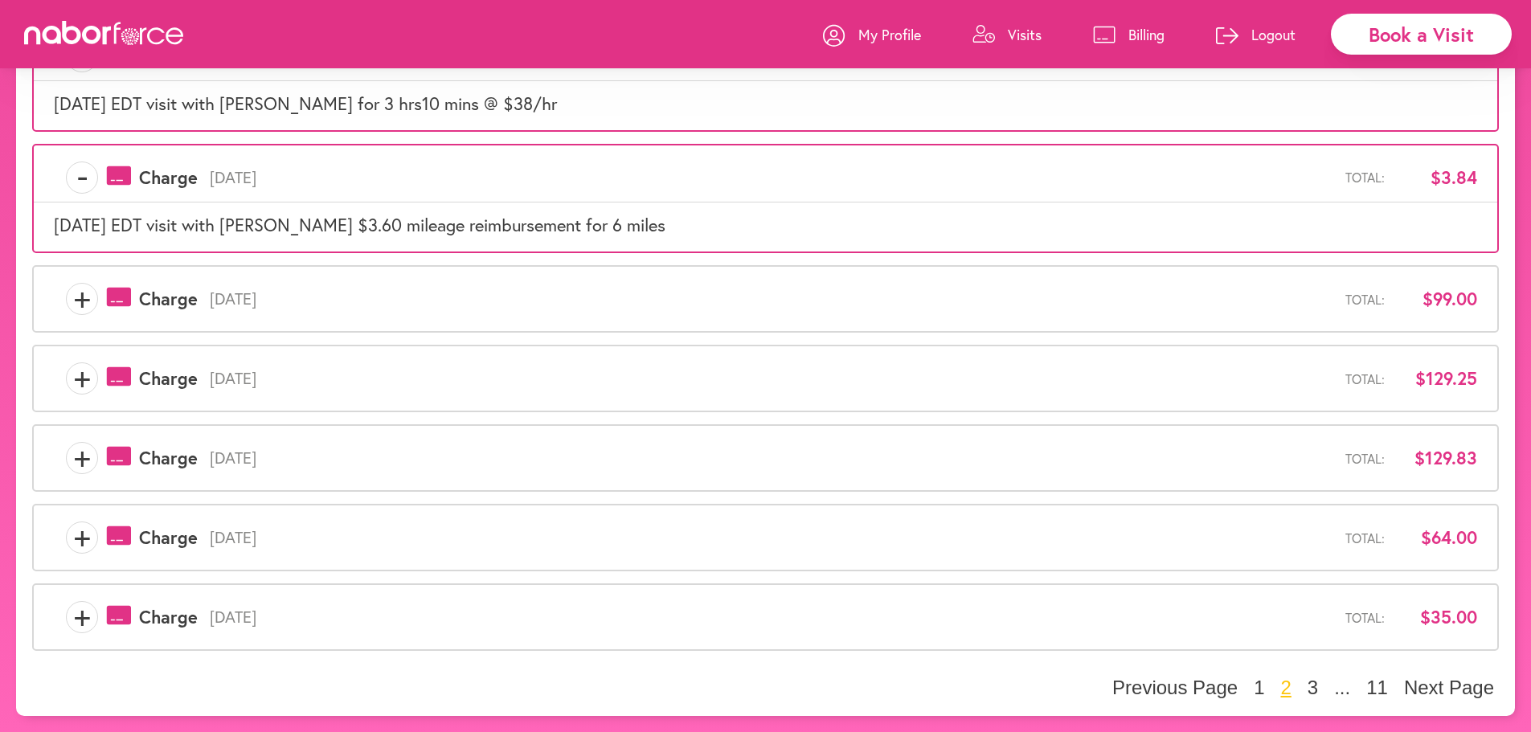
click at [77, 317] on div "+ payments-outline-icon-pink Created with Sketch. Charge [DATE] Total: $99.00" at bounding box center [765, 299] width 1467 height 68
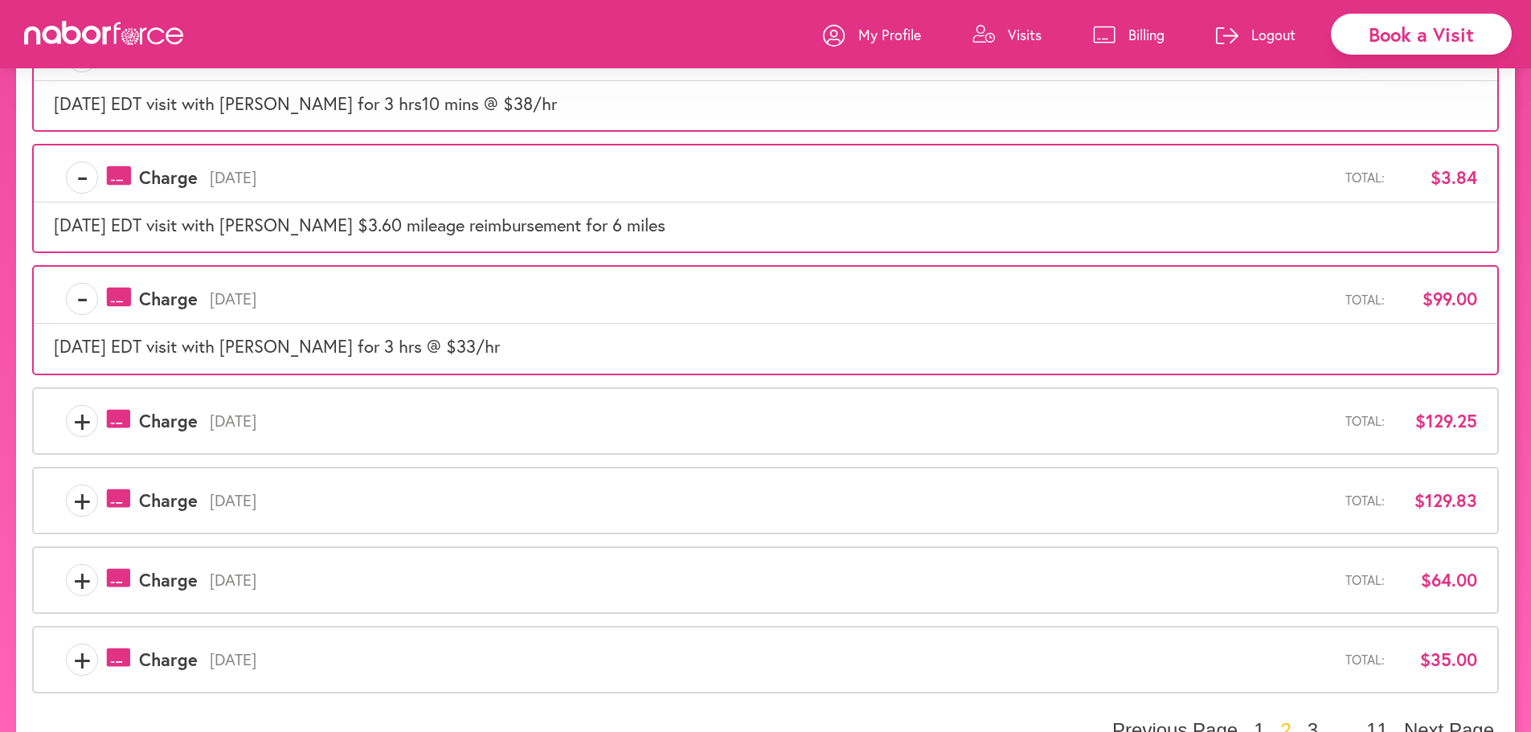
click at [79, 432] on span "+" at bounding box center [82, 421] width 31 height 32
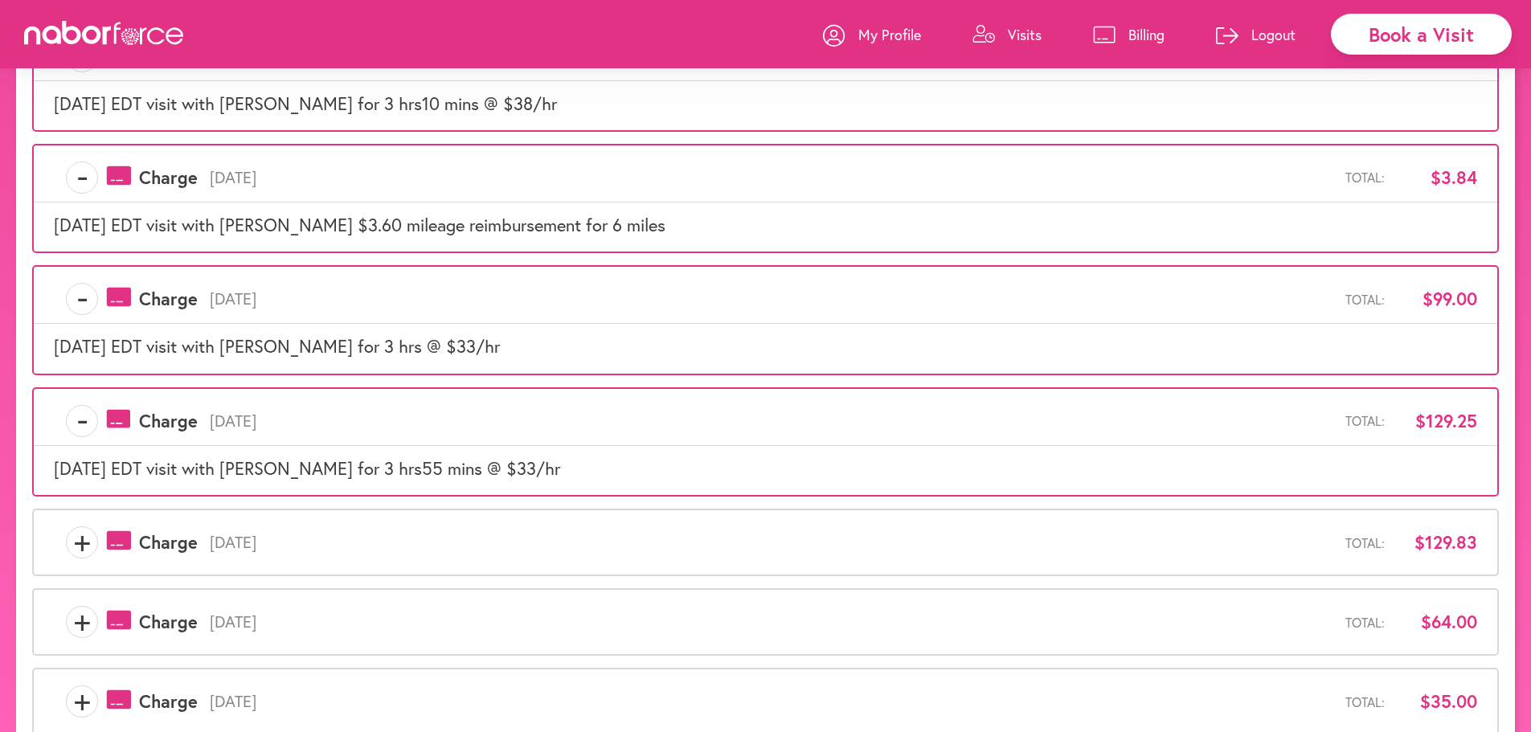
click at [76, 537] on span "+" at bounding box center [82, 542] width 31 height 32
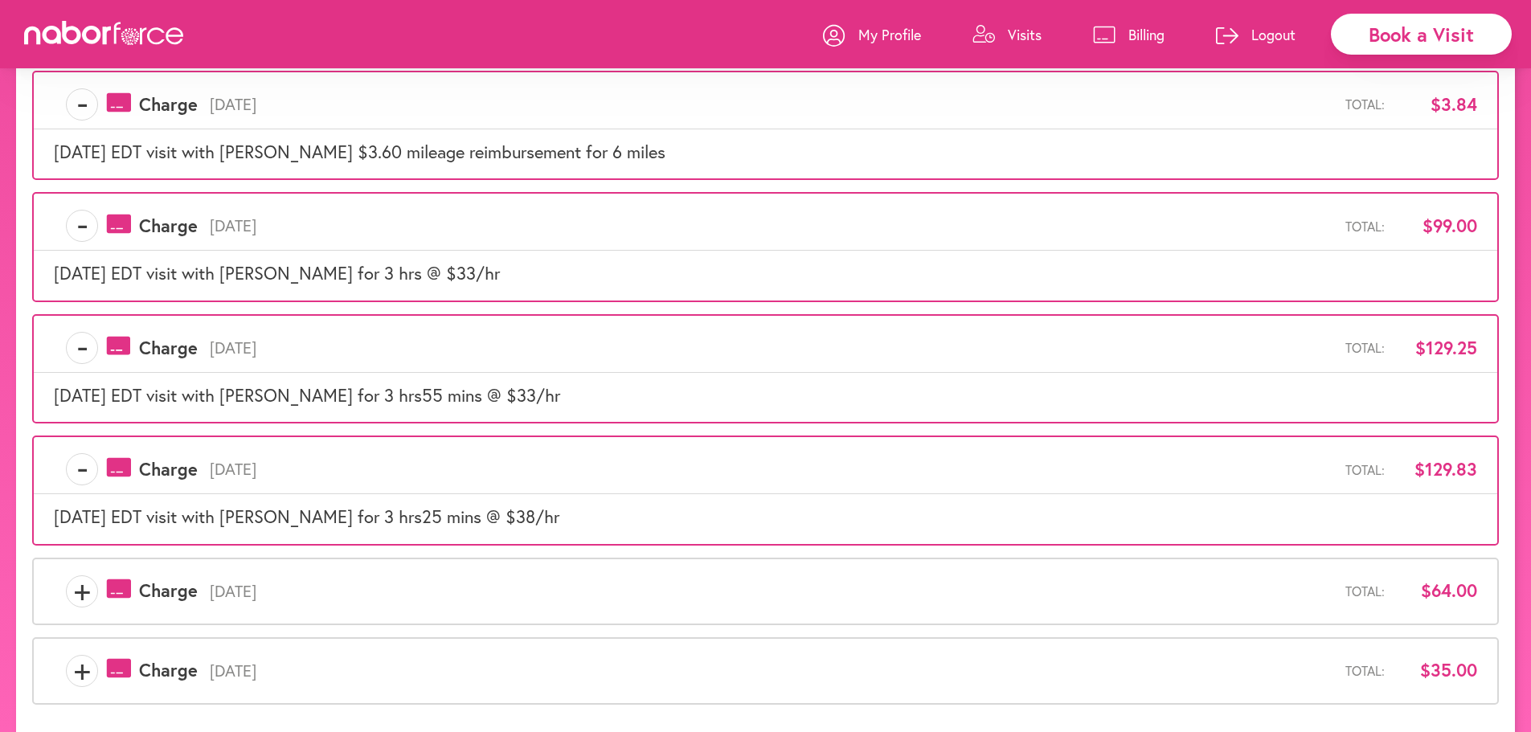
scroll to position [753, 0]
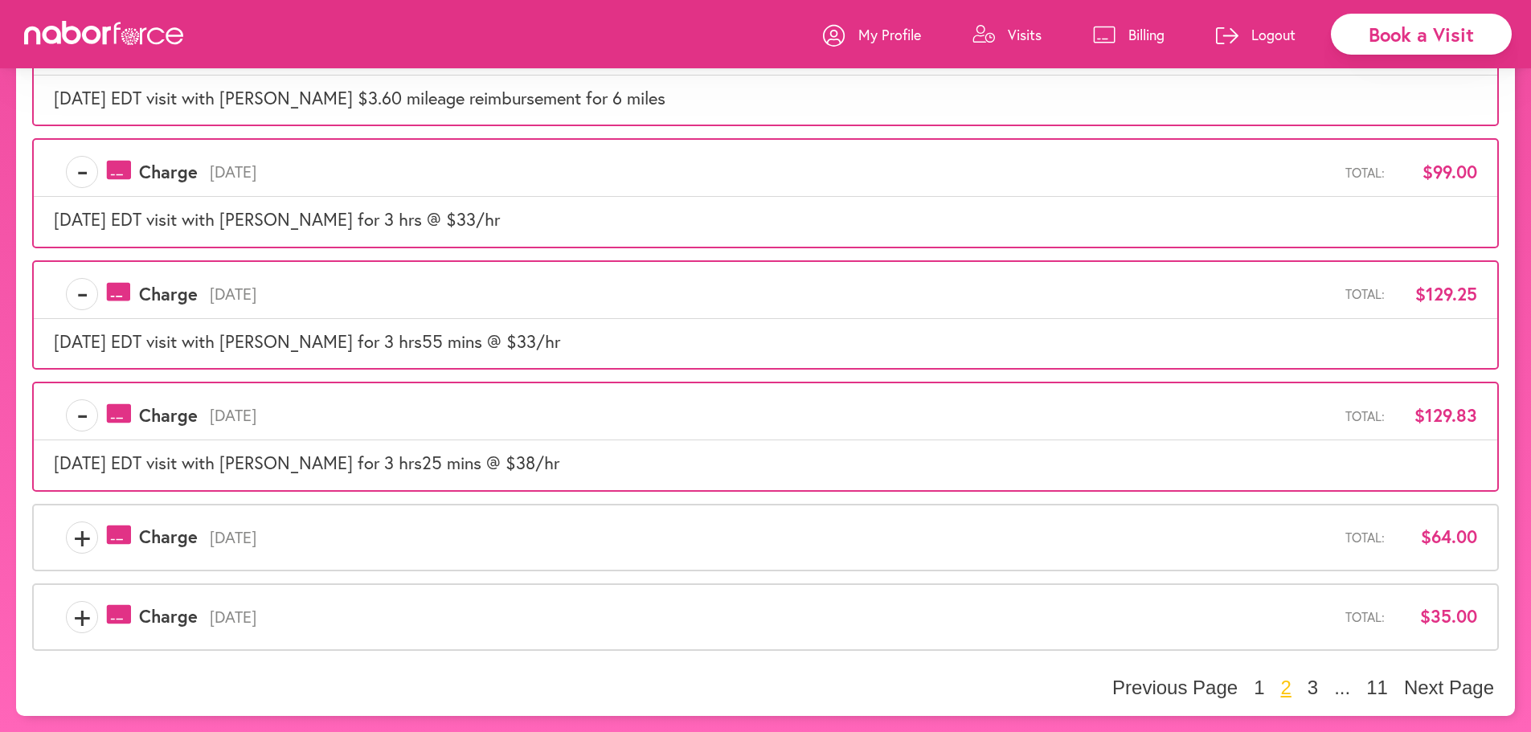
click at [74, 534] on span "+" at bounding box center [82, 538] width 31 height 32
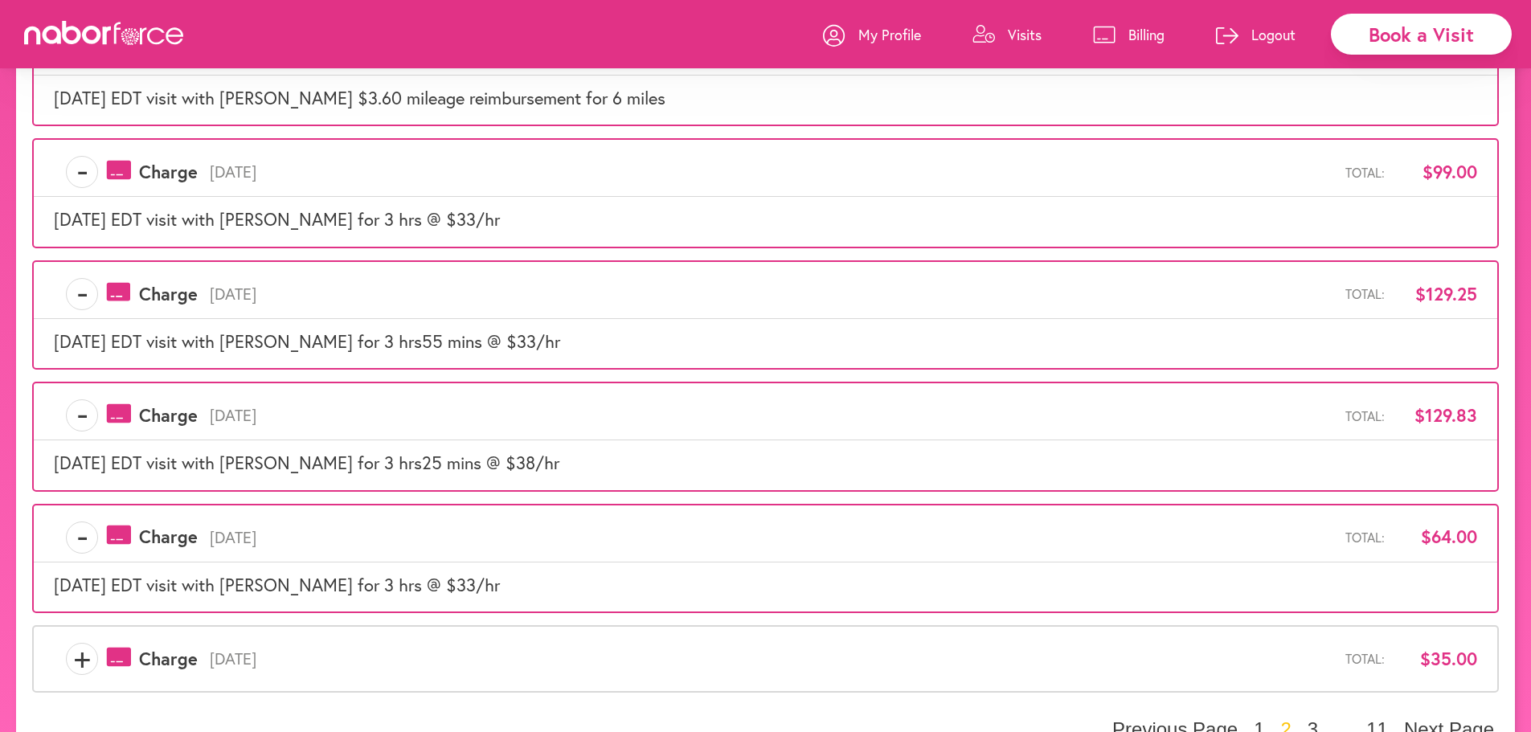
click at [72, 661] on span "+" at bounding box center [82, 659] width 31 height 32
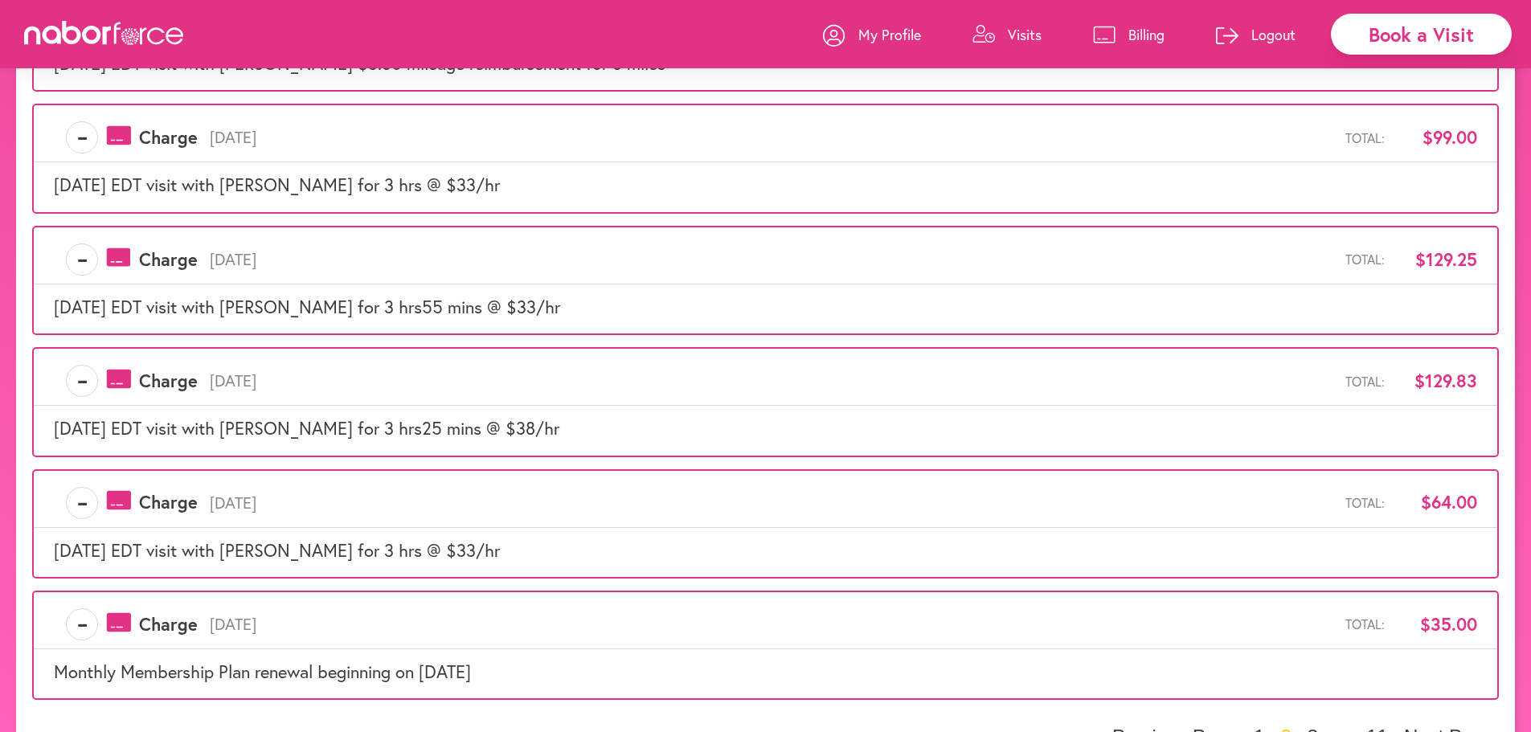
scroll to position [837, 0]
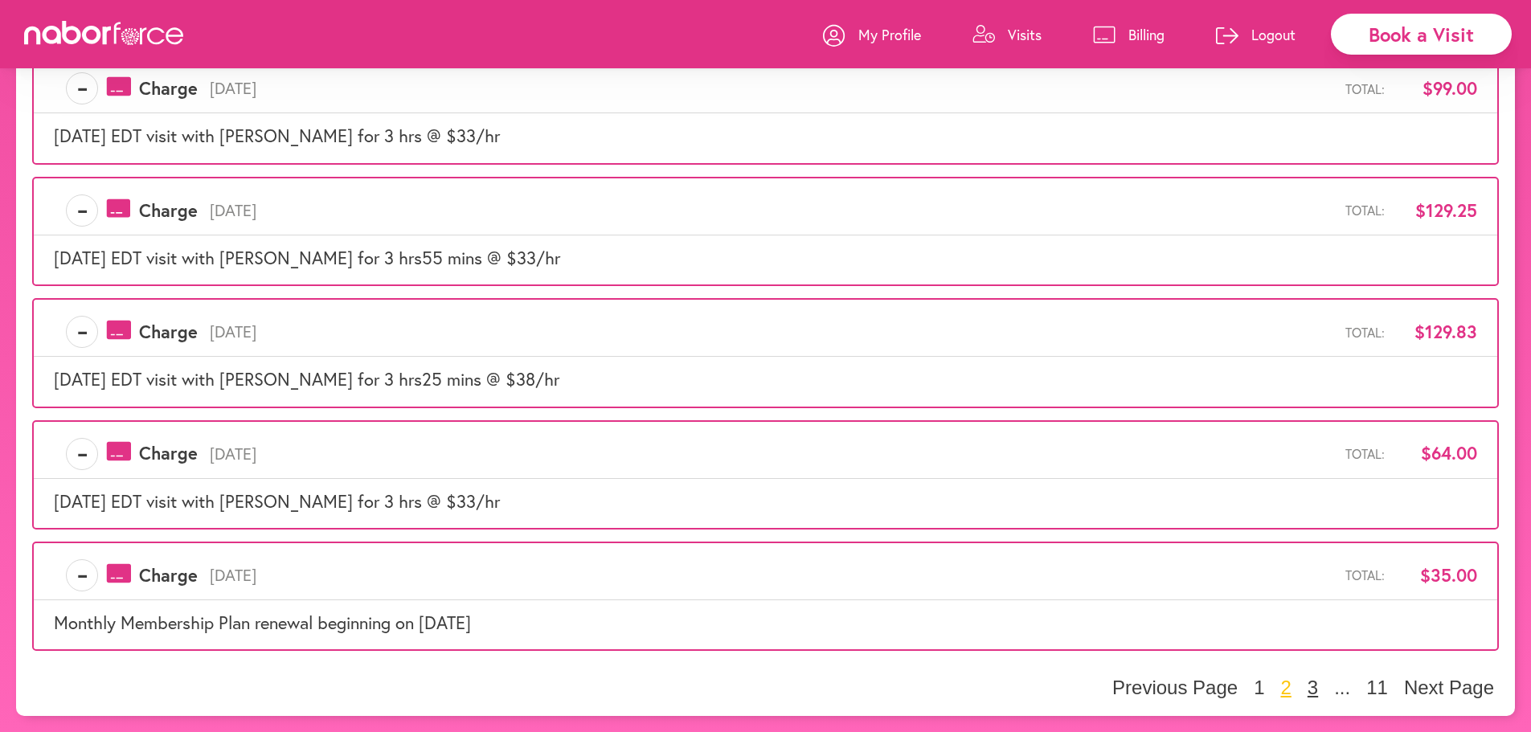
click at [1311, 686] on button "3" at bounding box center [1313, 688] width 20 height 24
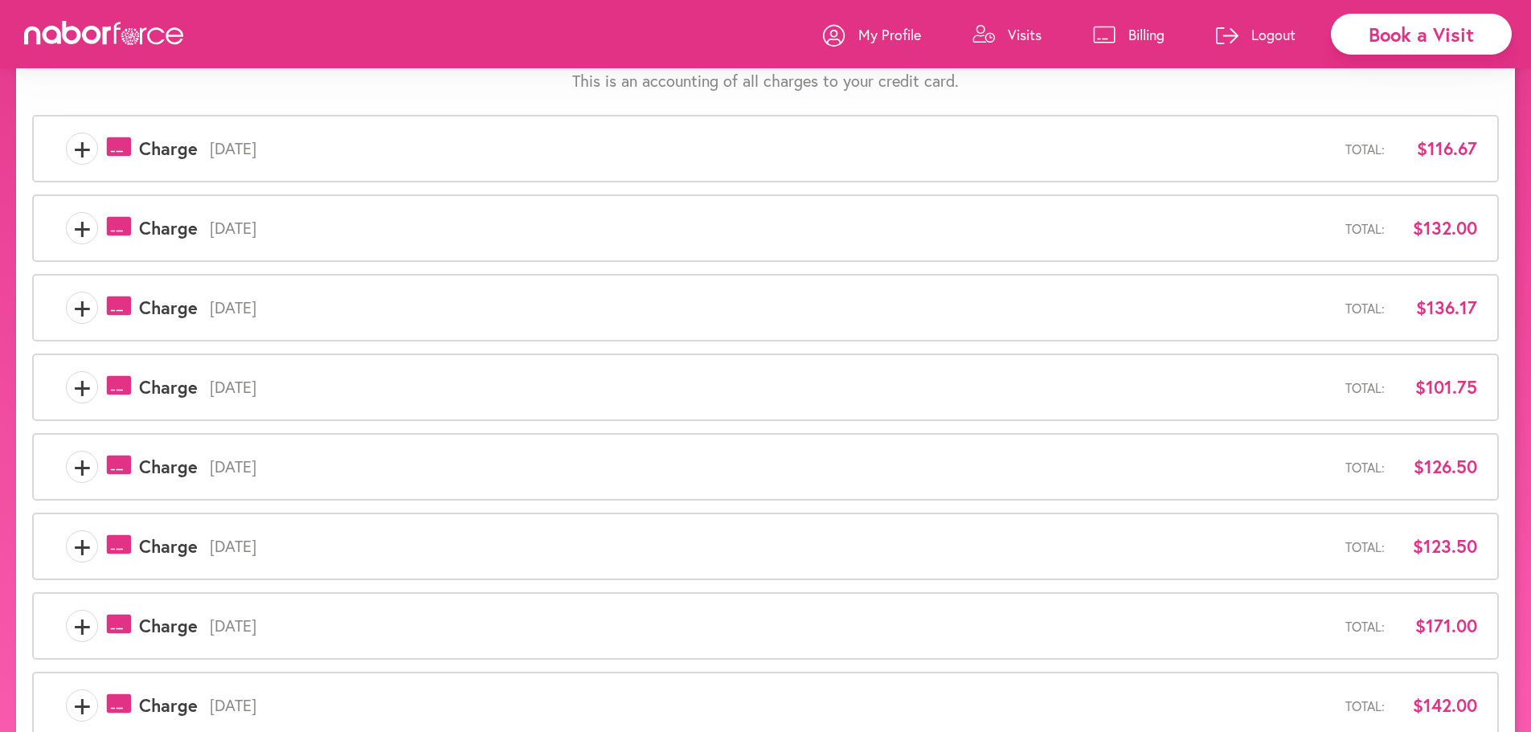
scroll to position [94, 0]
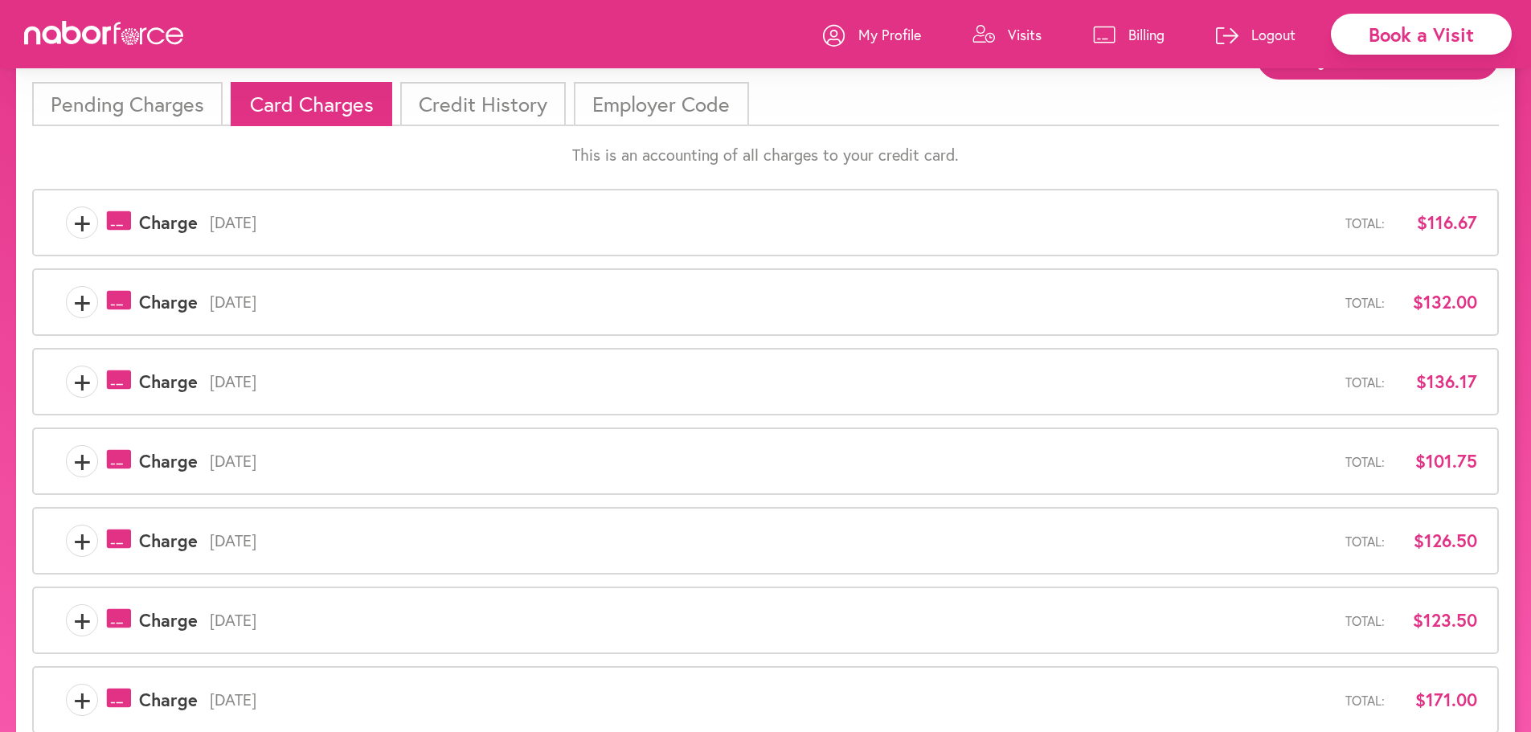
click at [82, 461] on span "+" at bounding box center [82, 461] width 31 height 32
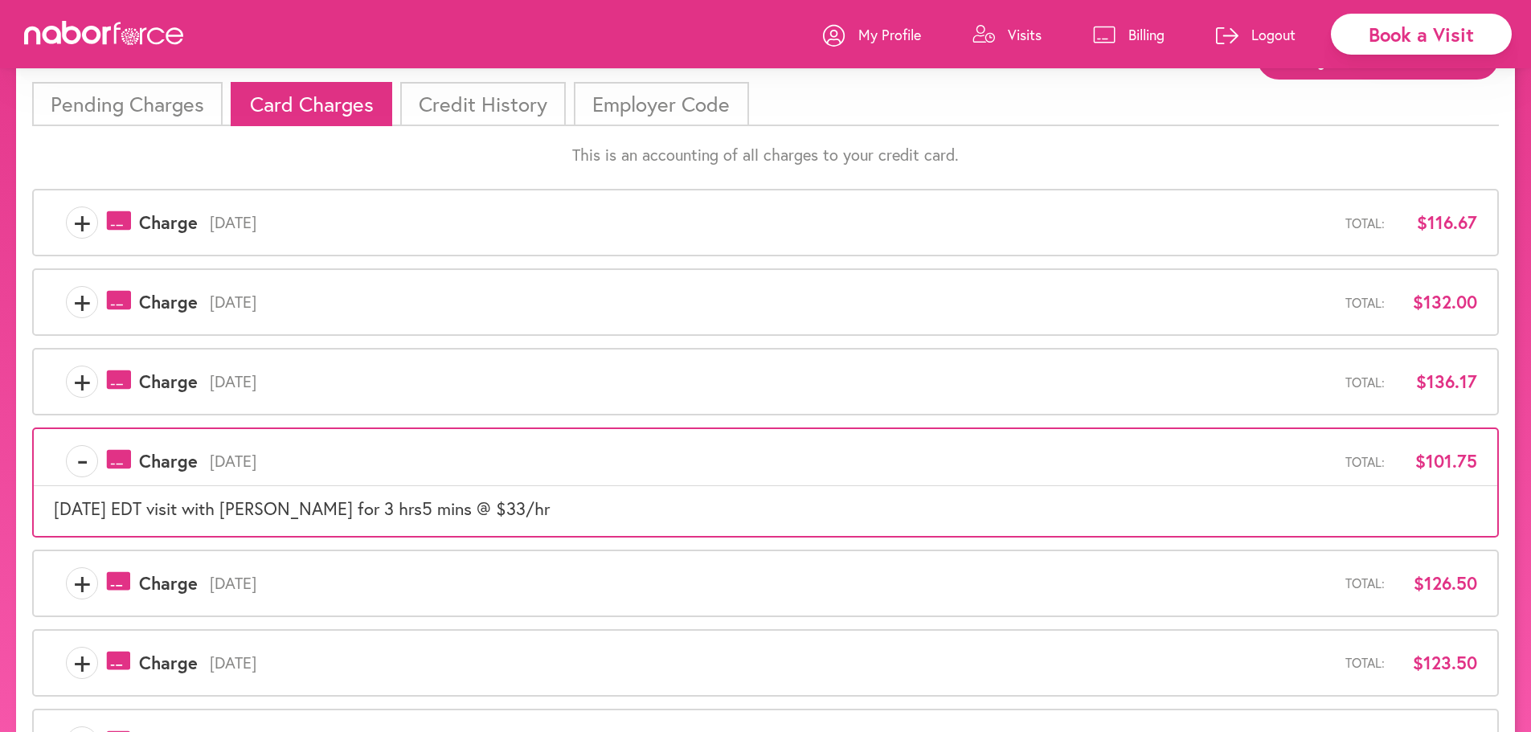
click at [77, 383] on span "+" at bounding box center [82, 382] width 31 height 32
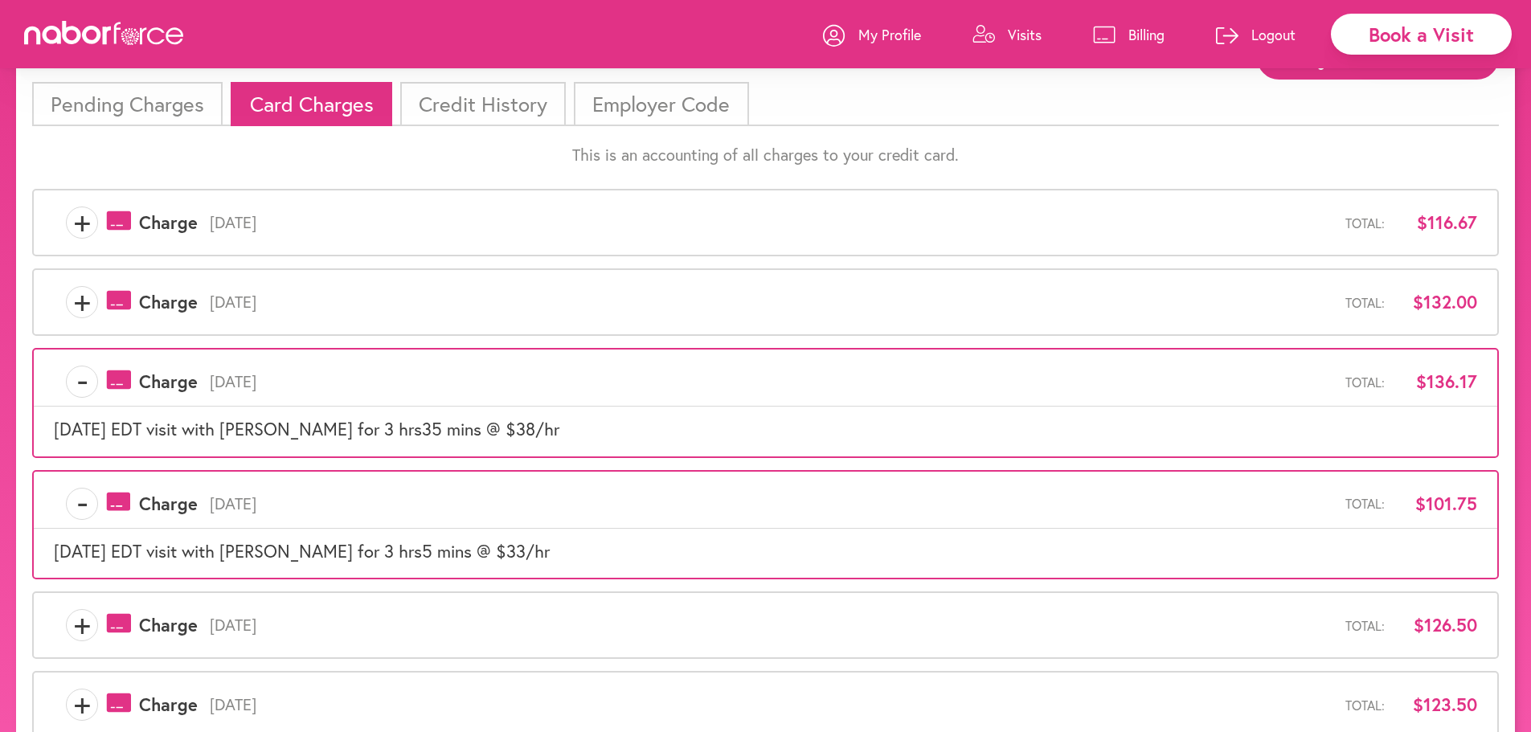
click at [68, 303] on span "+" at bounding box center [82, 302] width 31 height 32
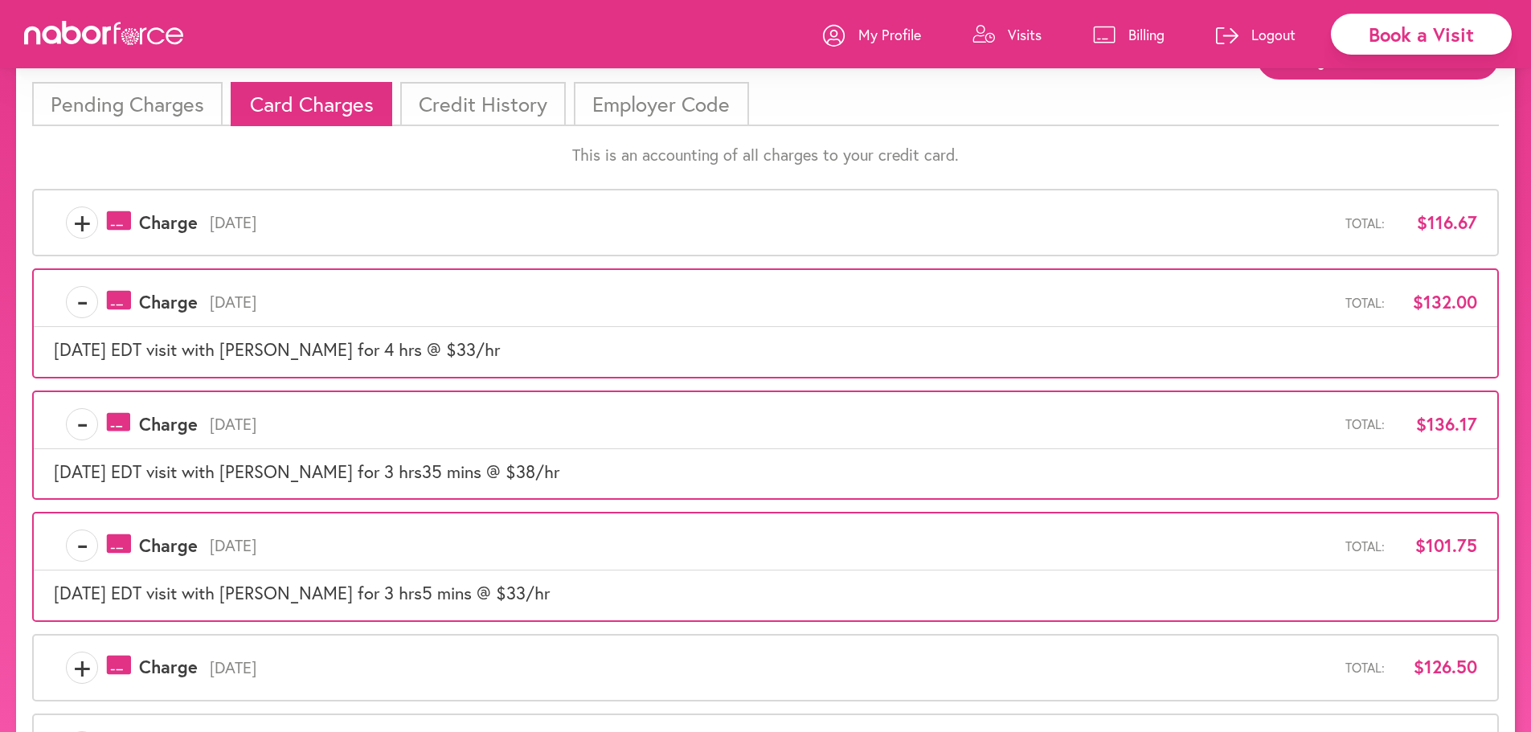
click at [79, 224] on span "+" at bounding box center [82, 223] width 31 height 32
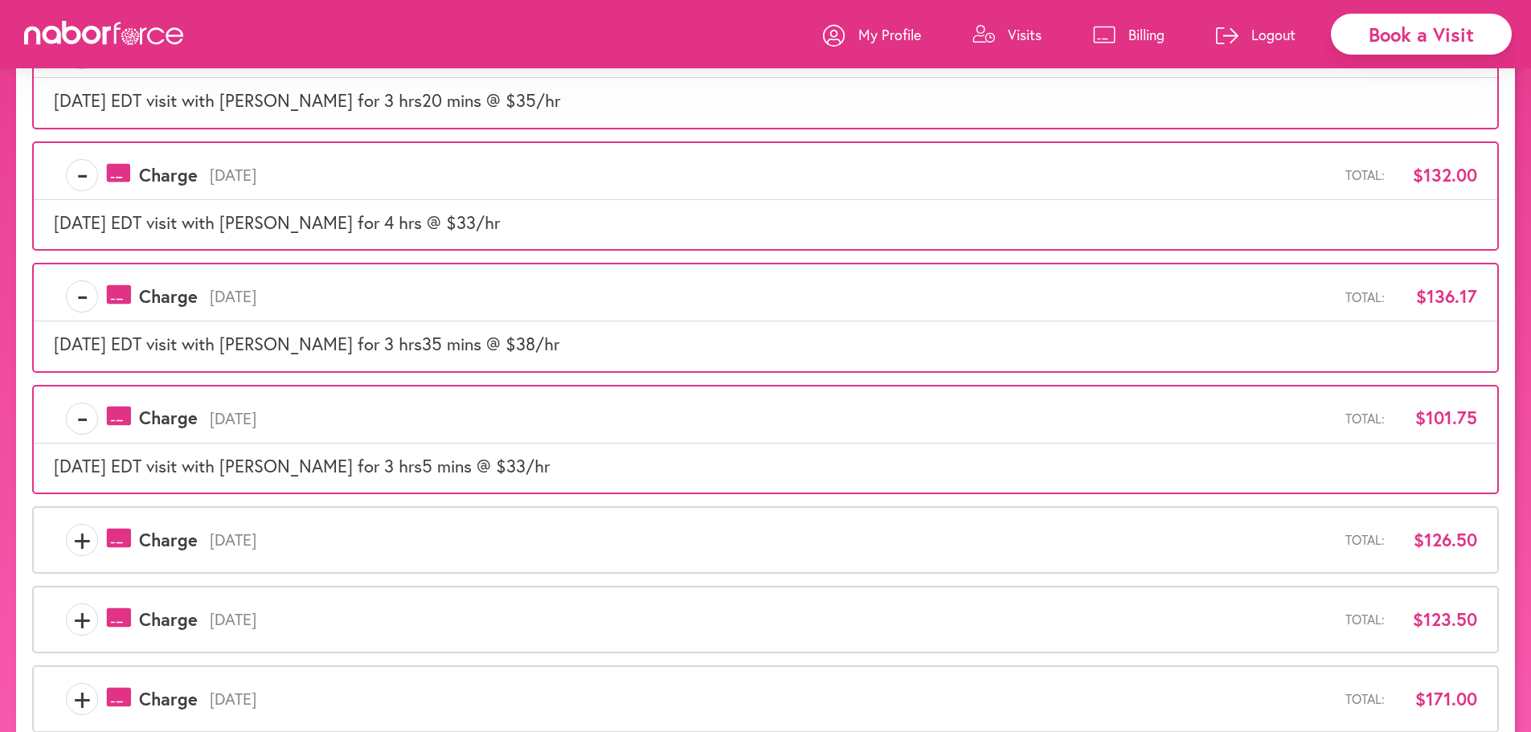
scroll to position [335, 0]
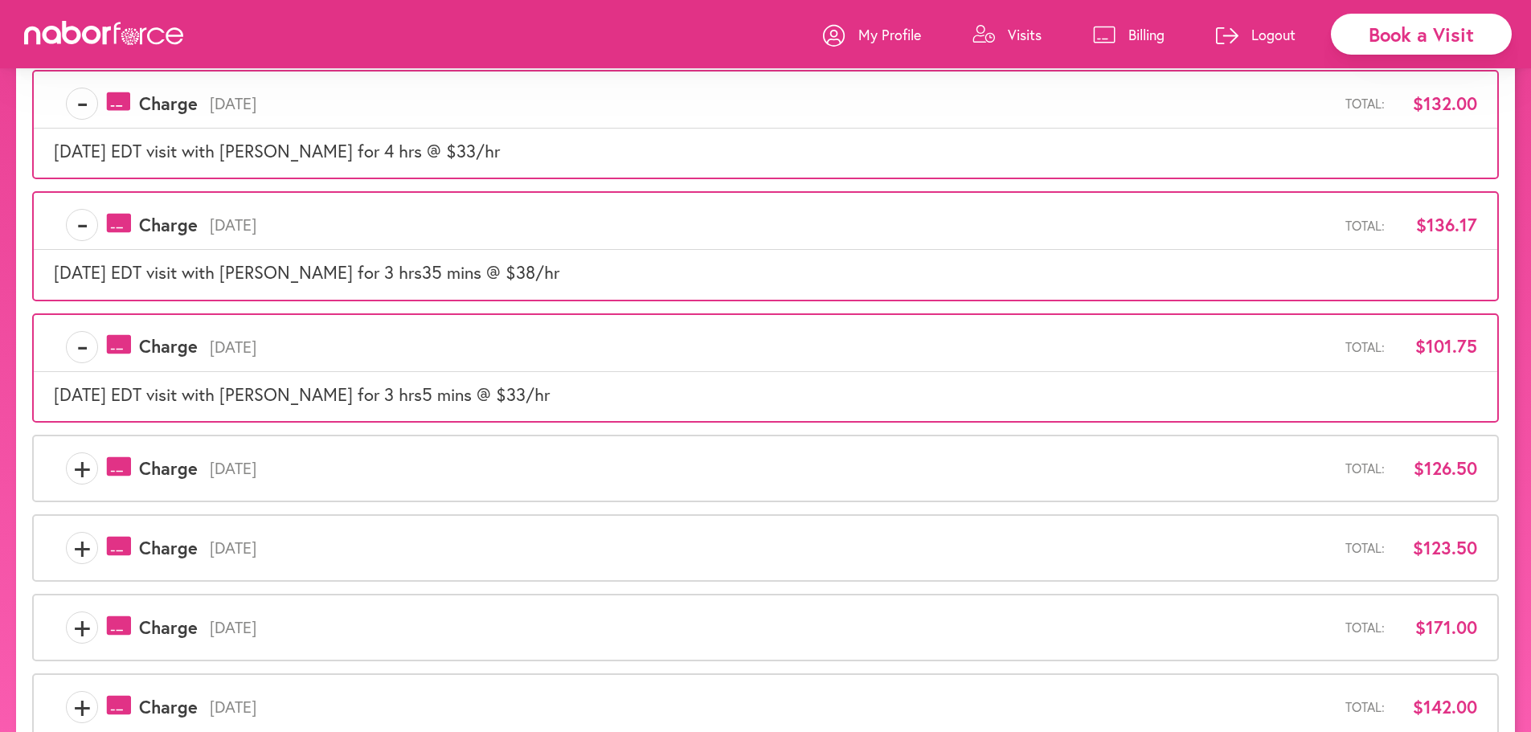
click at [80, 346] on span "-" at bounding box center [82, 347] width 31 height 32
